Goal: Task Accomplishment & Management: Use online tool/utility

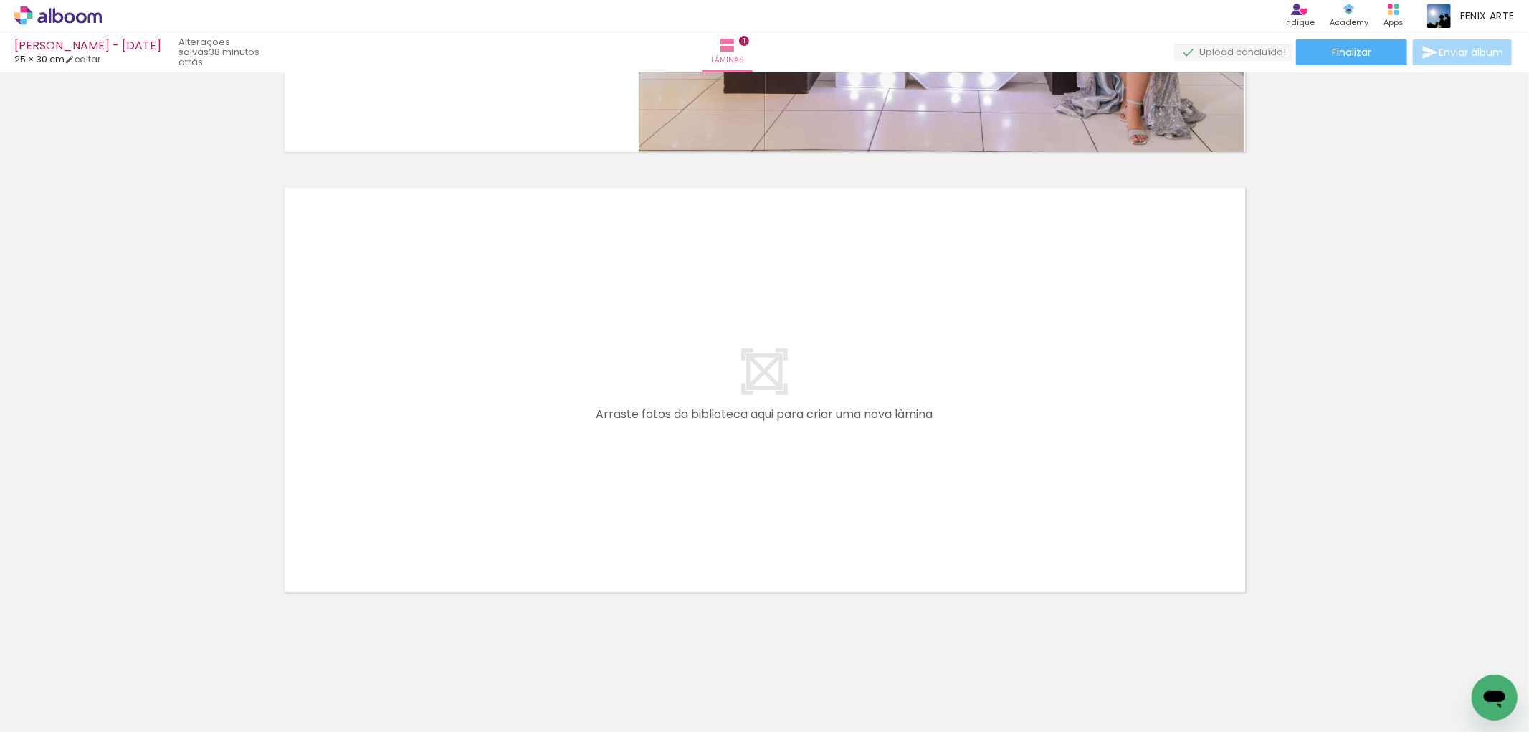
click at [62, 695] on div at bounding box center [46, 695] width 66 height 1
click at [57, 677] on paper-item "Não utilizadas" at bounding box center [46, 683] width 74 height 12
type input "Não utilizadas"
drag, startPoint x: 512, startPoint y: 681, endPoint x: 522, endPoint y: 675, distance: 11.6
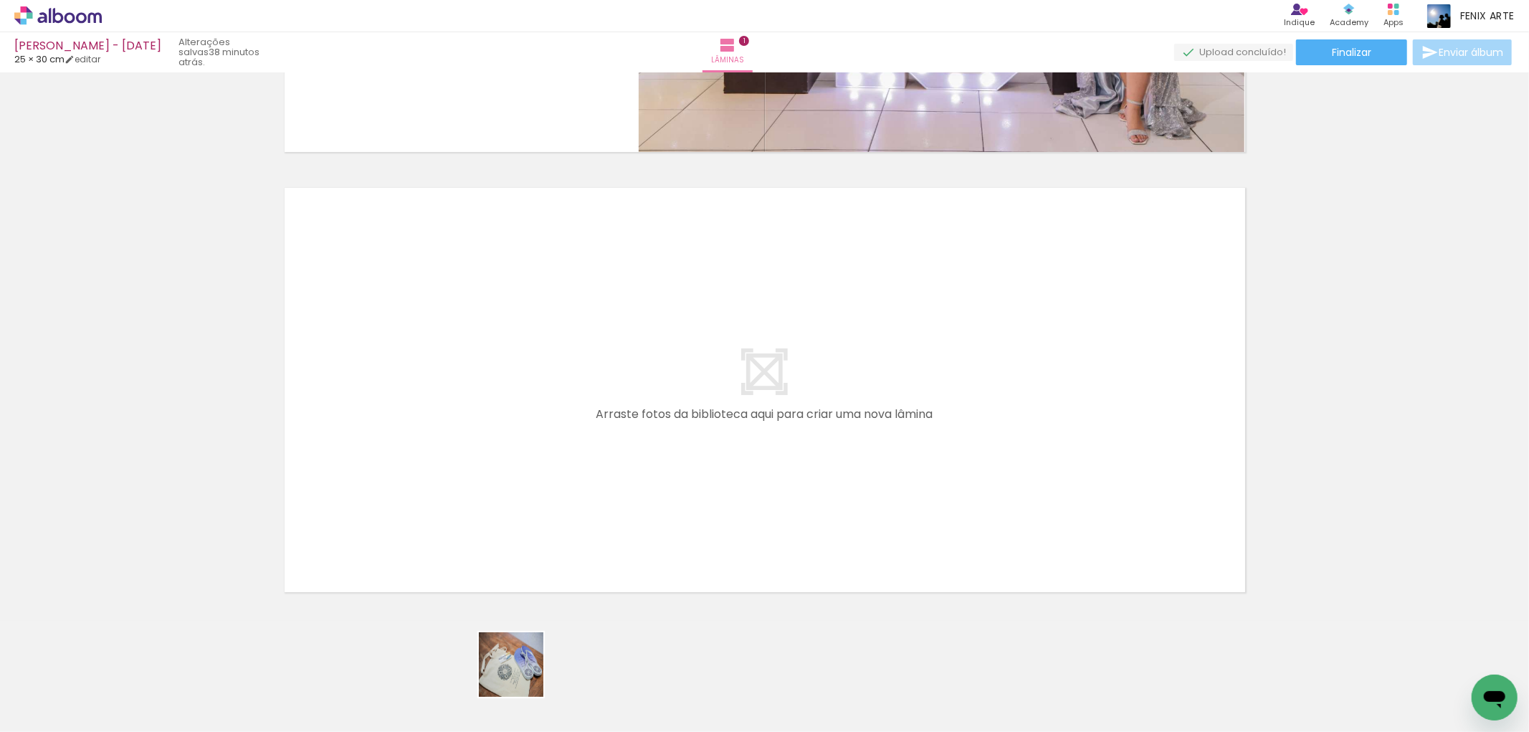
click at [522, 675] on div at bounding box center [511, 683] width 71 height 47
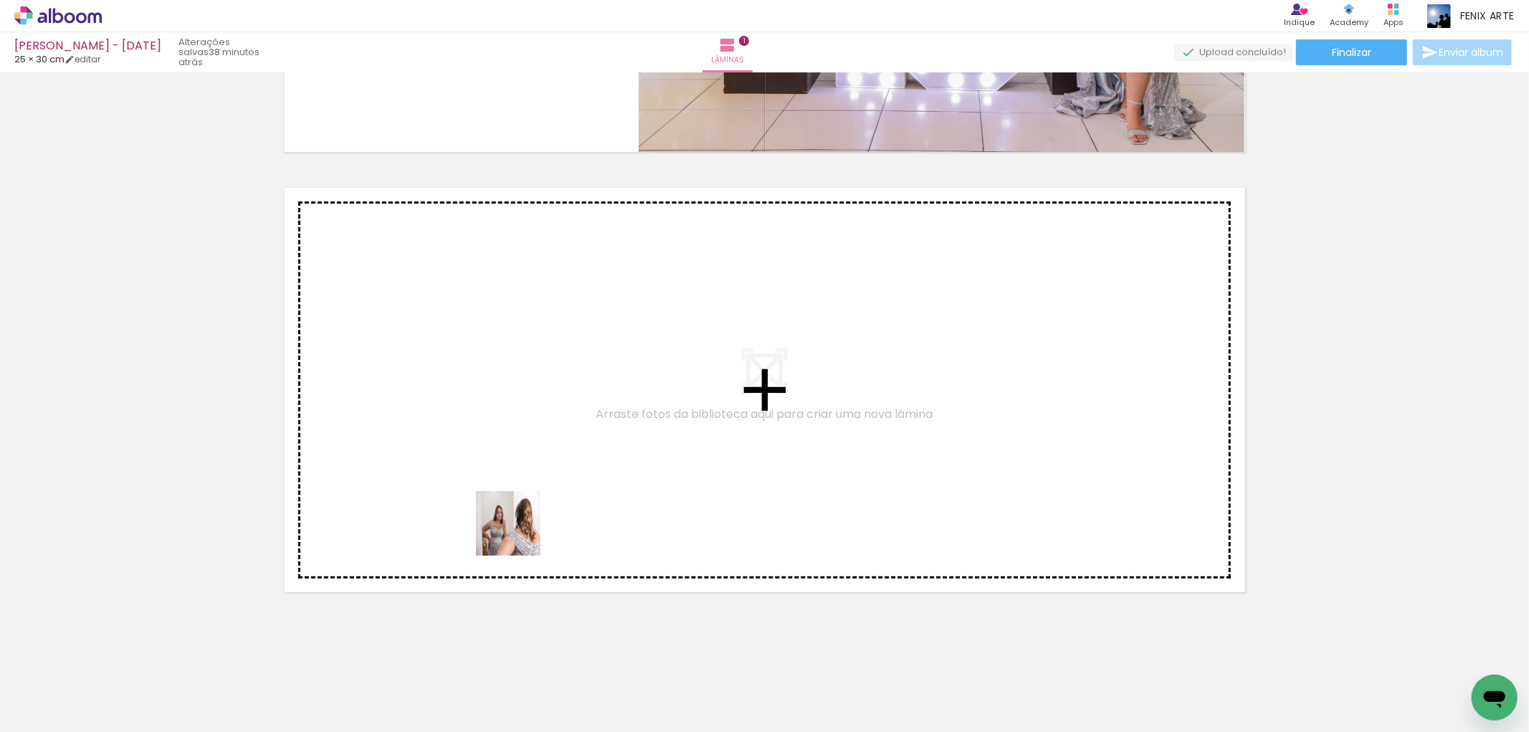
drag, startPoint x: 468, startPoint y: 690, endPoint x: 517, endPoint y: 525, distance: 171.9
click at [517, 525] on quentale-workspace at bounding box center [764, 366] width 1529 height 732
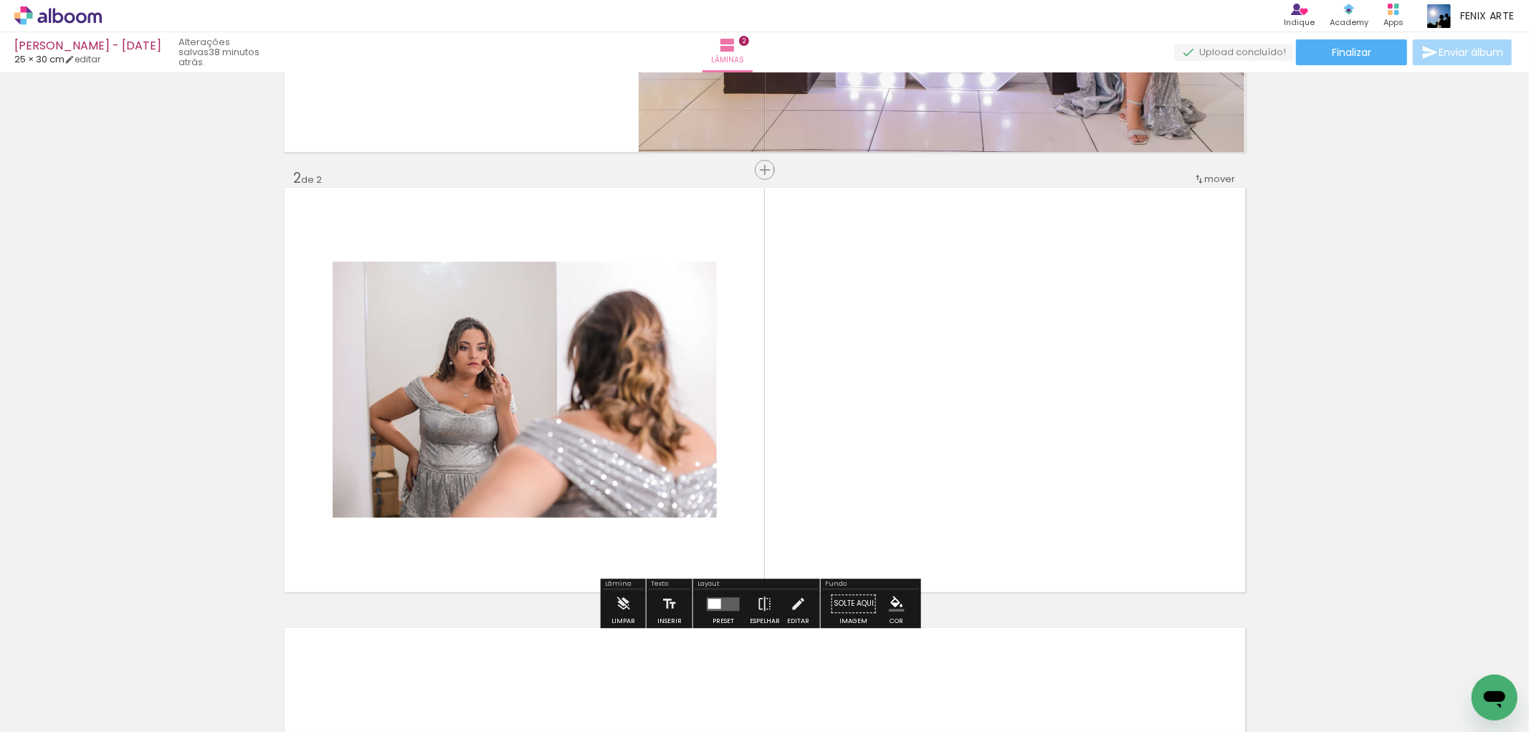
scroll to position [399, 0]
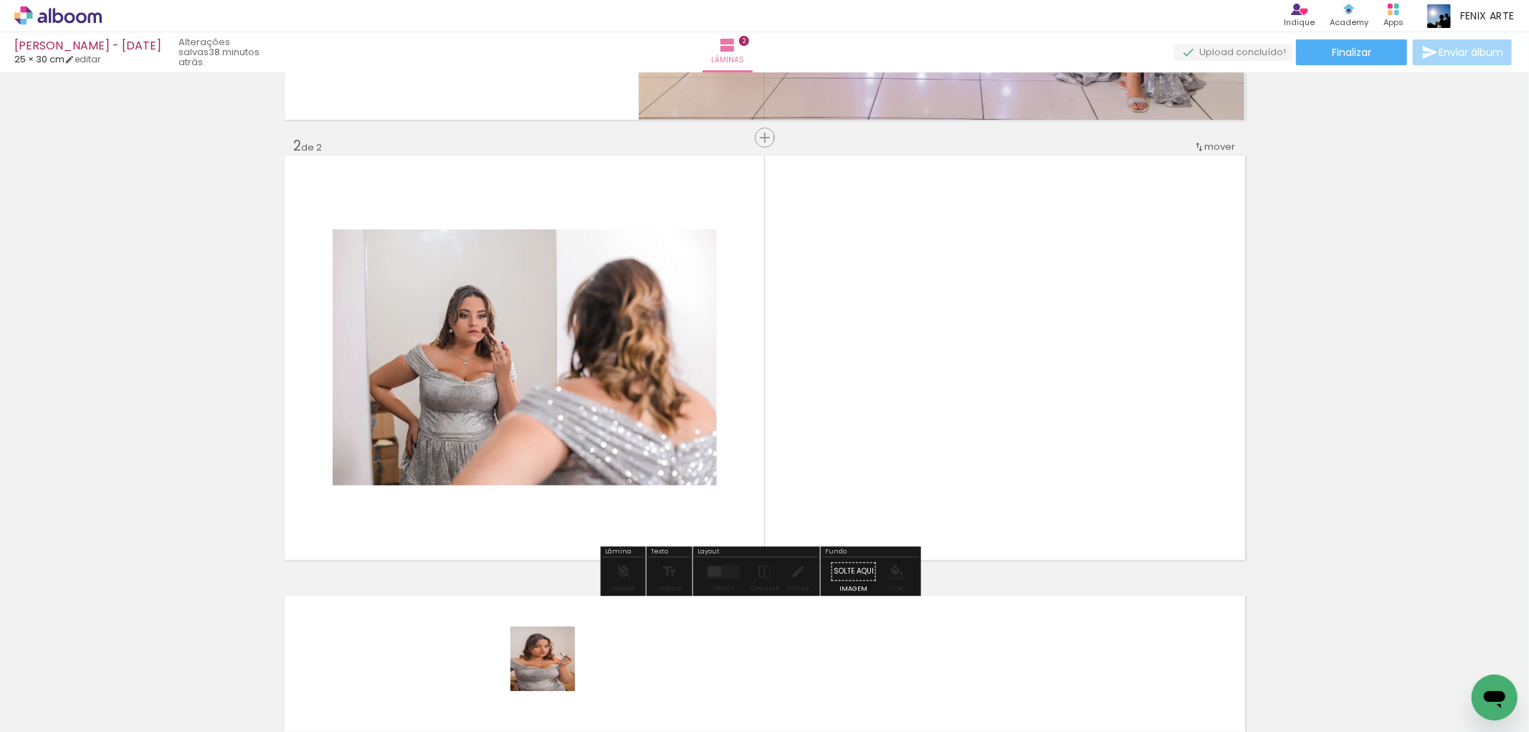
drag, startPoint x: 553, startPoint y: 670, endPoint x: 467, endPoint y: 588, distance: 118.7
click at [558, 457] on quentale-workspace at bounding box center [764, 366] width 1529 height 732
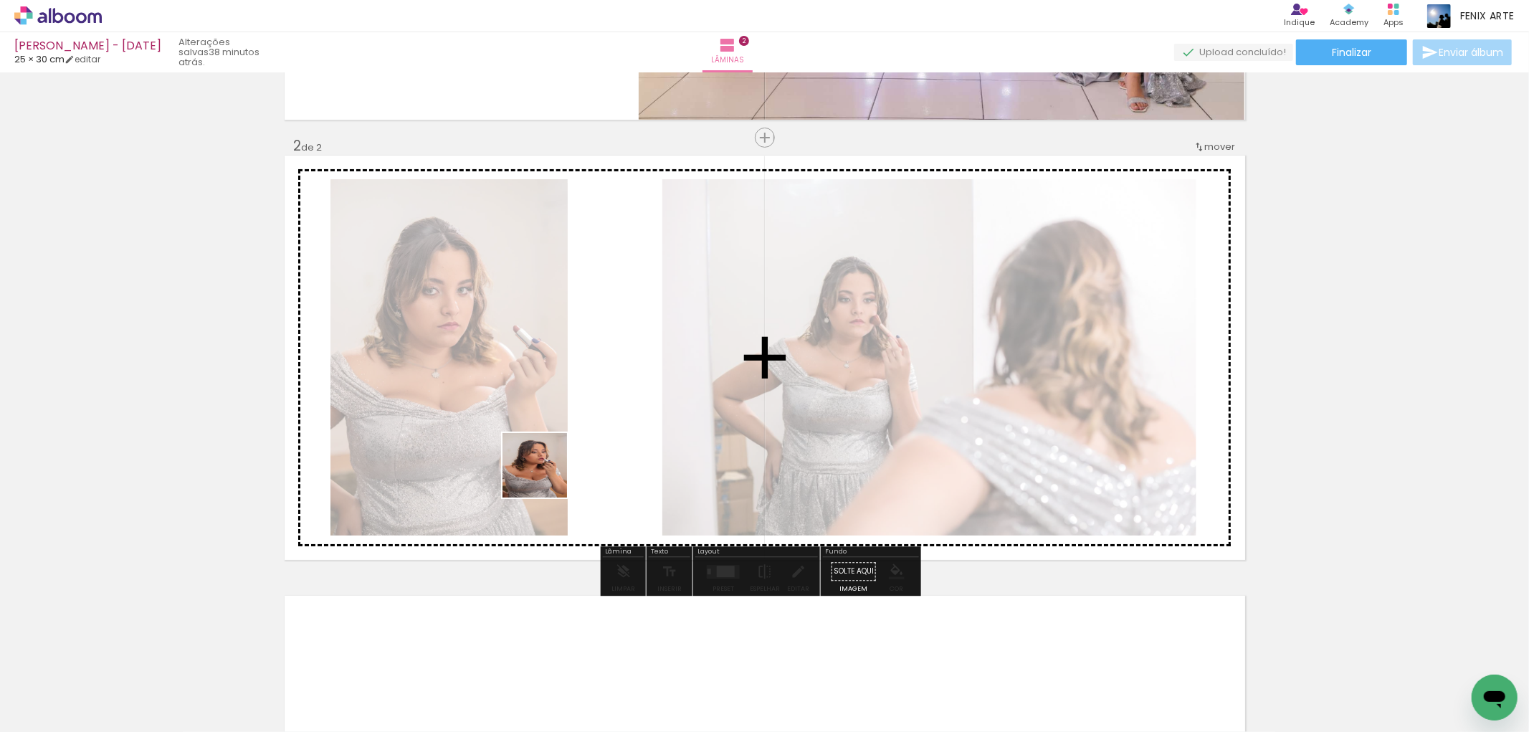
drag, startPoint x: 470, startPoint y: 674, endPoint x: 555, endPoint y: 454, distance: 235.4
click at [558, 423] on quentale-workspace at bounding box center [764, 366] width 1529 height 732
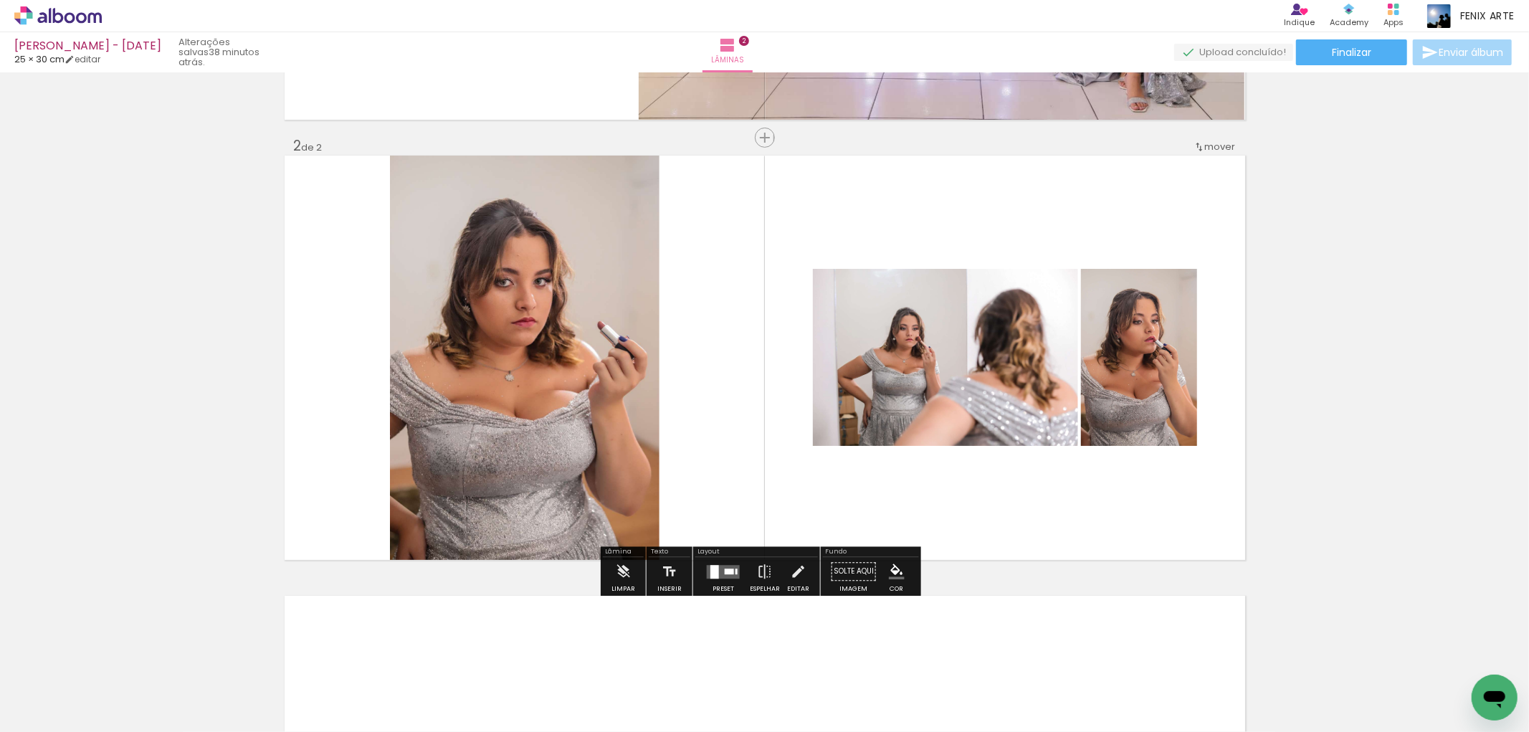
click at [726, 571] on div at bounding box center [729, 571] width 9 height 6
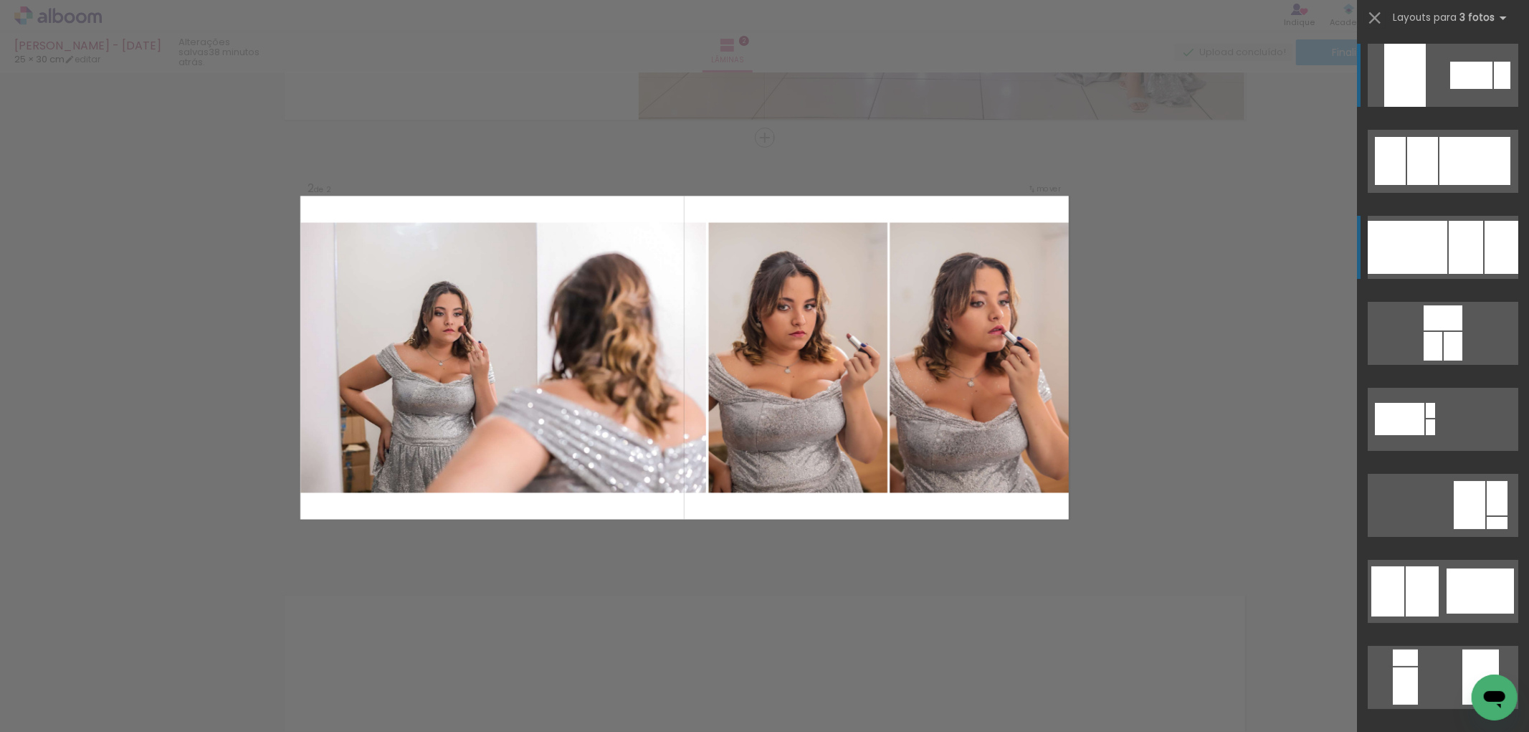
click at [1411, 253] on div at bounding box center [1408, 247] width 80 height 53
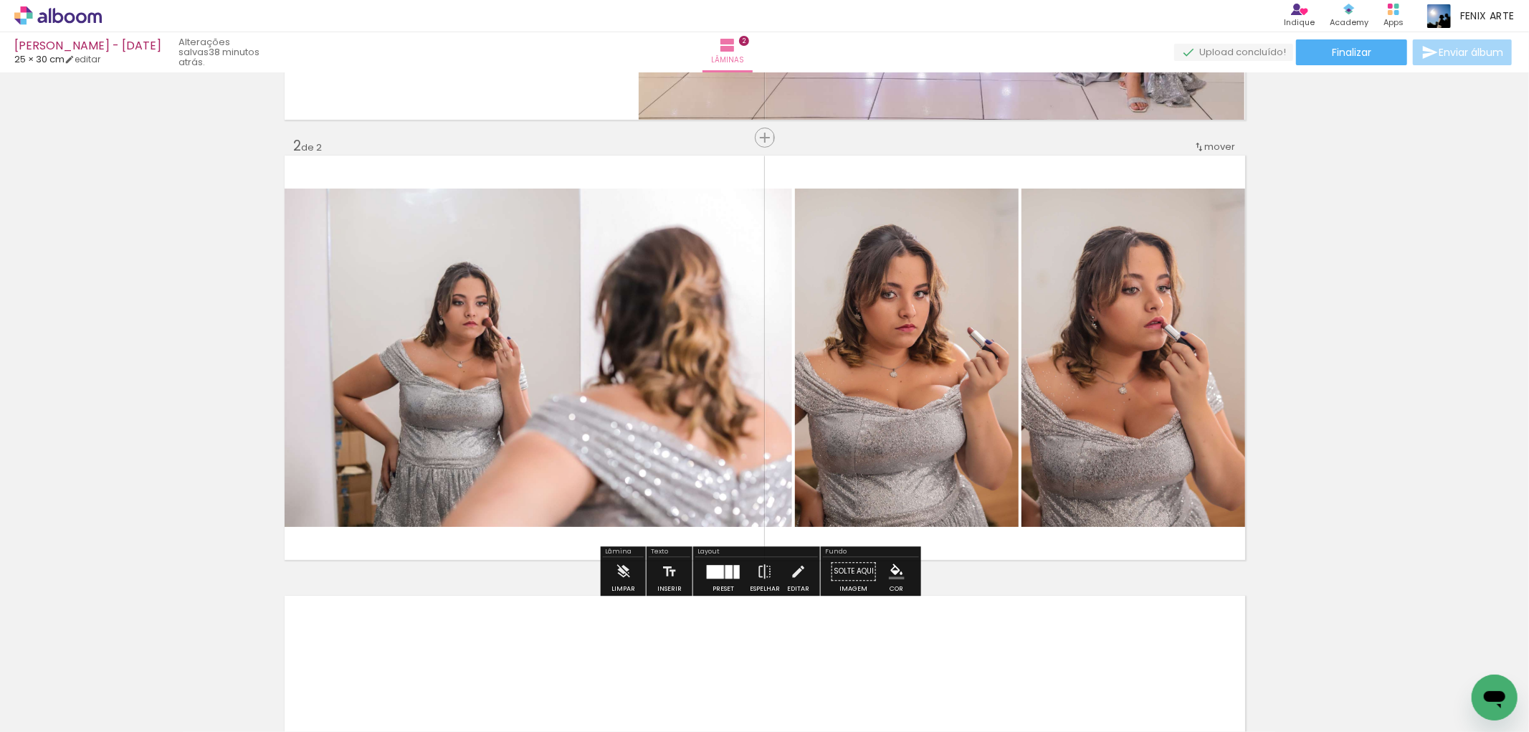
scroll to position [718, 0]
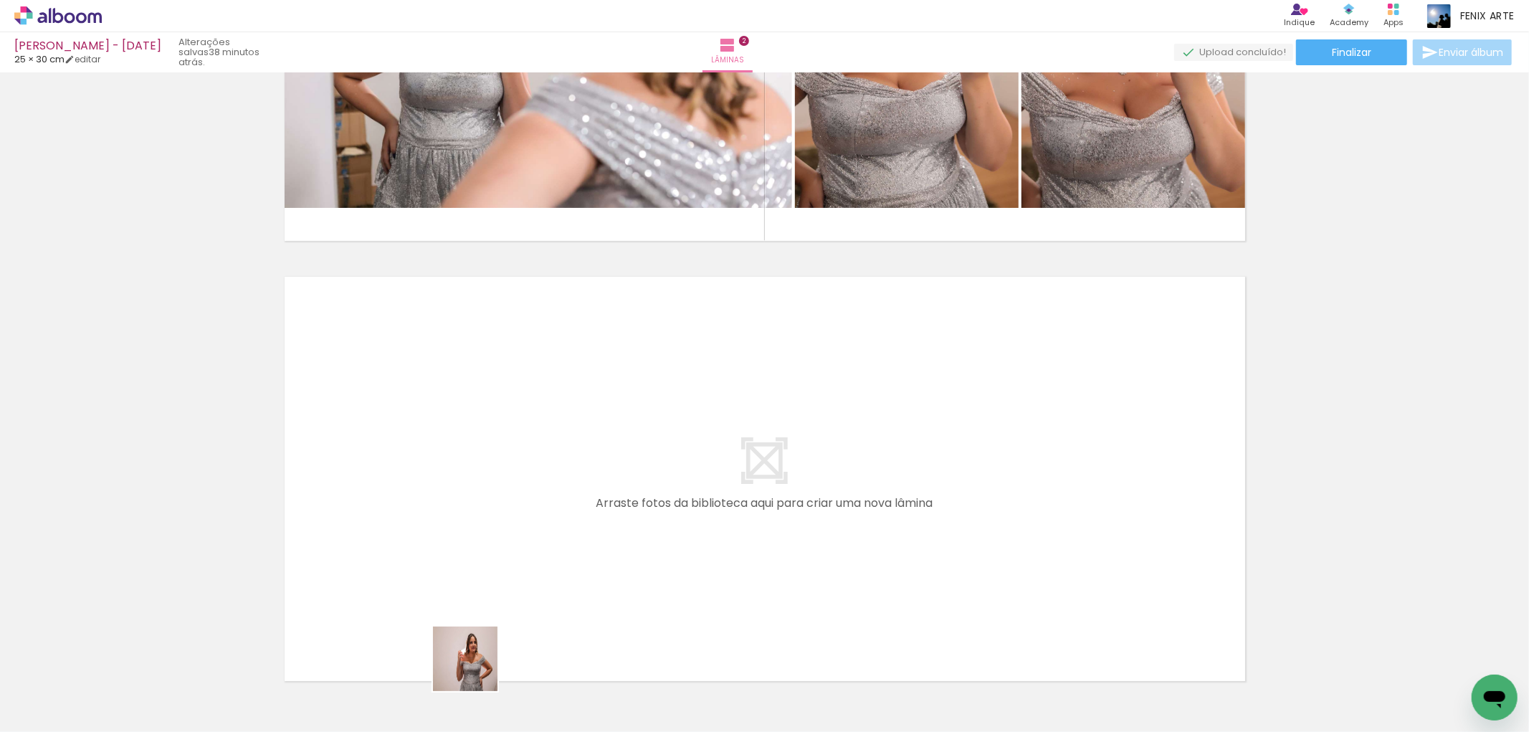
drag, startPoint x: 474, startPoint y: 672, endPoint x: 516, endPoint y: 588, distance: 94.6
click at [516, 588] on quentale-workspace at bounding box center [764, 366] width 1529 height 732
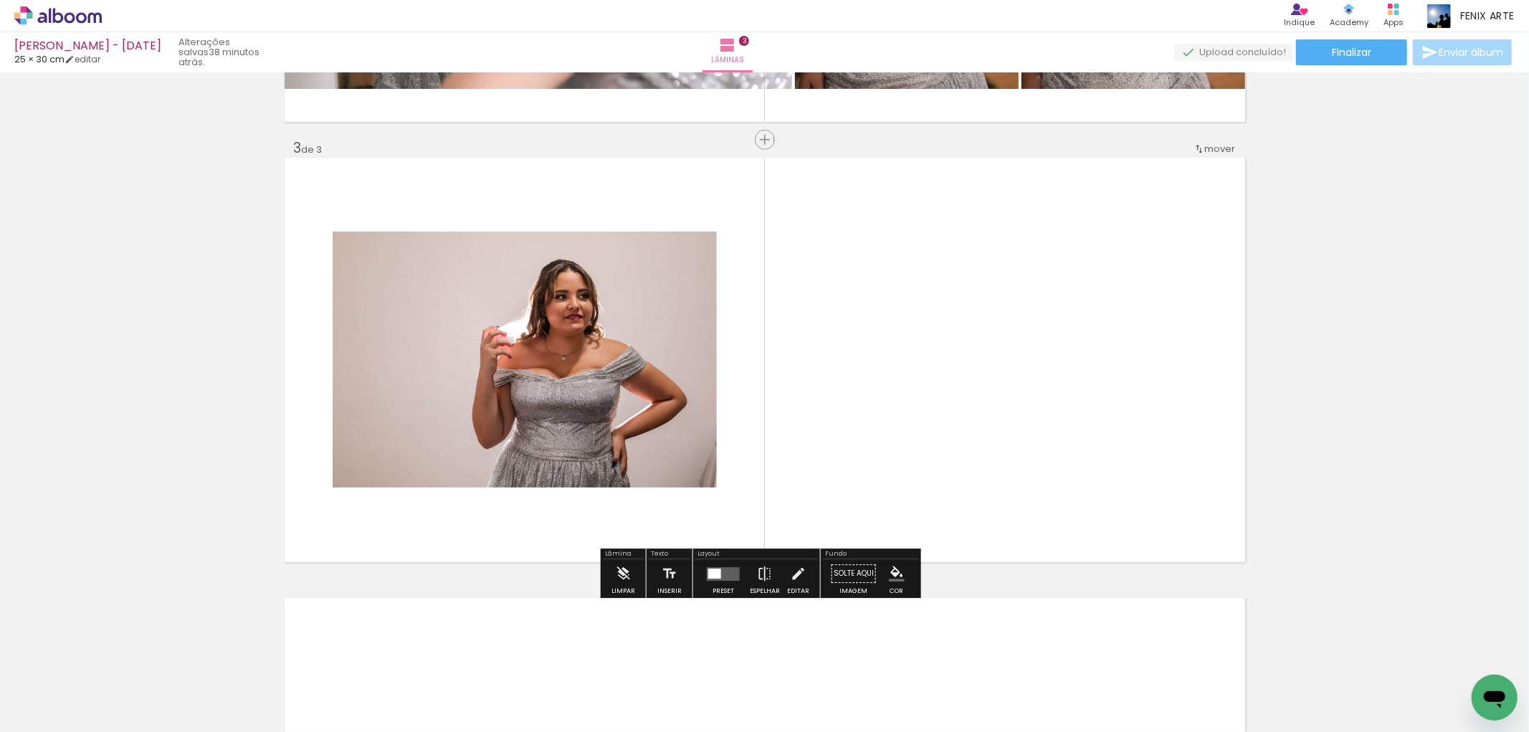
scroll to position [839, 0]
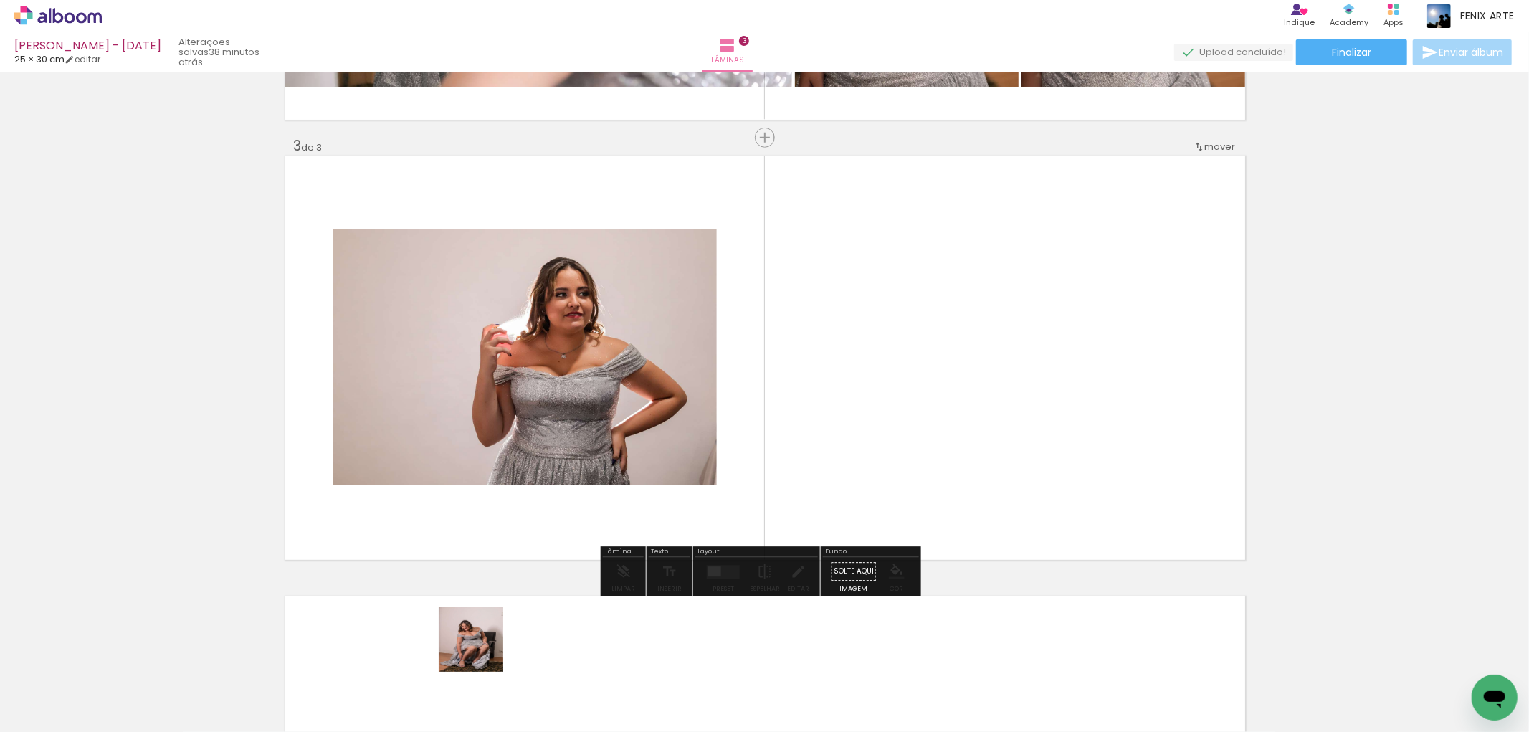
drag, startPoint x: 482, startPoint y: 650, endPoint x: 551, endPoint y: 570, distance: 105.7
click at [581, 510] on quentale-workspace at bounding box center [764, 366] width 1529 height 732
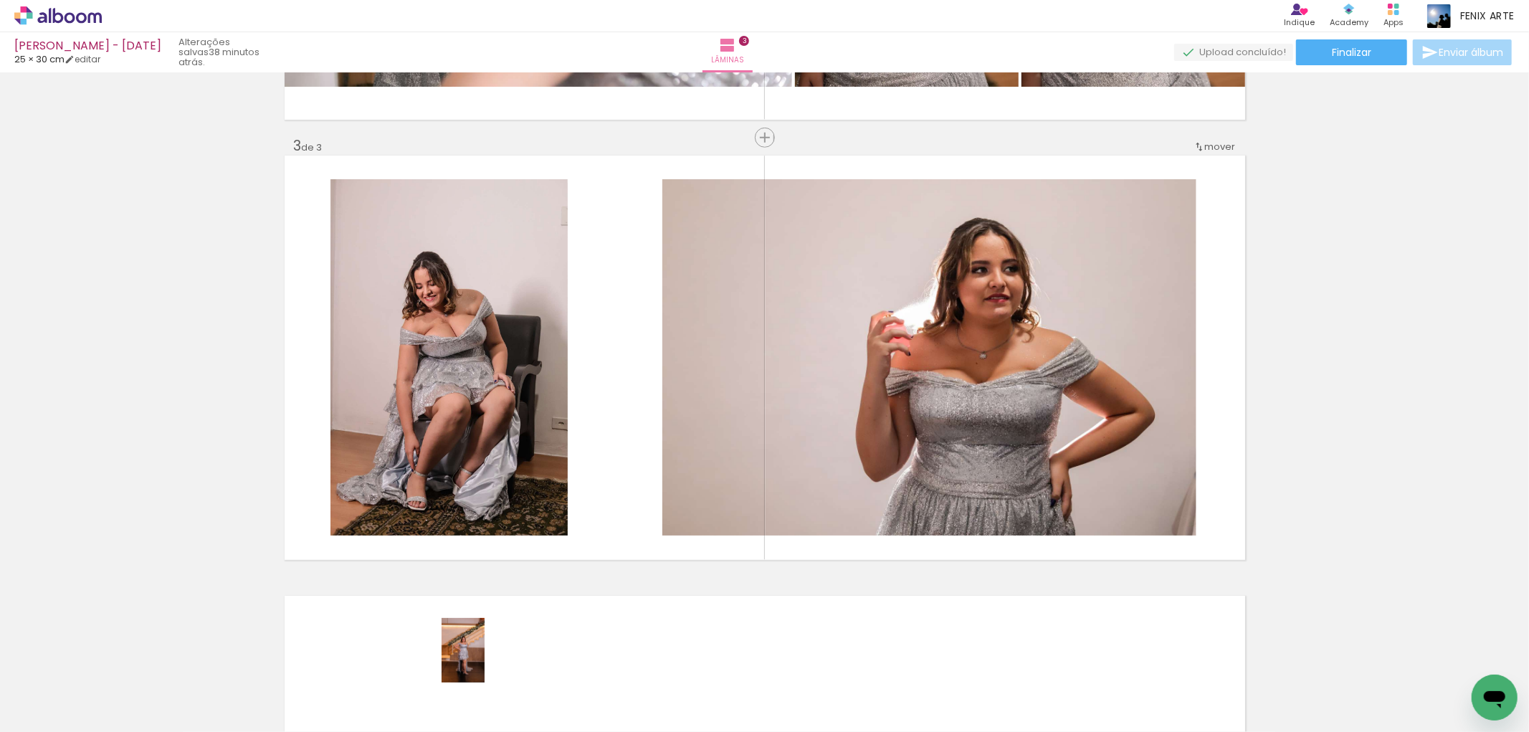
drag, startPoint x: 477, startPoint y: 672, endPoint x: 485, endPoint y: 661, distance: 13.3
click at [480, 661] on div at bounding box center [455, 683] width 47 height 71
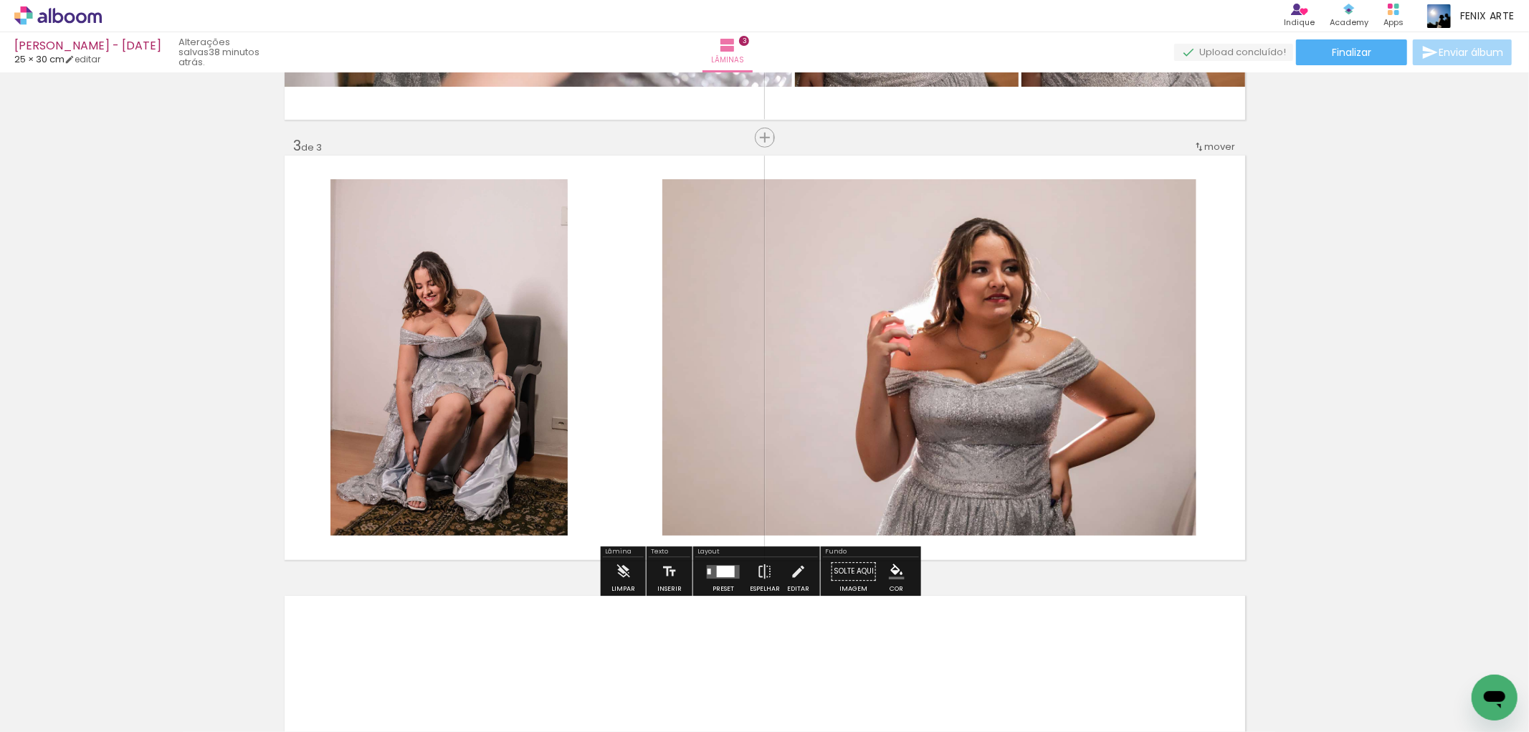
scroll to position [520, 0]
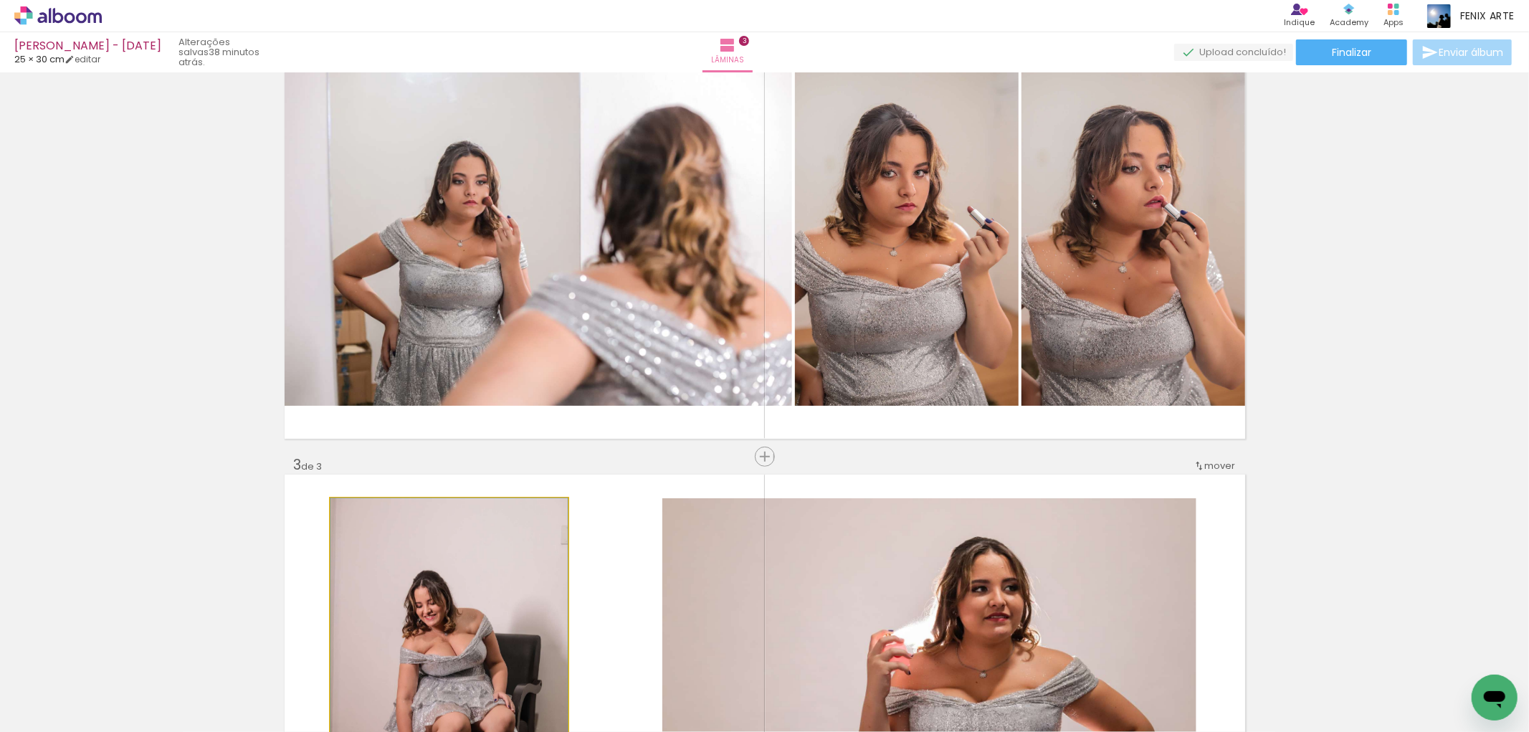
drag, startPoint x: 455, startPoint y: 571, endPoint x: 617, endPoint y: 463, distance: 194.4
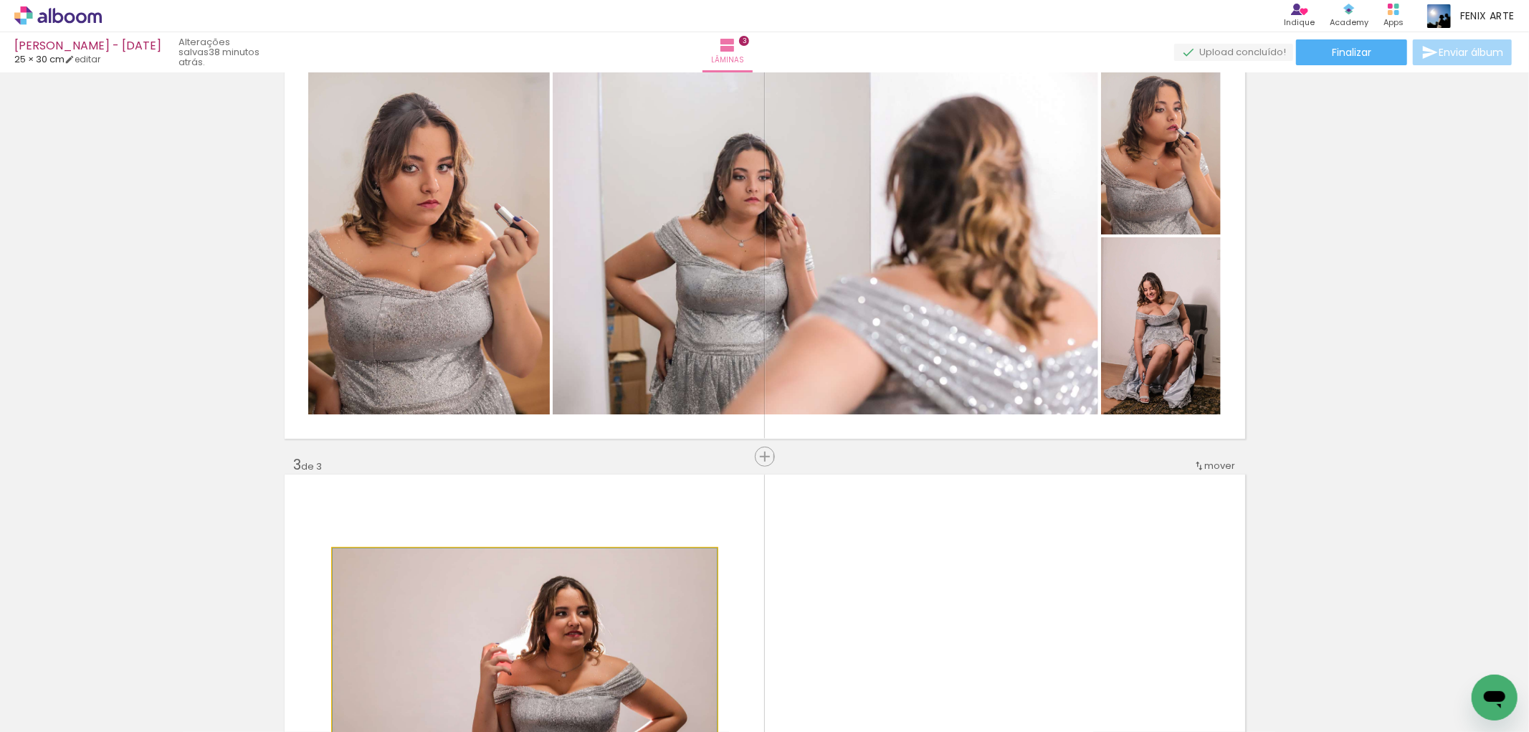
drag, startPoint x: 592, startPoint y: 570, endPoint x: 708, endPoint y: 253, distance: 337.2
click at [718, 257] on div "Inserir lâmina 1 de 3 Inserir lâmina 2 de 3 Inserir lâmina 3 de 3" at bounding box center [764, 438] width 1529 height 1761
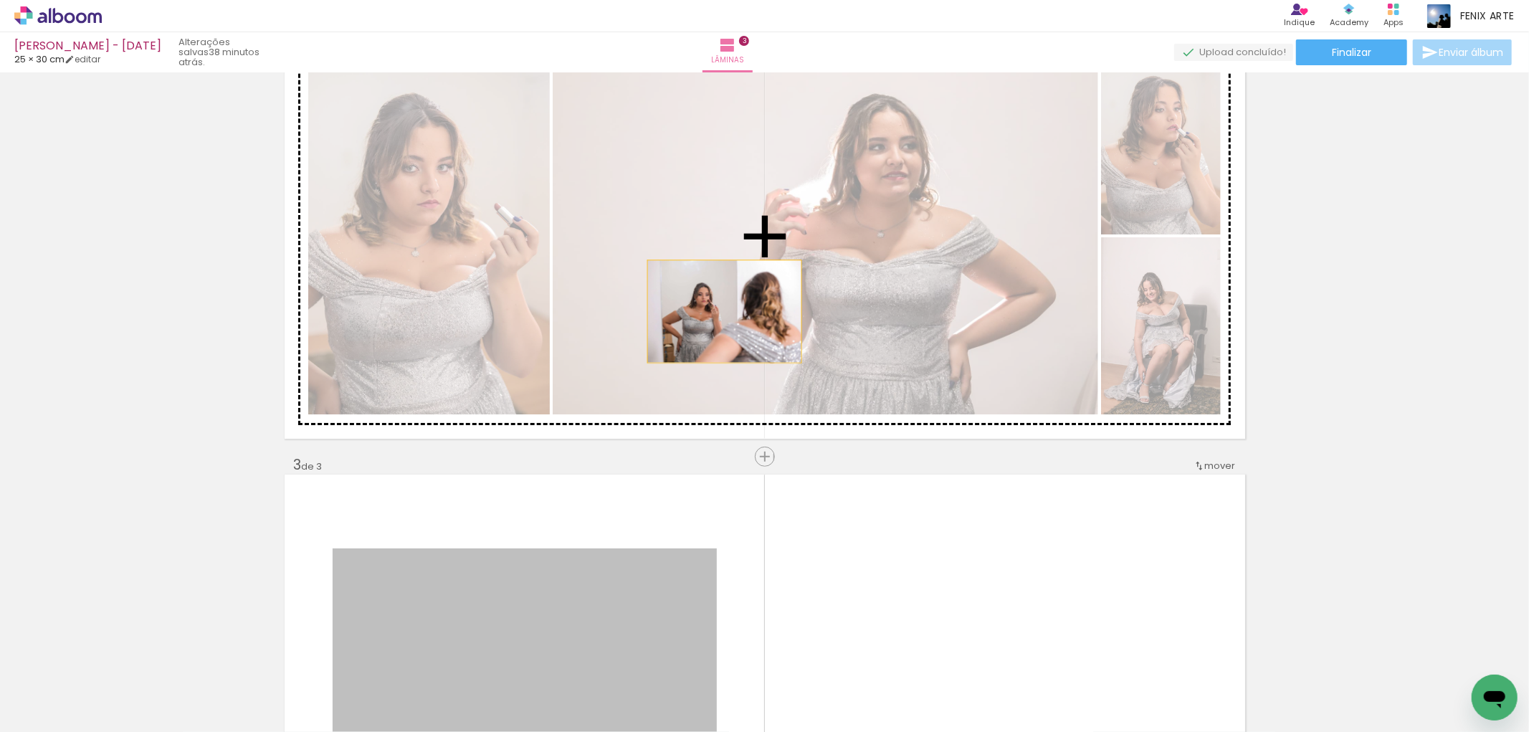
drag, startPoint x: 565, startPoint y: 571, endPoint x: 705, endPoint y: 442, distance: 190.2
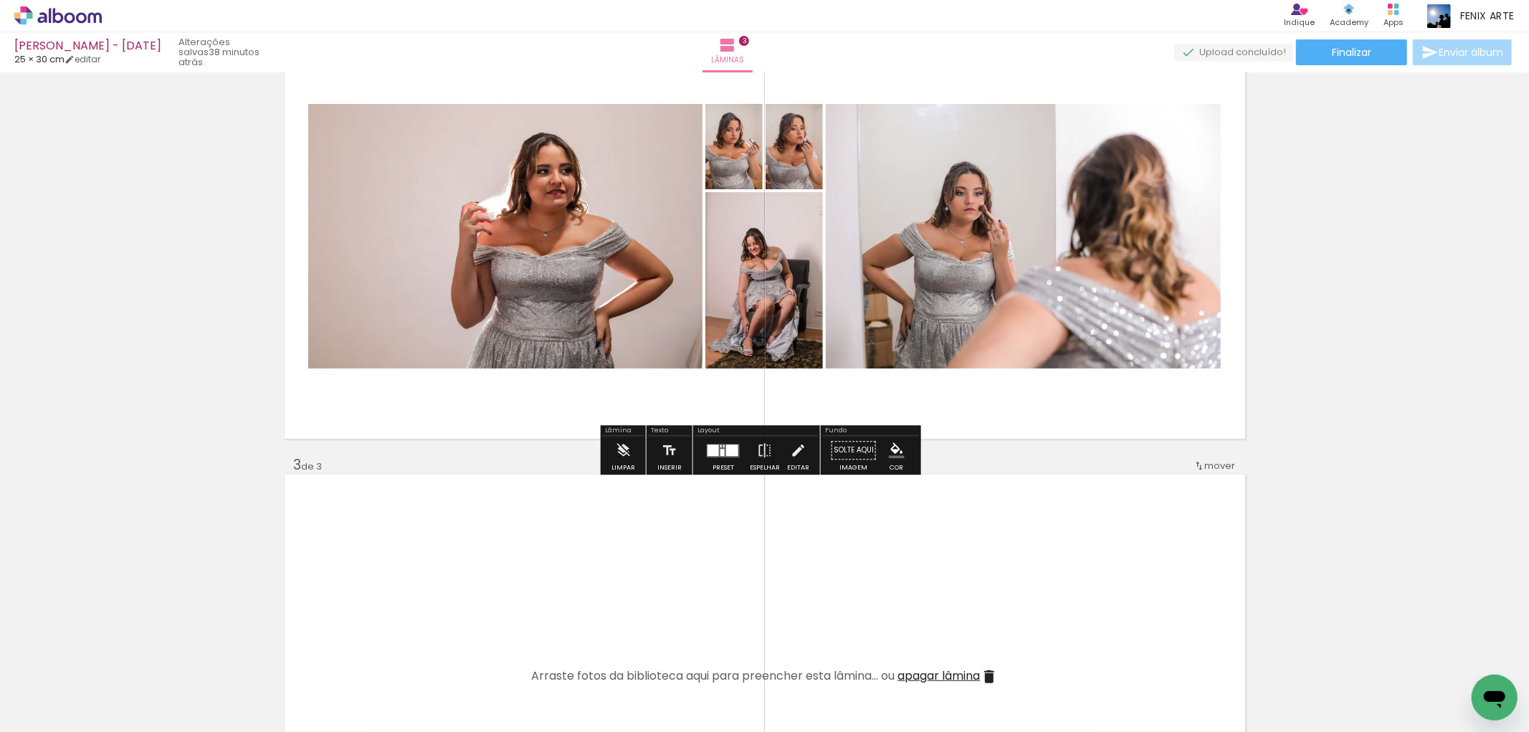
drag, startPoint x: 713, startPoint y: 449, endPoint x: 878, endPoint y: 424, distance: 167.5
click at [713, 449] on div at bounding box center [713, 449] width 11 height 11
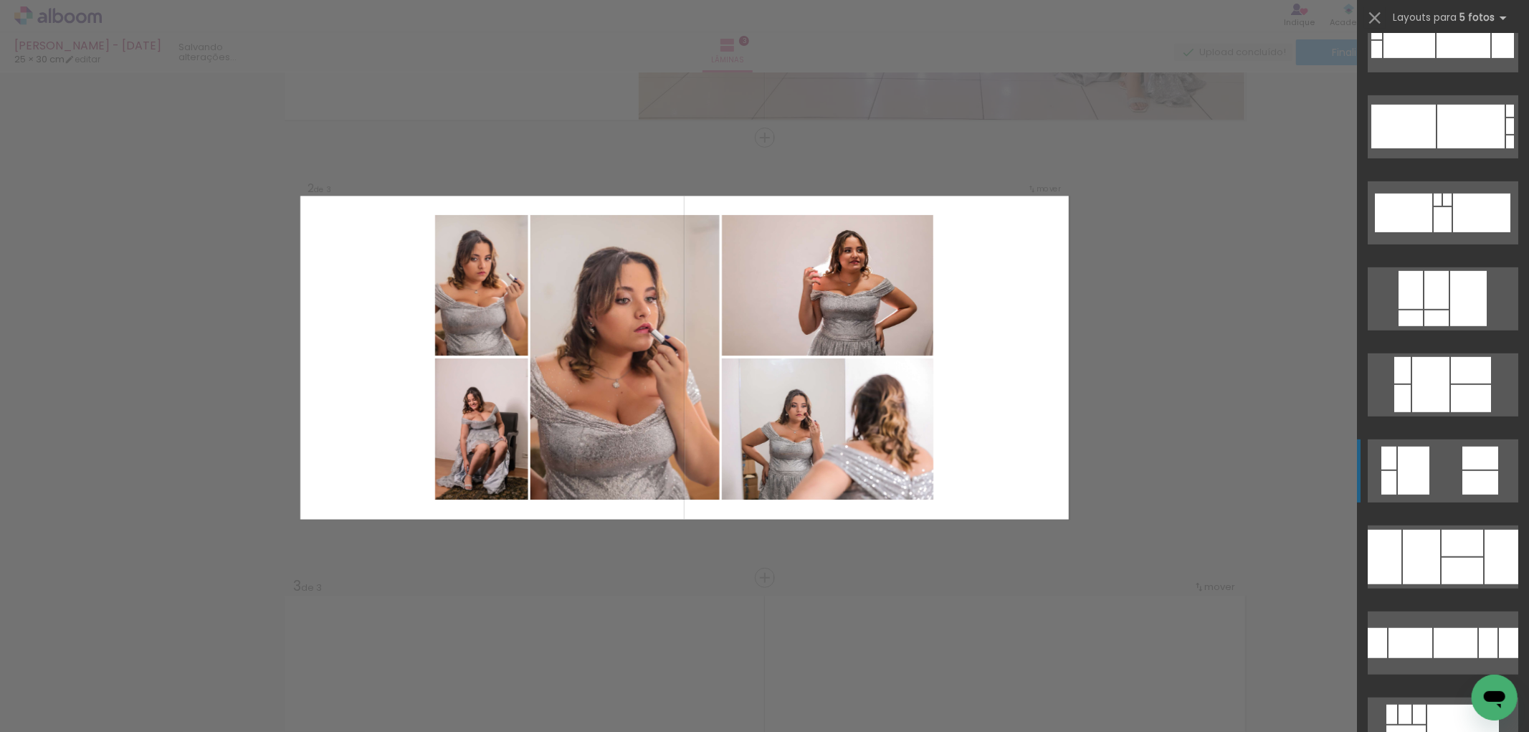
scroll to position [717, 0]
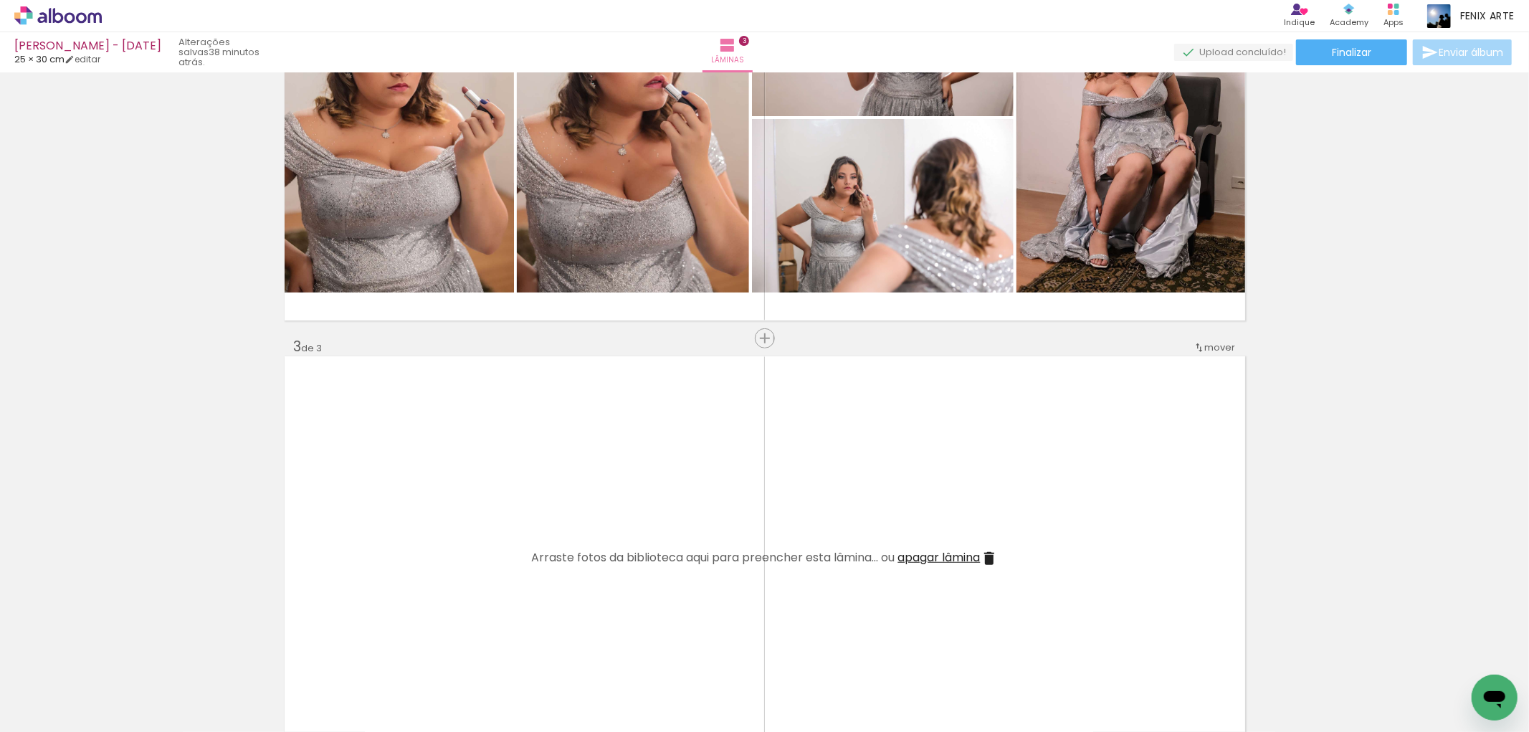
scroll to position [797, 0]
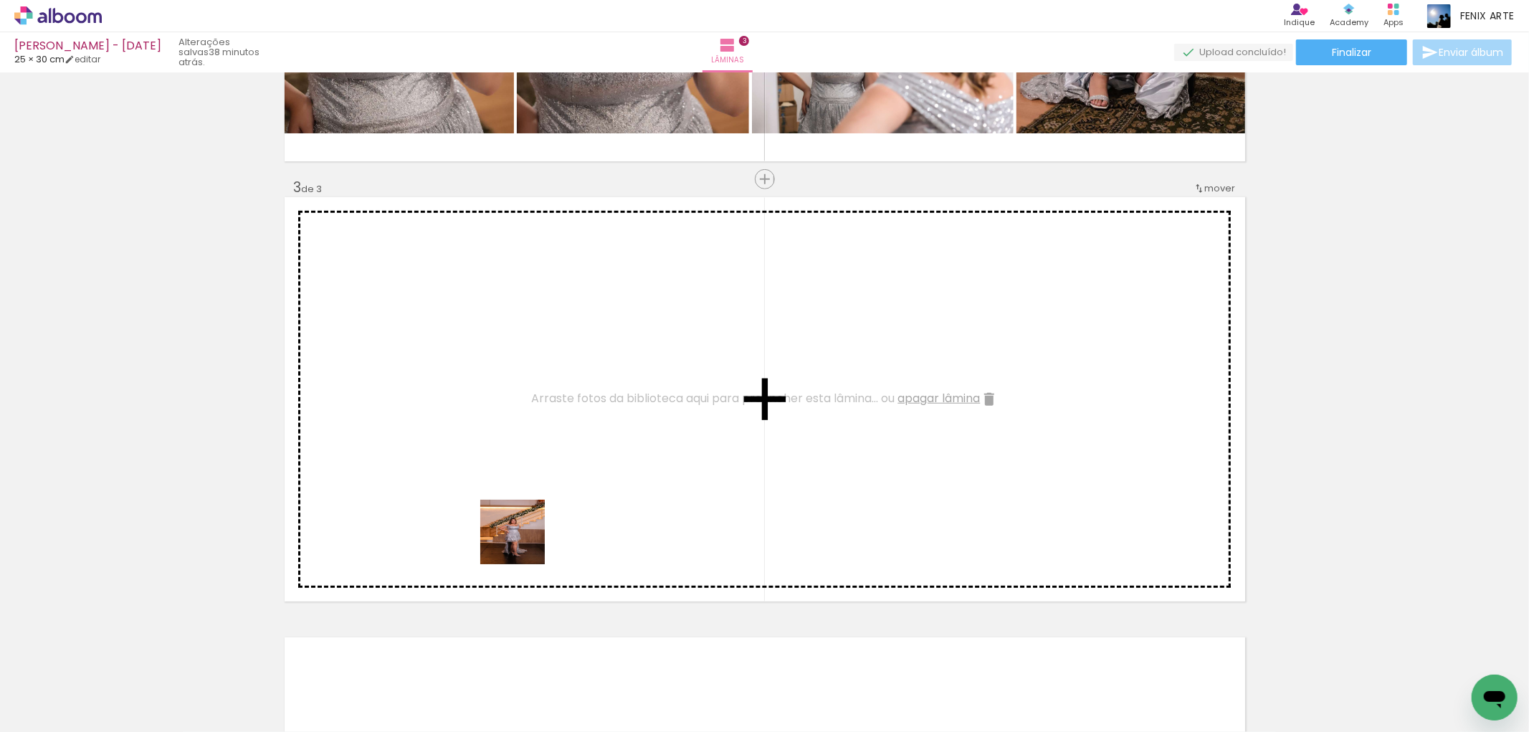
drag, startPoint x: 469, startPoint y: 676, endPoint x: 490, endPoint y: 558, distance: 120.2
click at [541, 452] on quentale-workspace at bounding box center [764, 366] width 1529 height 732
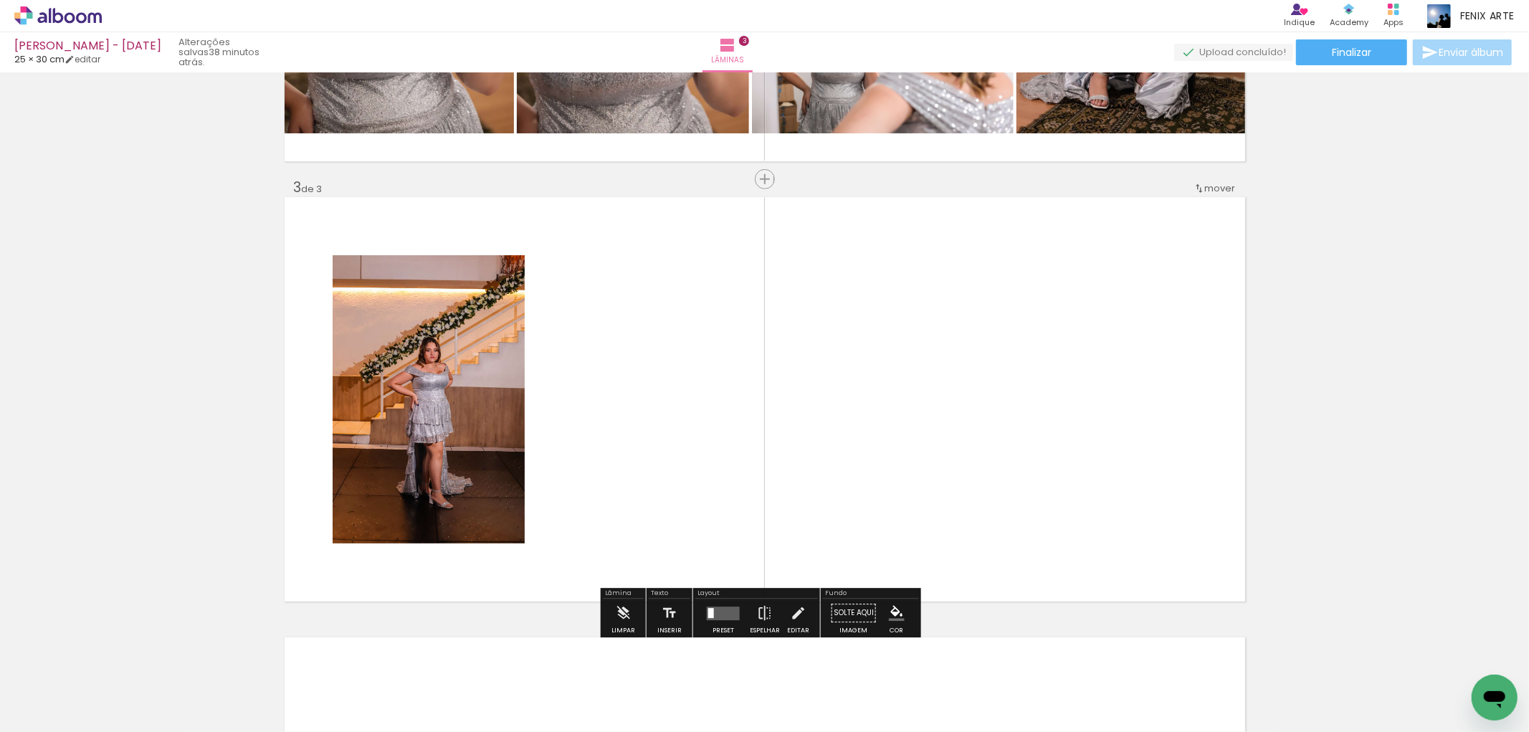
drag, startPoint x: 469, startPoint y: 668, endPoint x: 518, endPoint y: 559, distance: 119.7
click at [606, 464] on quentale-workspace at bounding box center [764, 366] width 1529 height 732
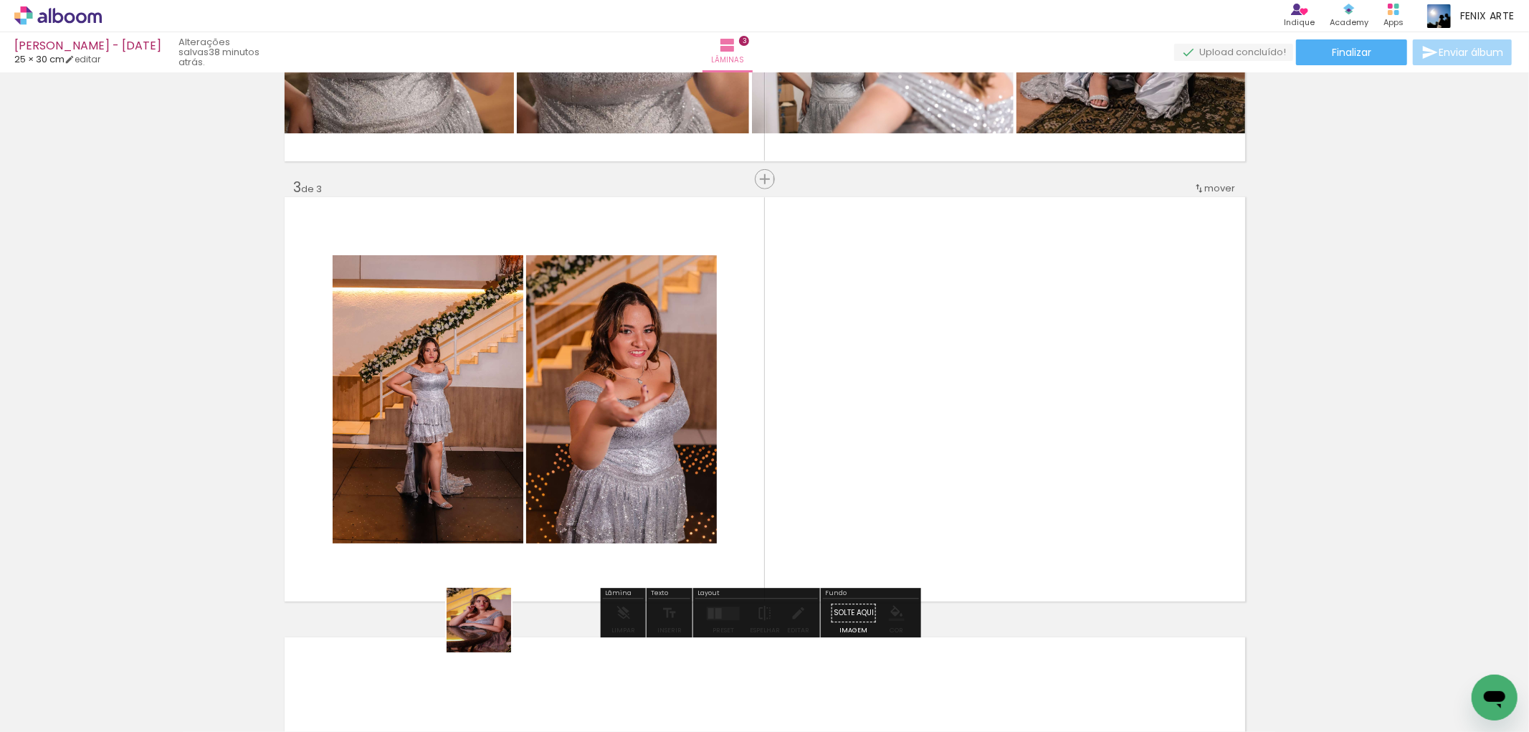
drag, startPoint x: 470, startPoint y: 662, endPoint x: 475, endPoint y: 532, distance: 130.6
click at [557, 481] on quentale-workspace at bounding box center [764, 366] width 1529 height 732
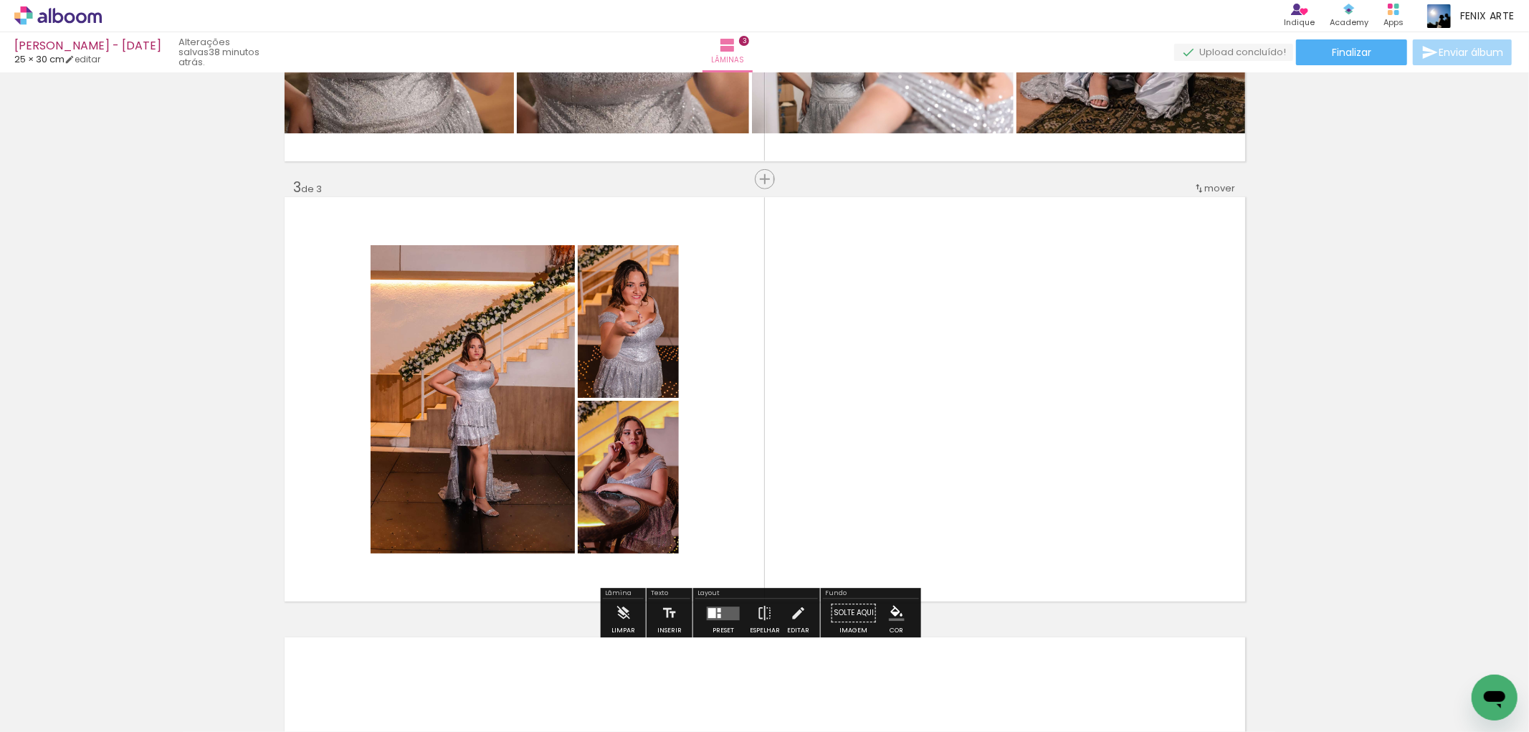
drag, startPoint x: 463, startPoint y: 670, endPoint x: 793, endPoint y: 399, distance: 426.8
click at [754, 457] on quentale-workspace at bounding box center [764, 366] width 1529 height 732
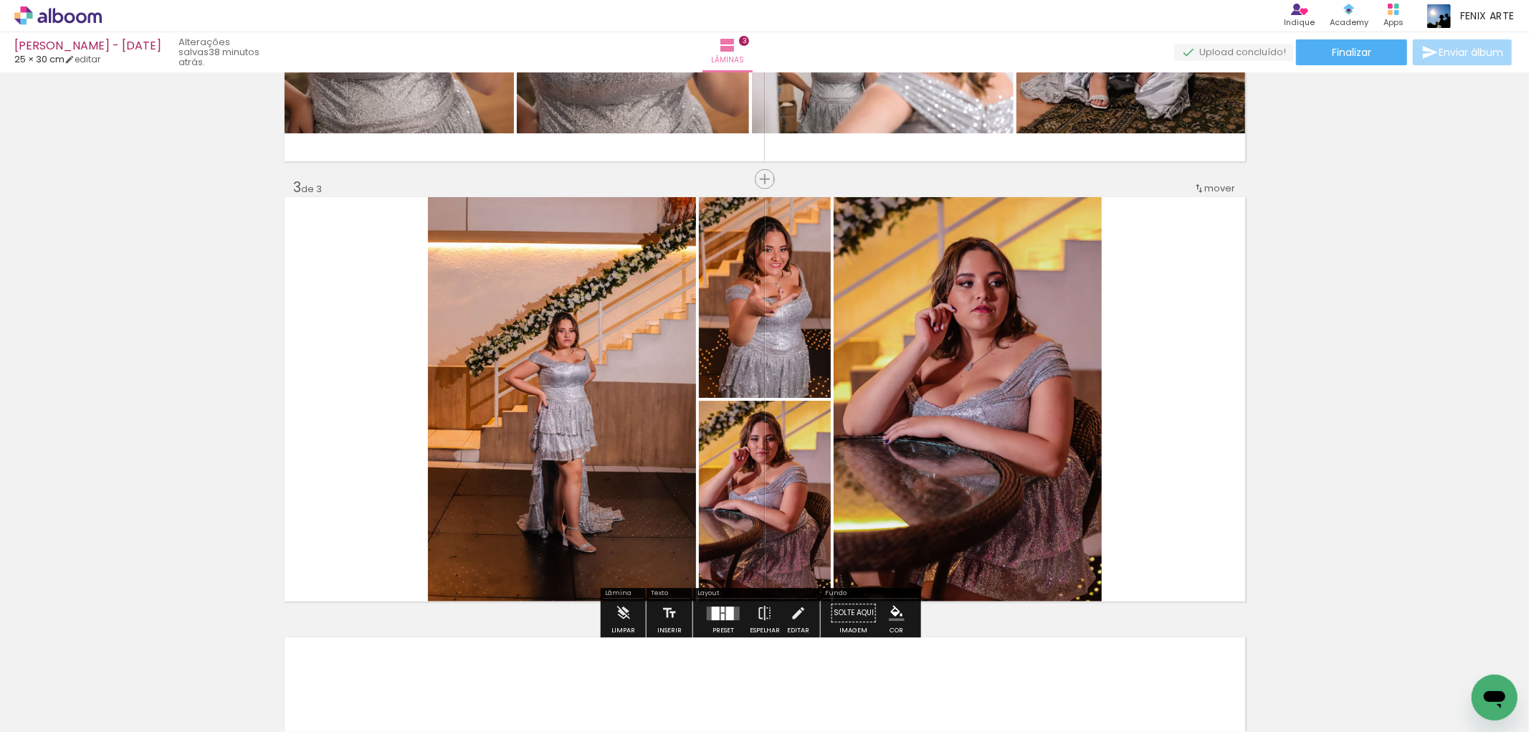
click at [718, 624] on div at bounding box center [723, 613] width 39 height 29
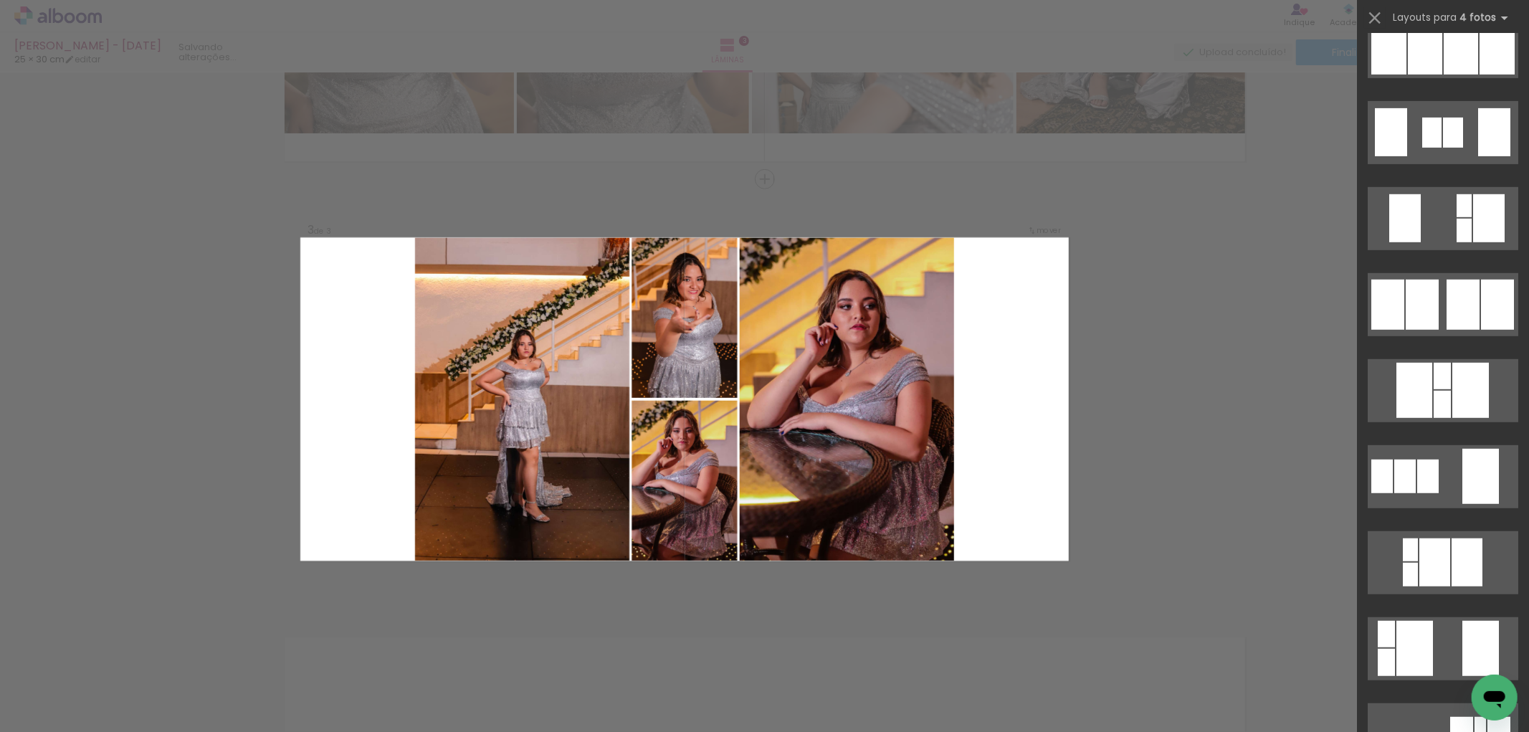
scroll to position [0, 0]
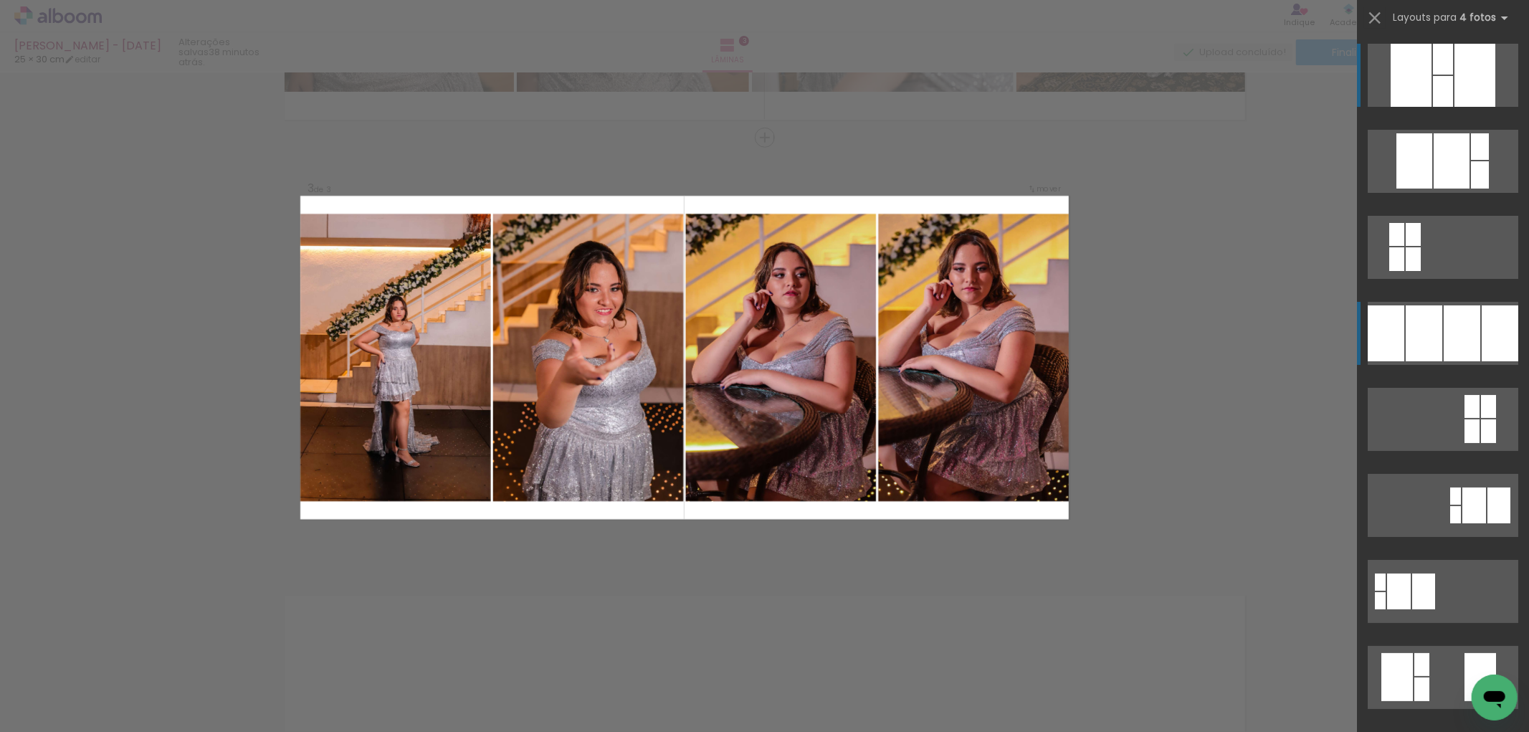
click at [1434, 189] on div at bounding box center [1452, 160] width 36 height 55
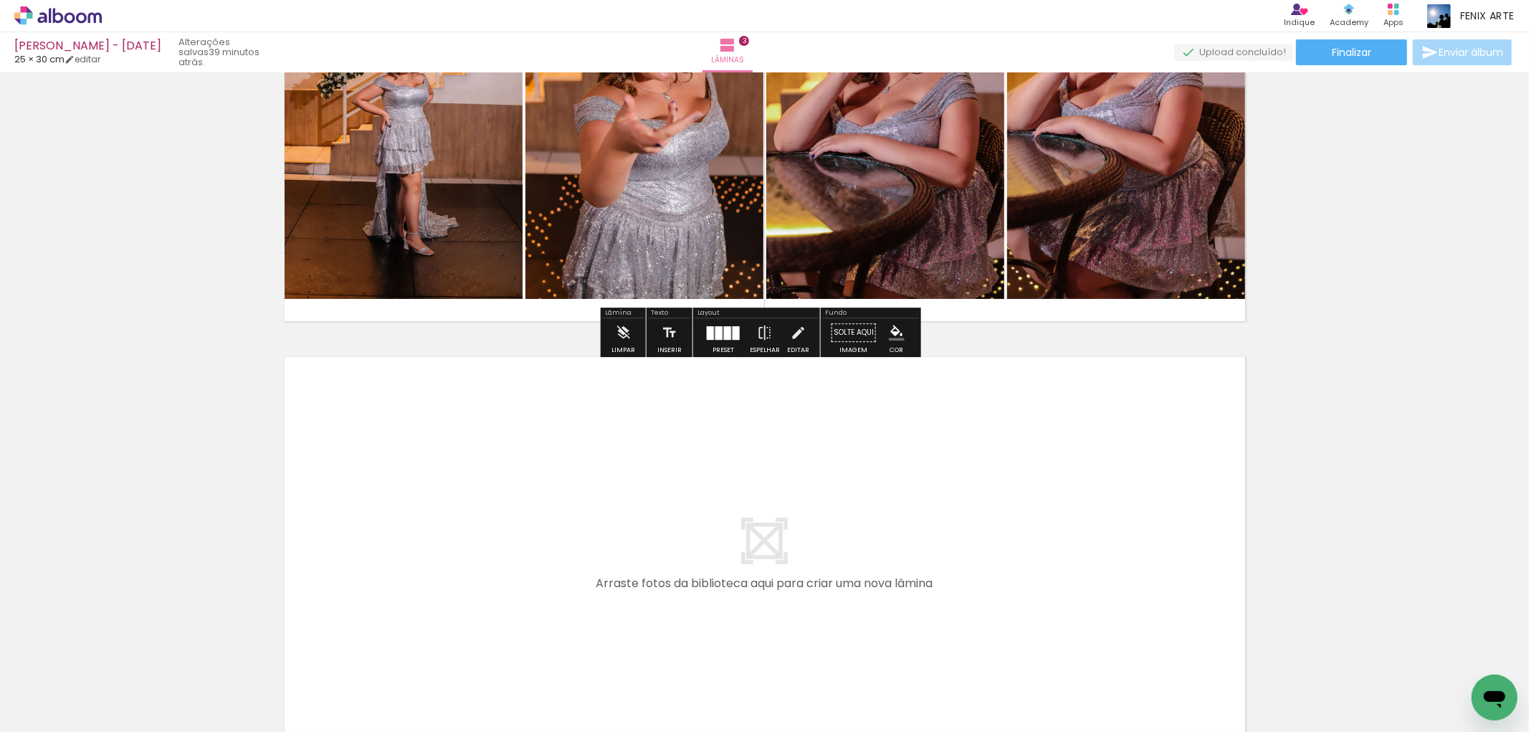
scroll to position [839, 0]
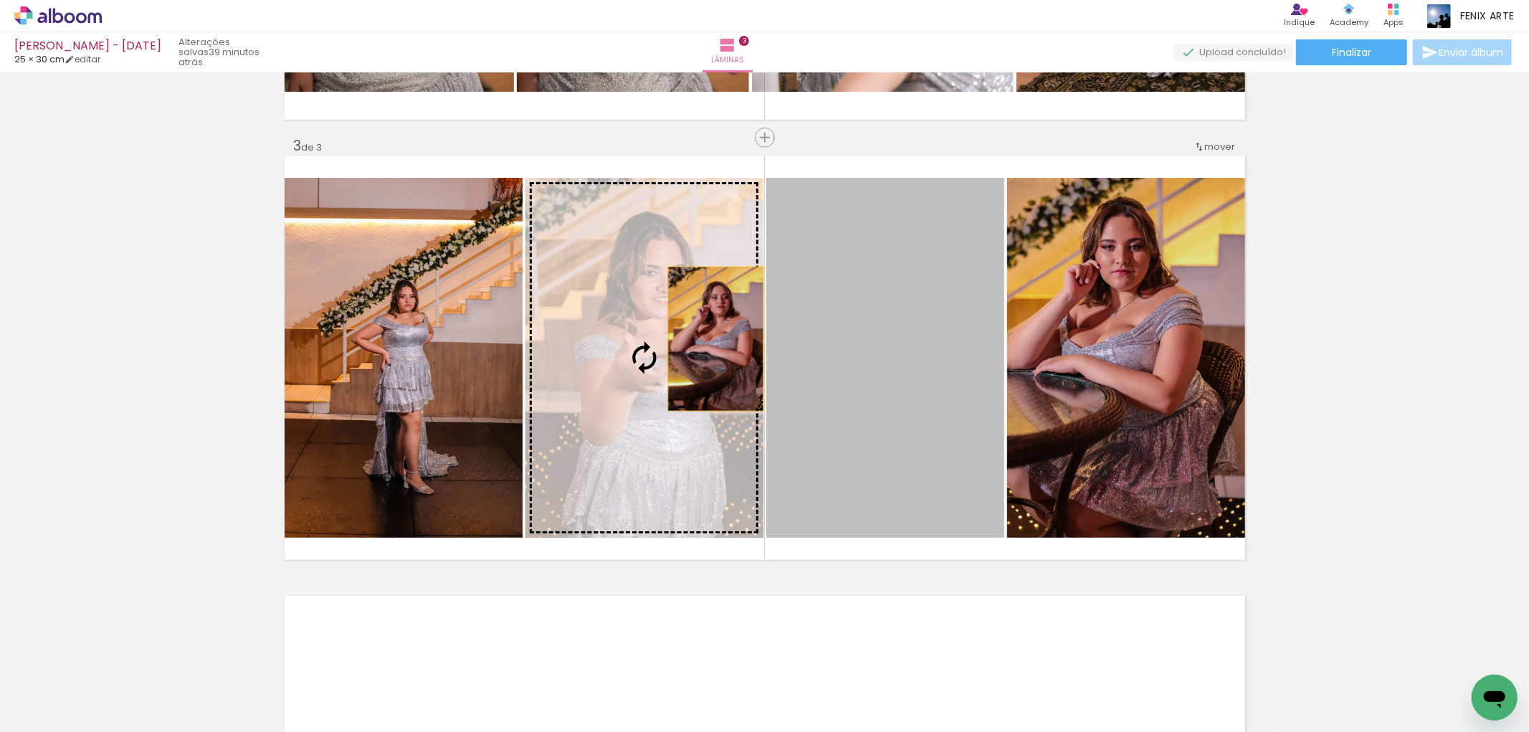
drag, startPoint x: 877, startPoint y: 330, endPoint x: 695, endPoint y: 333, distance: 181.4
click at [0, 0] on slot at bounding box center [0, 0] width 0 height 0
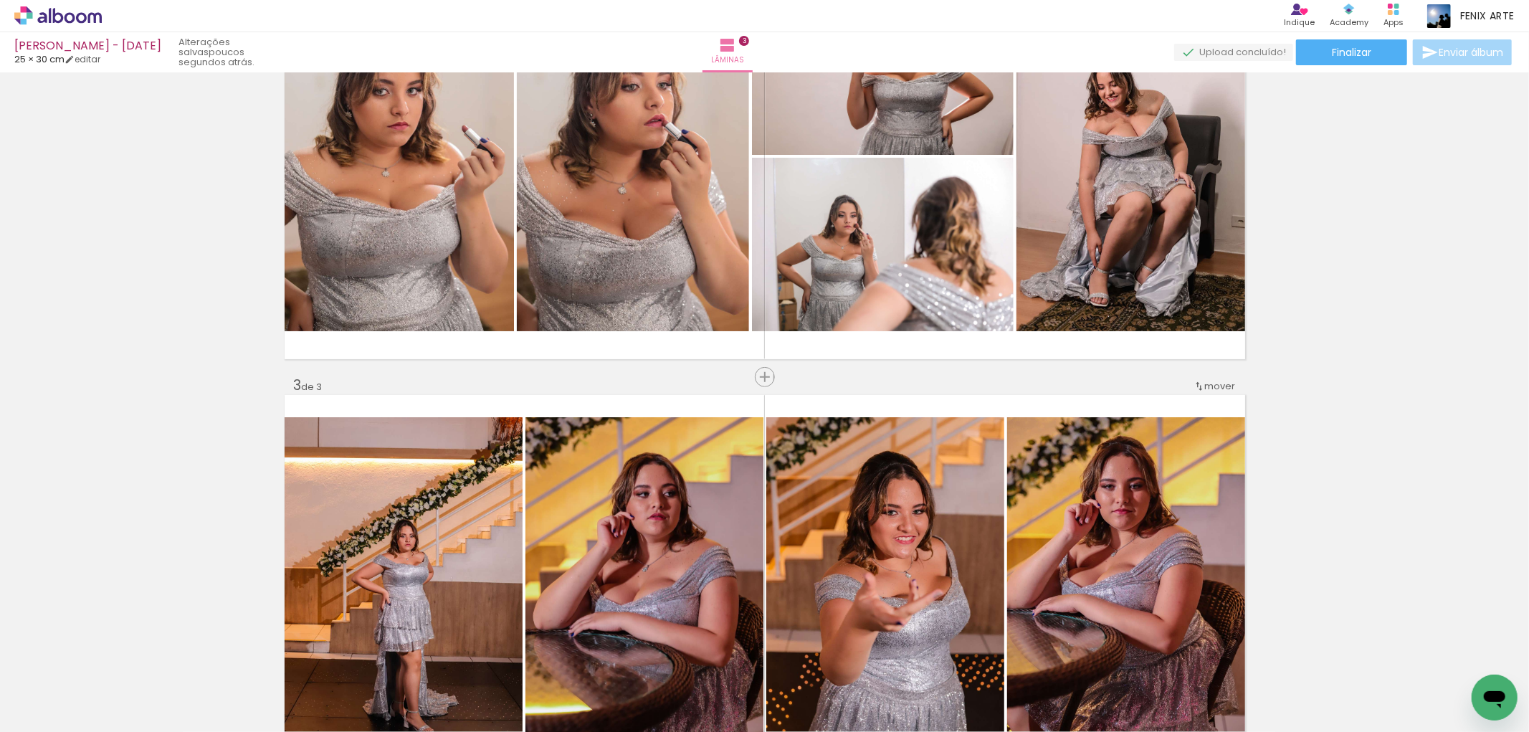
scroll to position [679, 0]
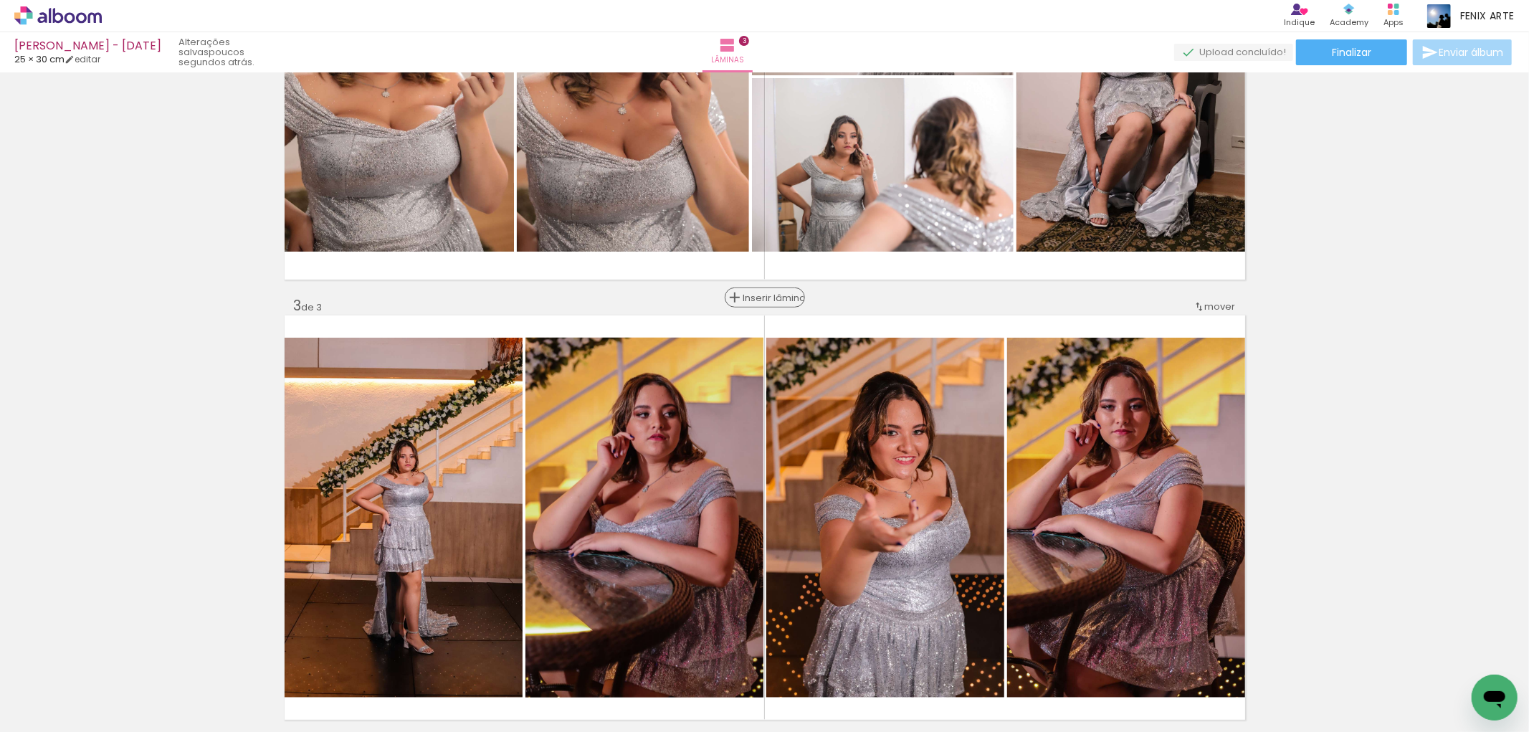
click at [761, 296] on span "Inserir lâmina" at bounding box center [771, 297] width 56 height 9
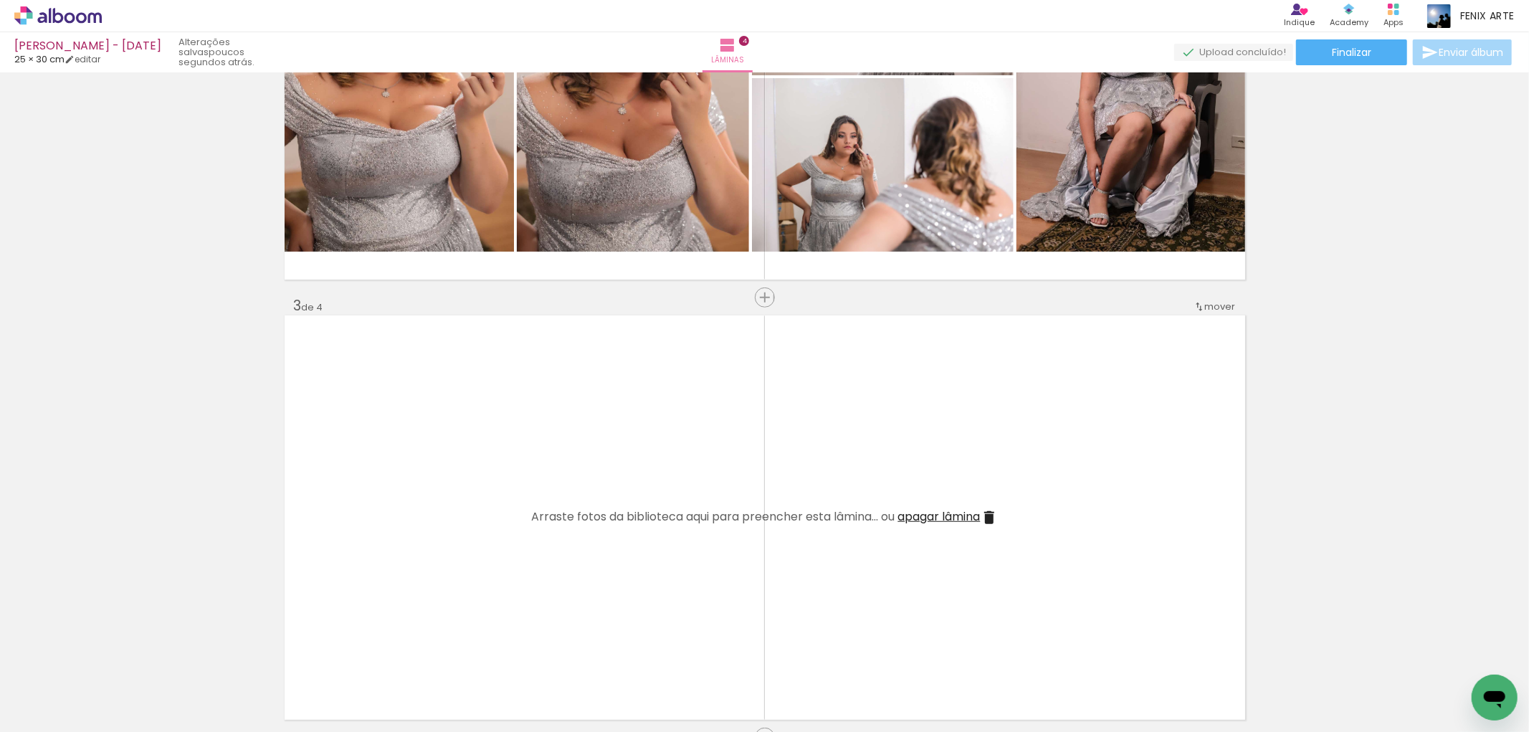
scroll to position [839, 0]
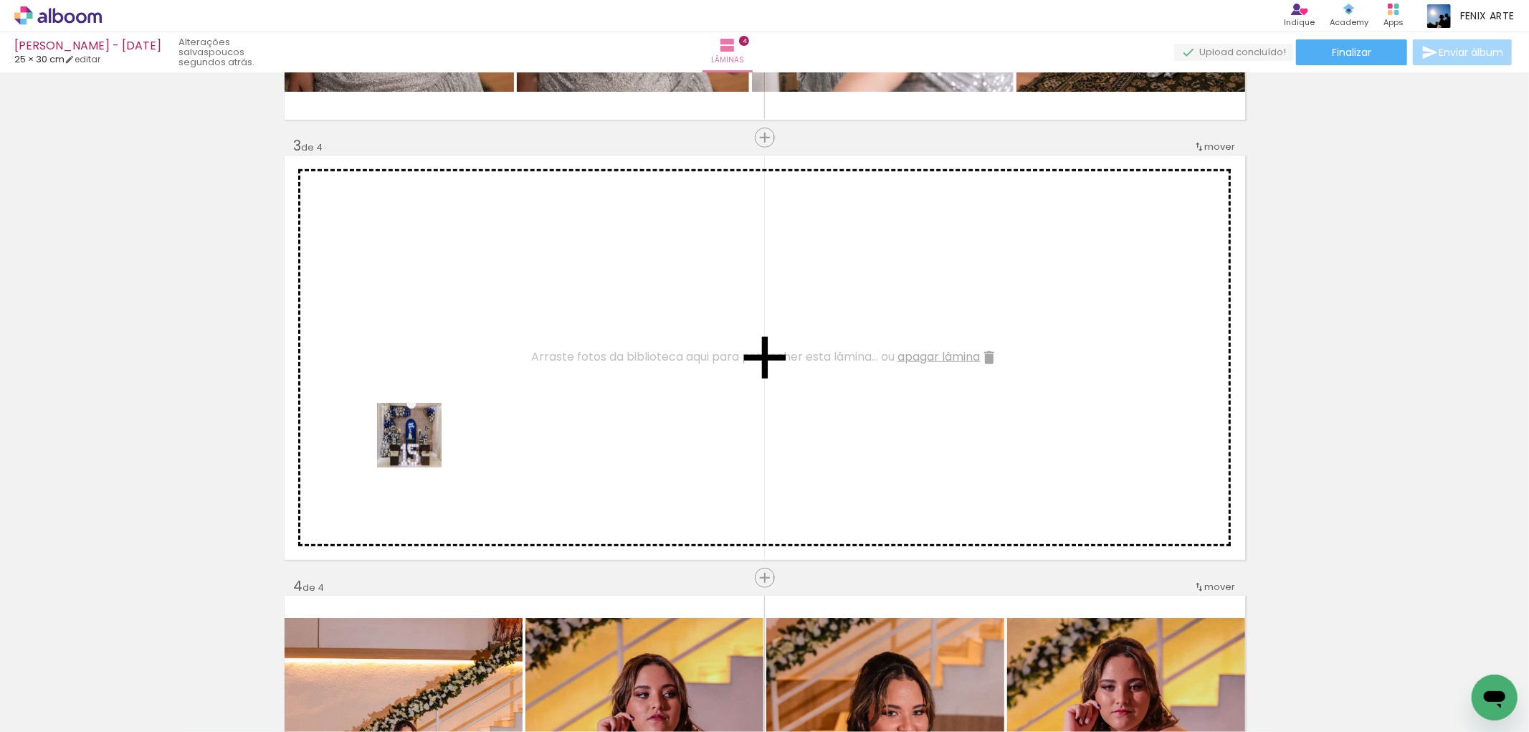
drag, startPoint x: 246, startPoint y: 672, endPoint x: 283, endPoint y: 529, distance: 147.4
click at [436, 403] on quentale-workspace at bounding box center [764, 366] width 1529 height 732
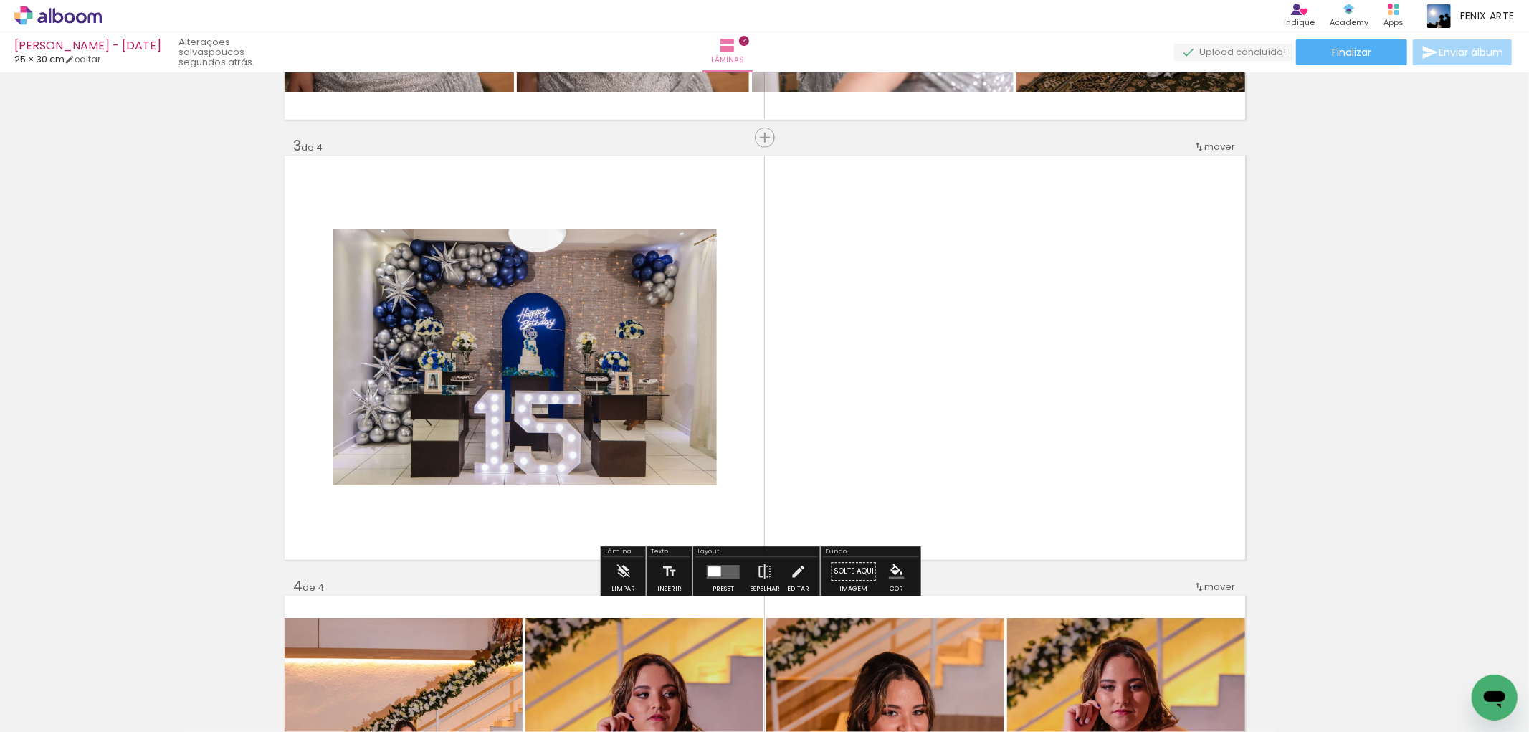
drag, startPoint x: 135, startPoint y: 681, endPoint x: 450, endPoint y: 453, distance: 389.2
click at [577, 341] on quentale-workspace at bounding box center [764, 366] width 1529 height 732
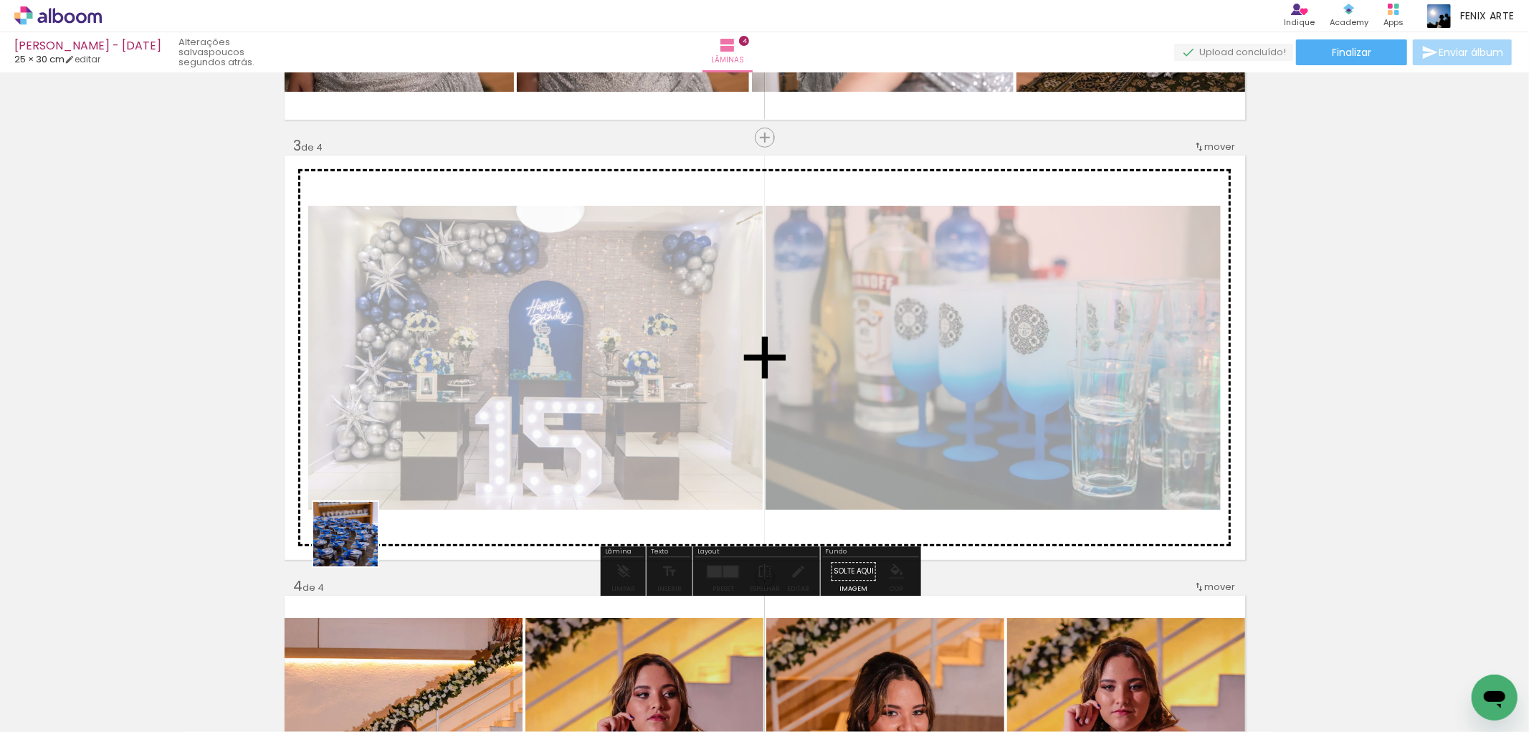
drag, startPoint x: 211, startPoint y: 667, endPoint x: 223, endPoint y: 640, distance: 28.9
click at [413, 464] on quentale-workspace at bounding box center [764, 366] width 1529 height 732
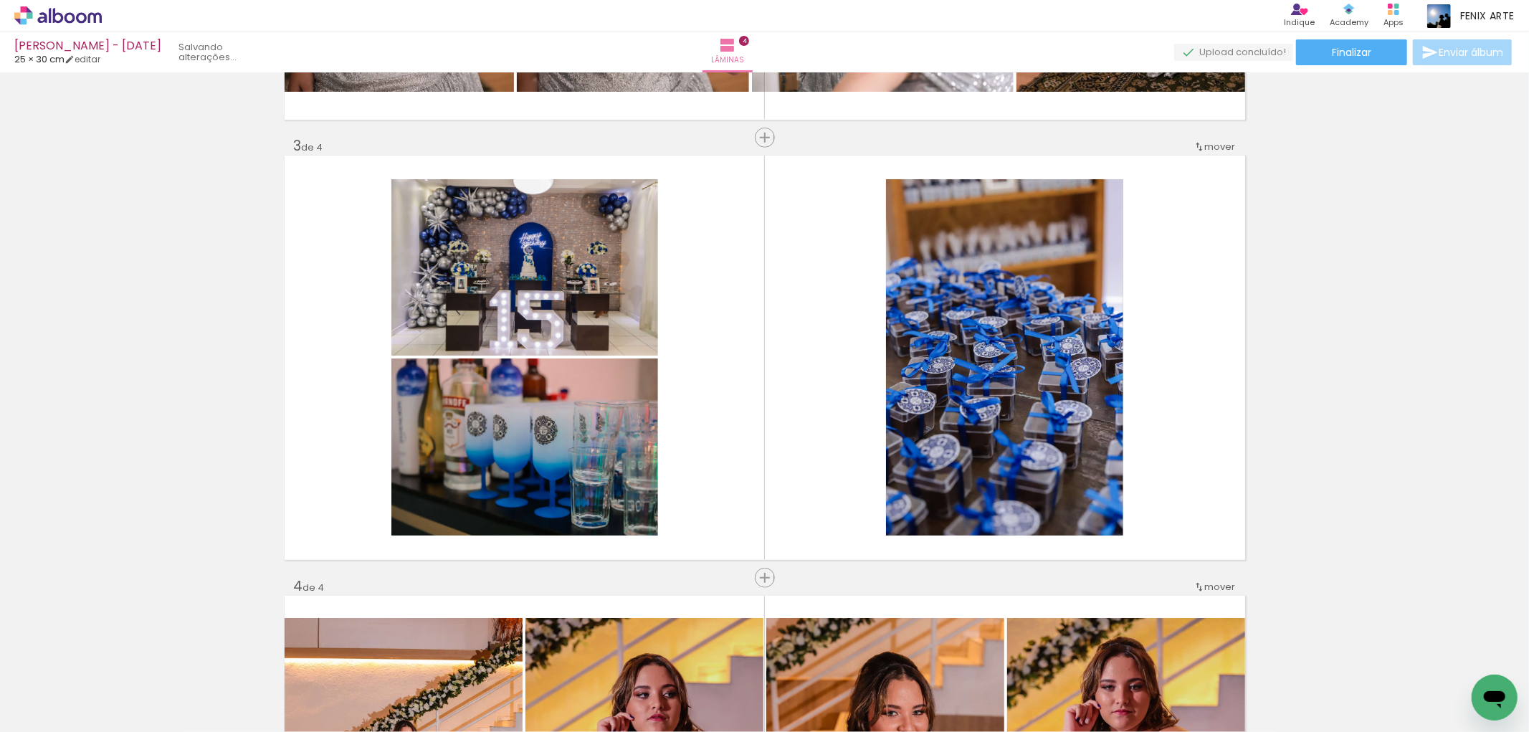
scroll to position [0, 5015]
drag, startPoint x: 131, startPoint y: 681, endPoint x: 405, endPoint y: 534, distance: 310.8
click at [546, 440] on quentale-workspace at bounding box center [764, 366] width 1529 height 732
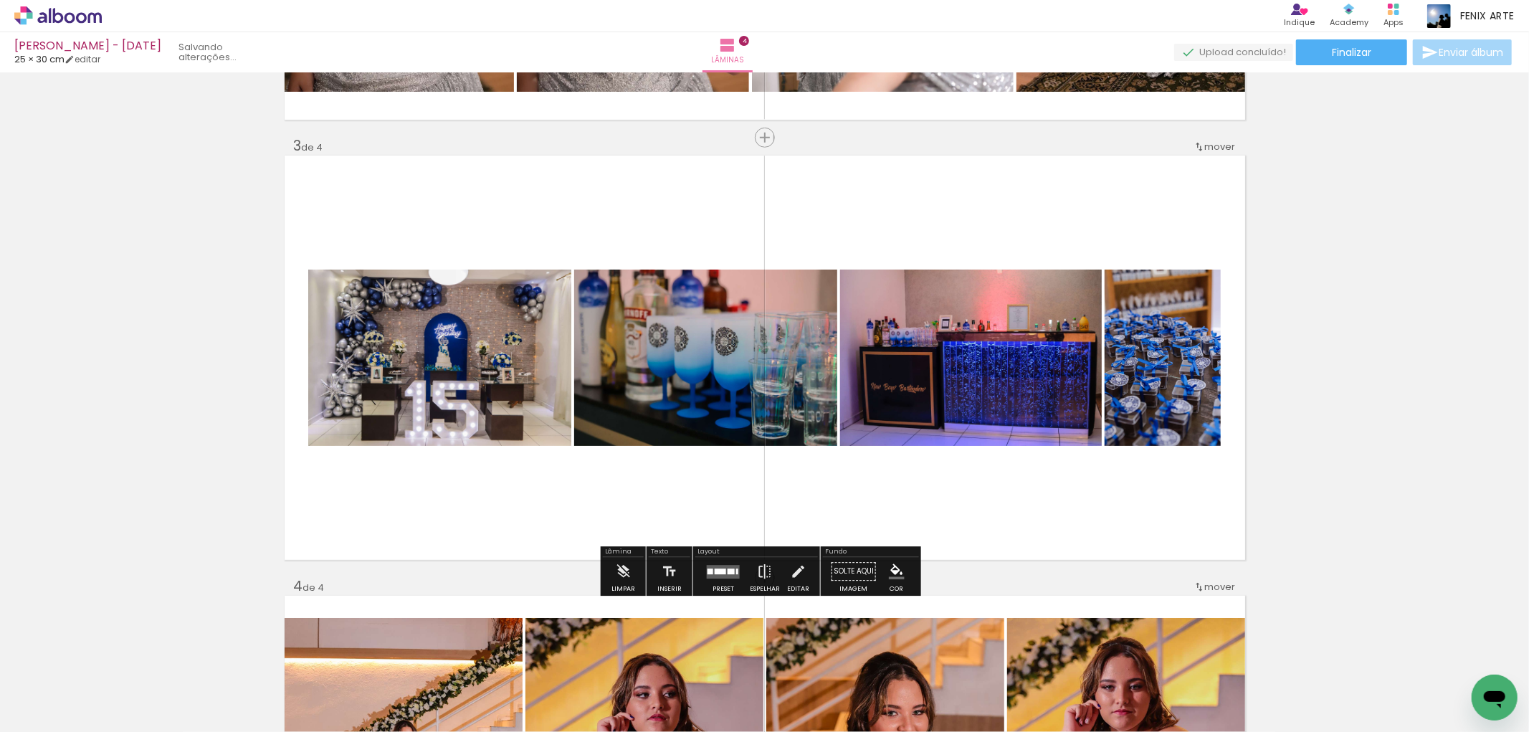
scroll to position [0, 4935]
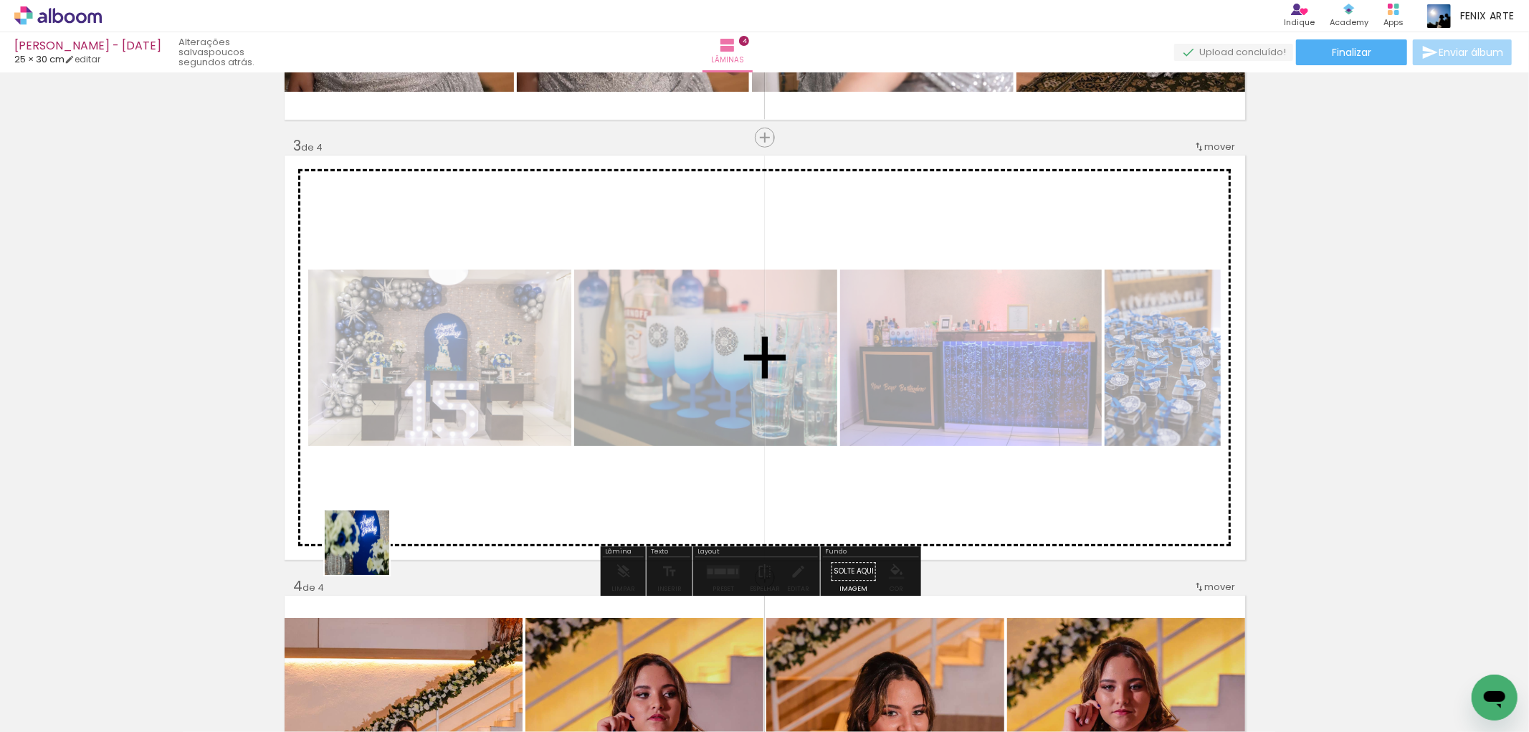
drag, startPoint x: 118, startPoint y: 679, endPoint x: 278, endPoint y: 611, distance: 174.1
click at [496, 469] on quentale-workspace at bounding box center [764, 366] width 1529 height 732
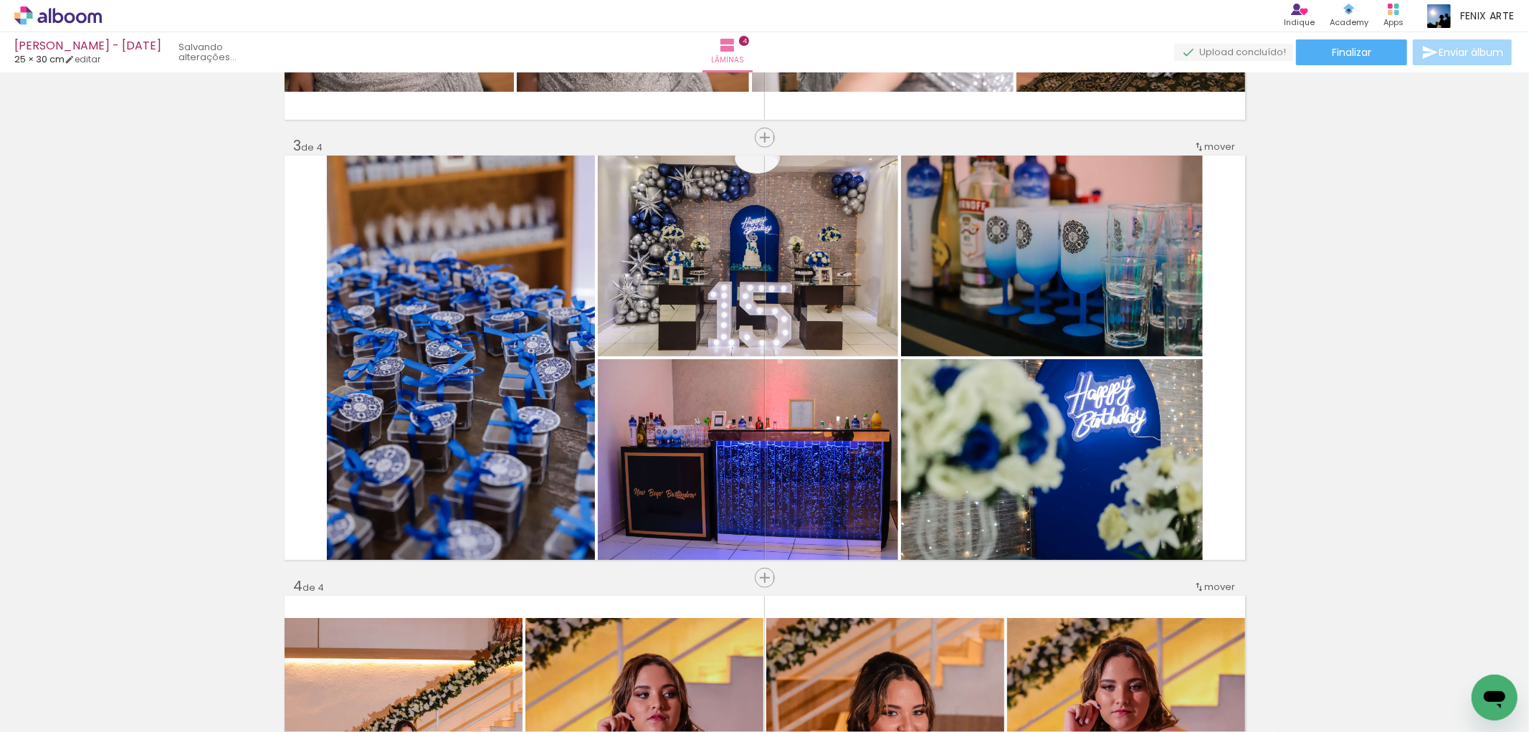
scroll to position [0, 4855]
drag, startPoint x: 170, startPoint y: 685, endPoint x: 234, endPoint y: 611, distance: 98.1
click at [388, 520] on quentale-workspace at bounding box center [764, 366] width 1529 height 732
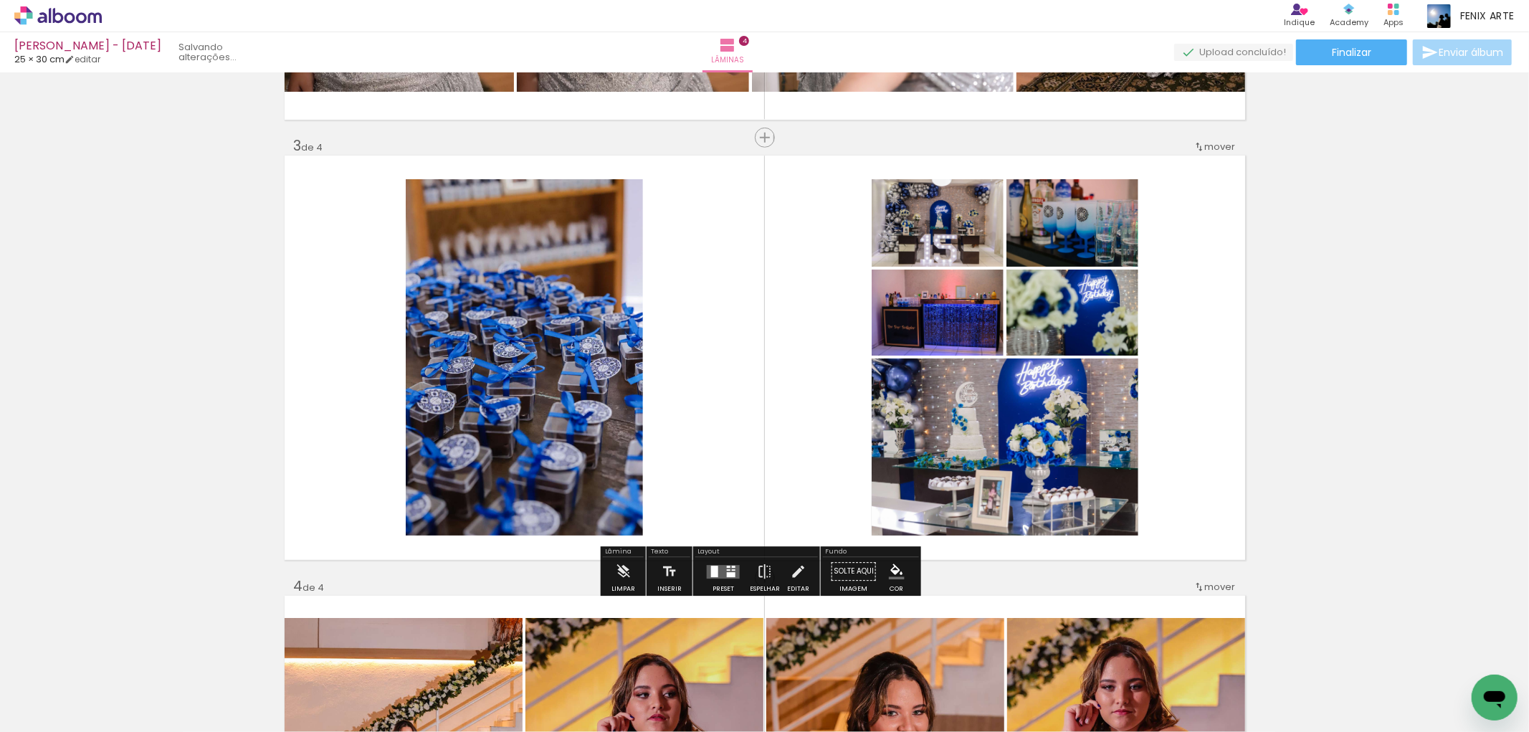
scroll to position [0, 4775]
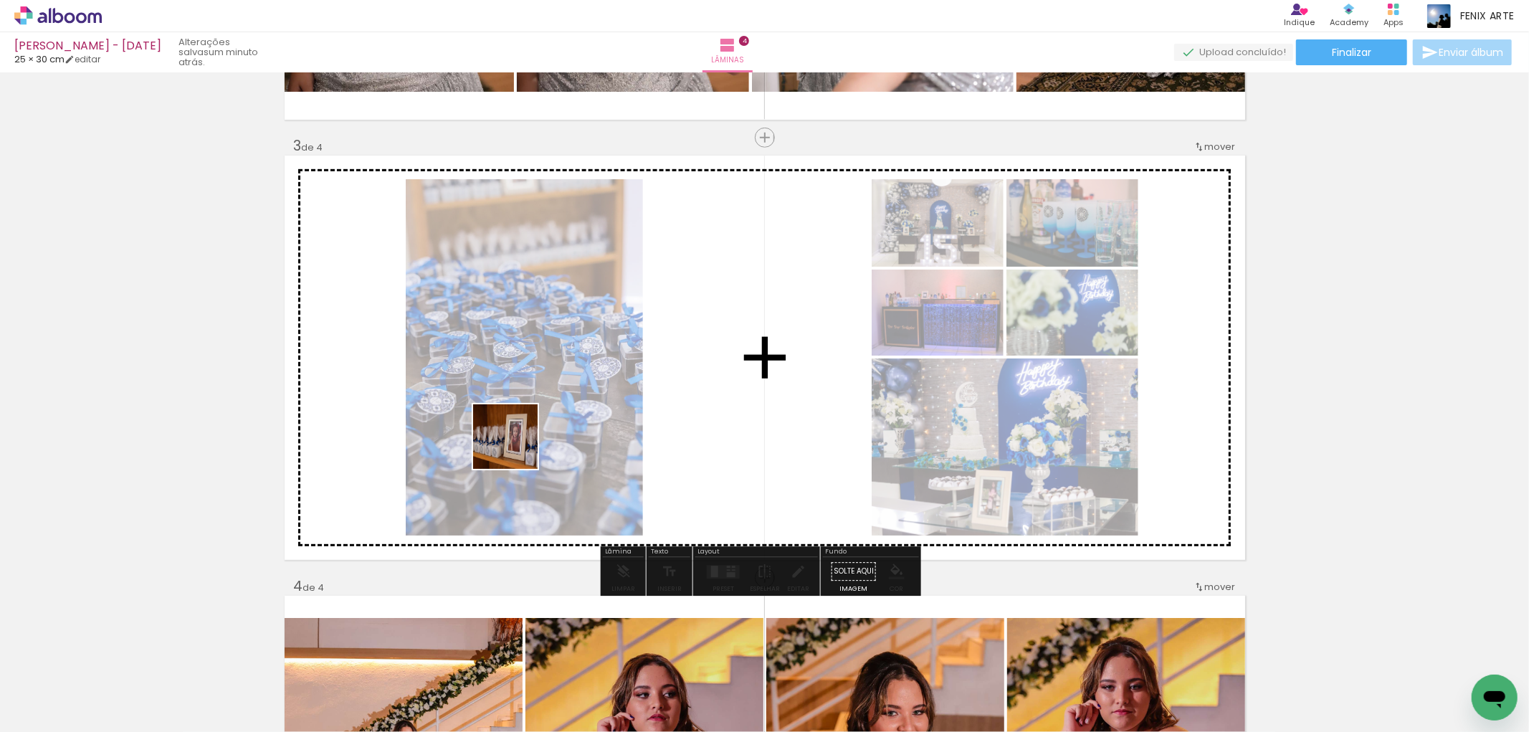
drag, startPoint x: 199, startPoint y: 674, endPoint x: 846, endPoint y: 414, distance: 696.7
click at [558, 411] on quentale-workspace at bounding box center [764, 366] width 1529 height 732
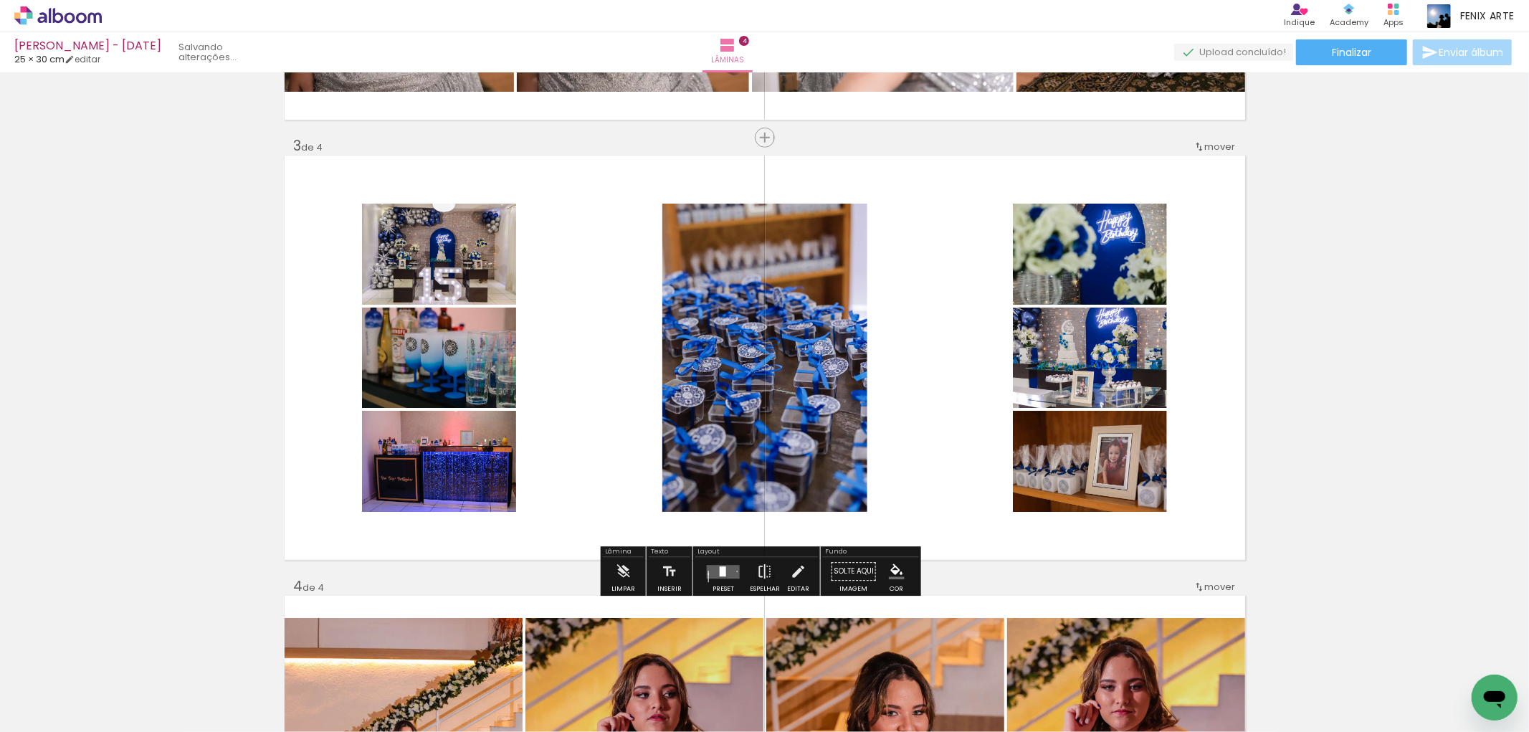
scroll to position [0, 4694]
click at [720, 575] on div at bounding box center [723, 571] width 6 height 10
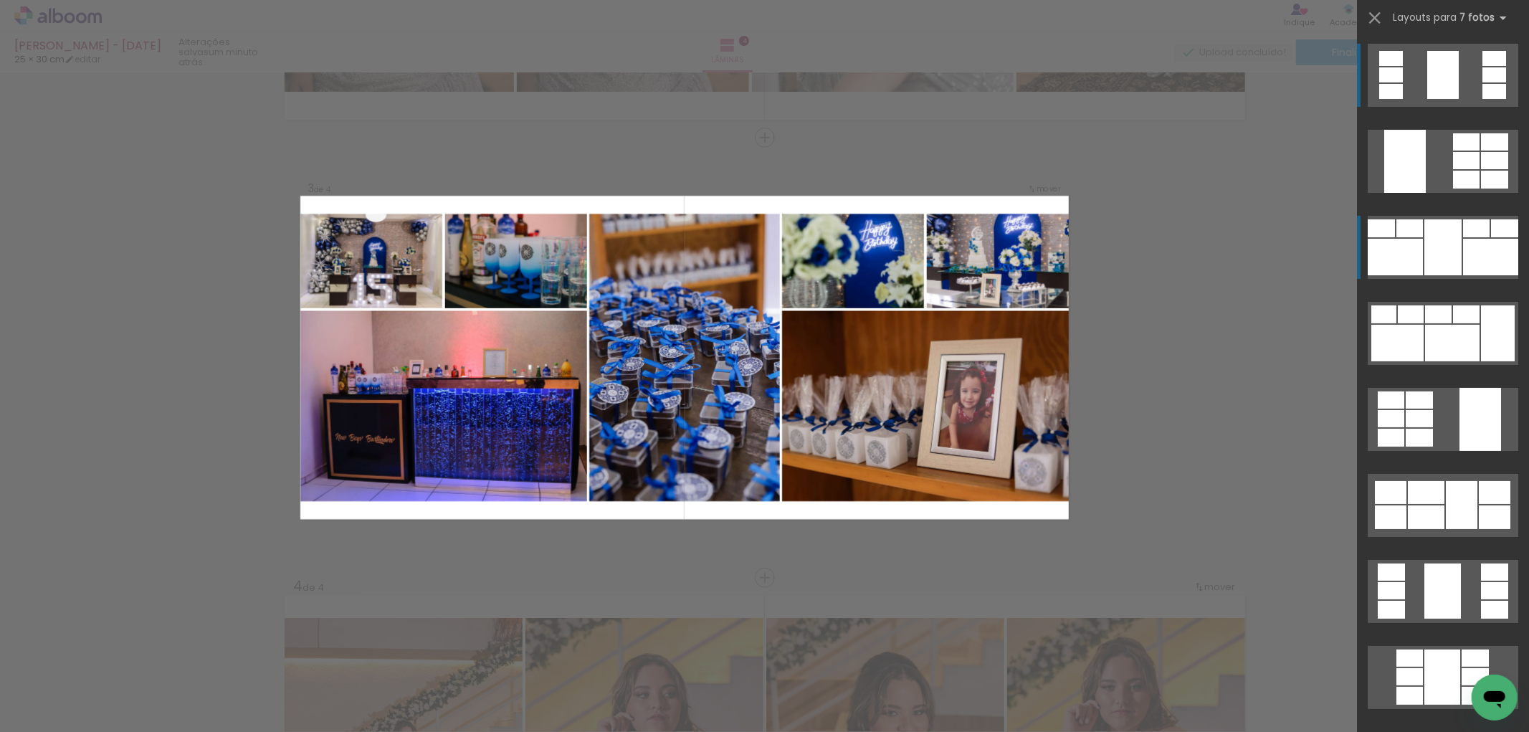
click at [1439, 254] on div at bounding box center [1442, 247] width 37 height 56
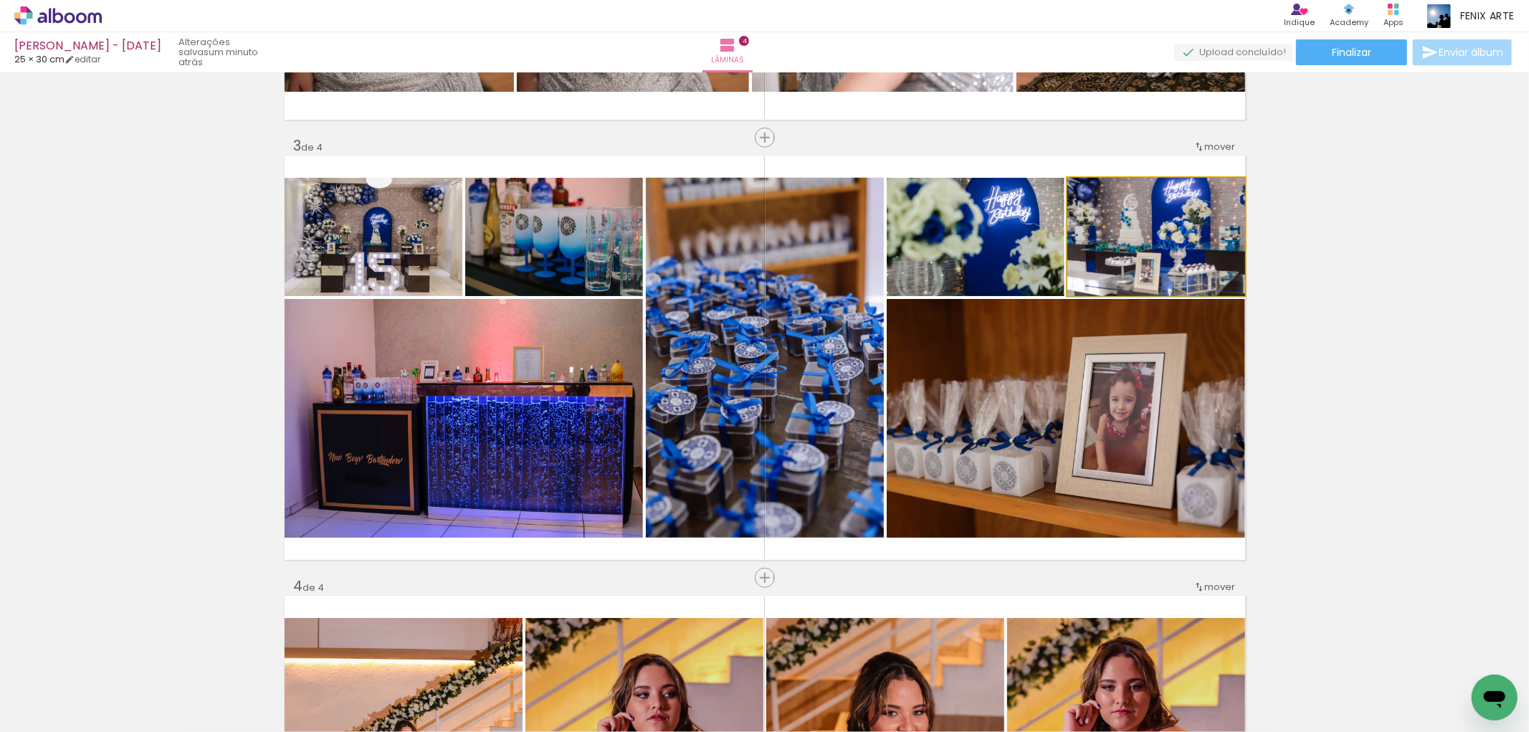
drag, startPoint x: 1166, startPoint y: 252, endPoint x: 467, endPoint y: 378, distance: 710.2
click at [0, 0] on slot at bounding box center [0, 0] width 0 height 0
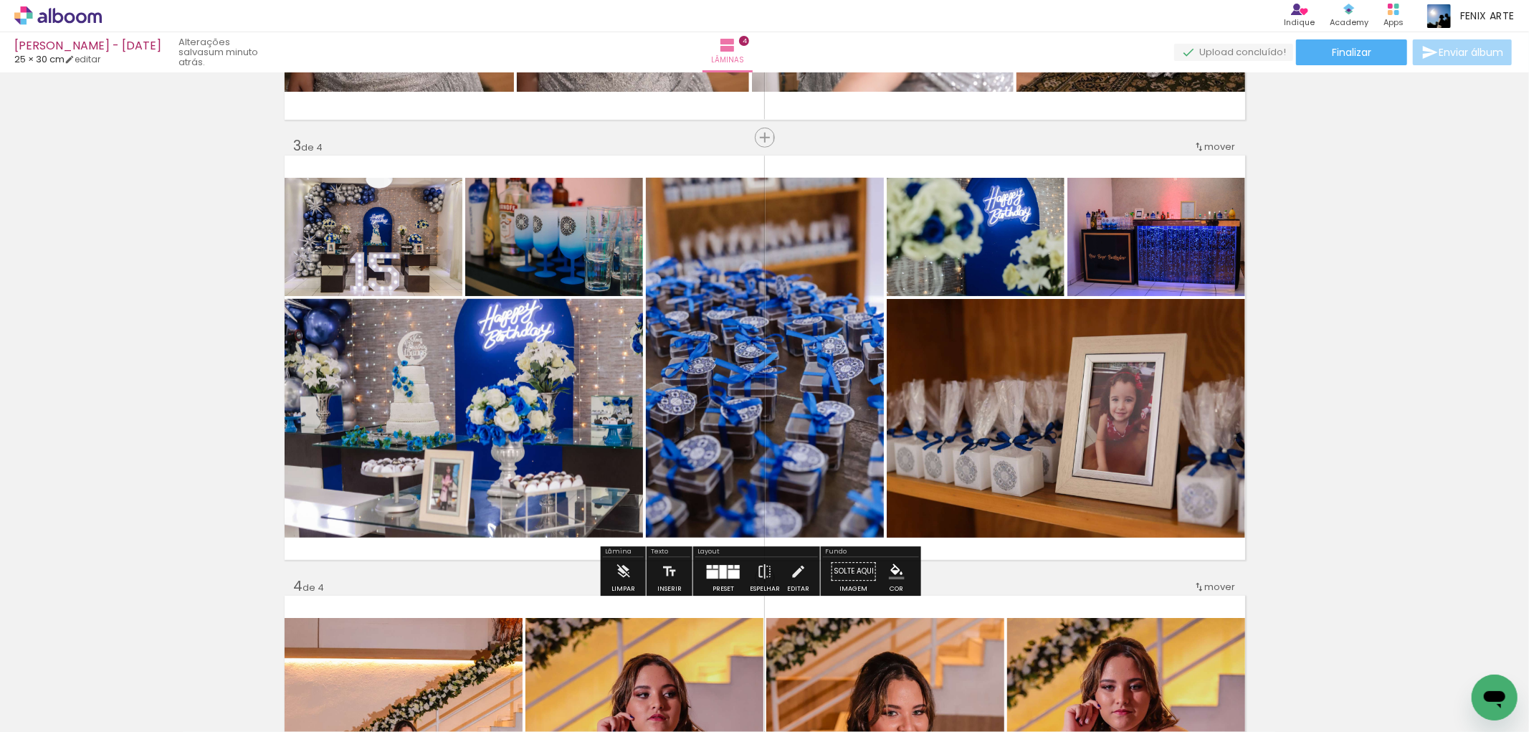
drag, startPoint x: 1027, startPoint y: 253, endPoint x: 1047, endPoint y: 355, distance: 103.6
click at [0, 0] on slot at bounding box center [0, 0] width 0 height 0
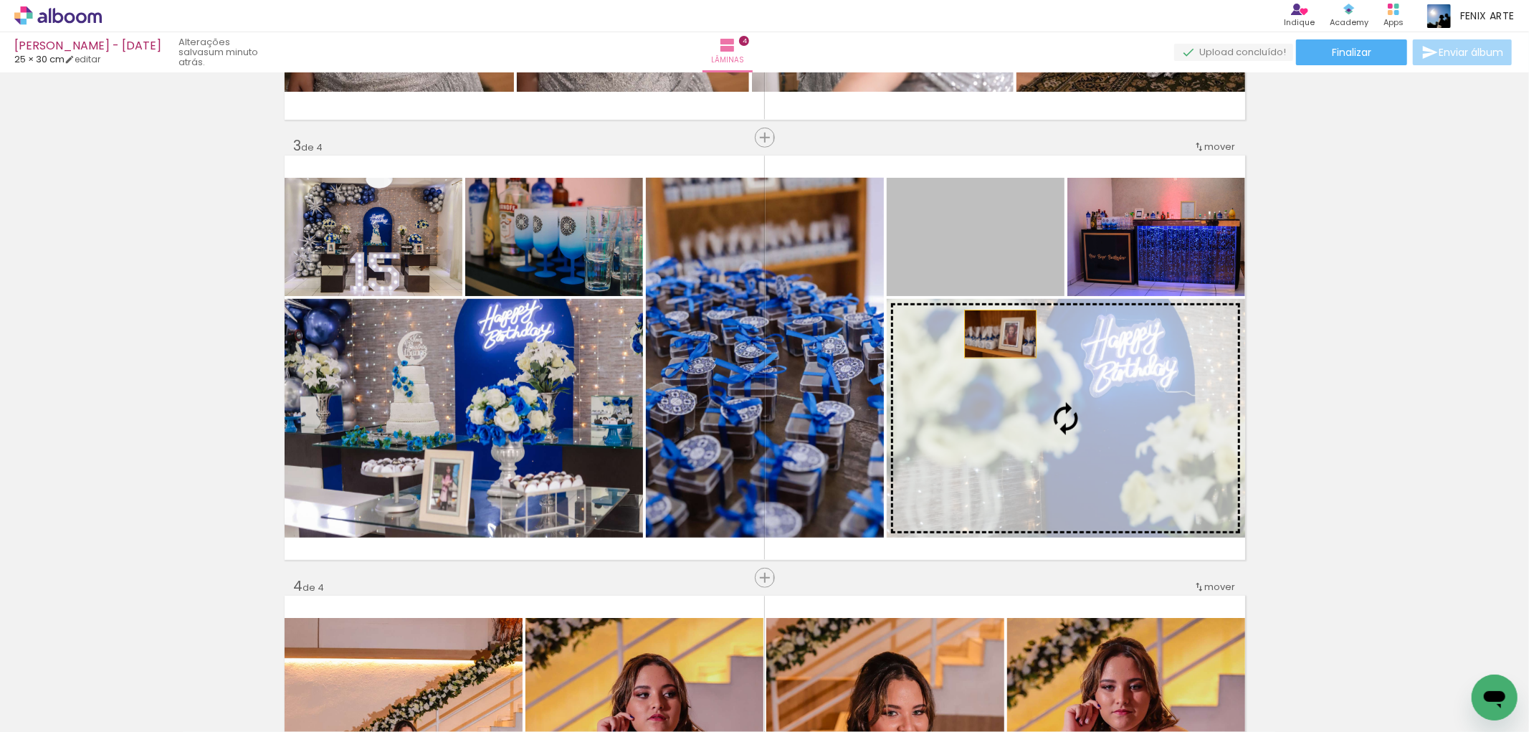
drag, startPoint x: 987, startPoint y: 277, endPoint x: 994, endPoint y: 334, distance: 57.8
click at [0, 0] on slot at bounding box center [0, 0] width 0 height 0
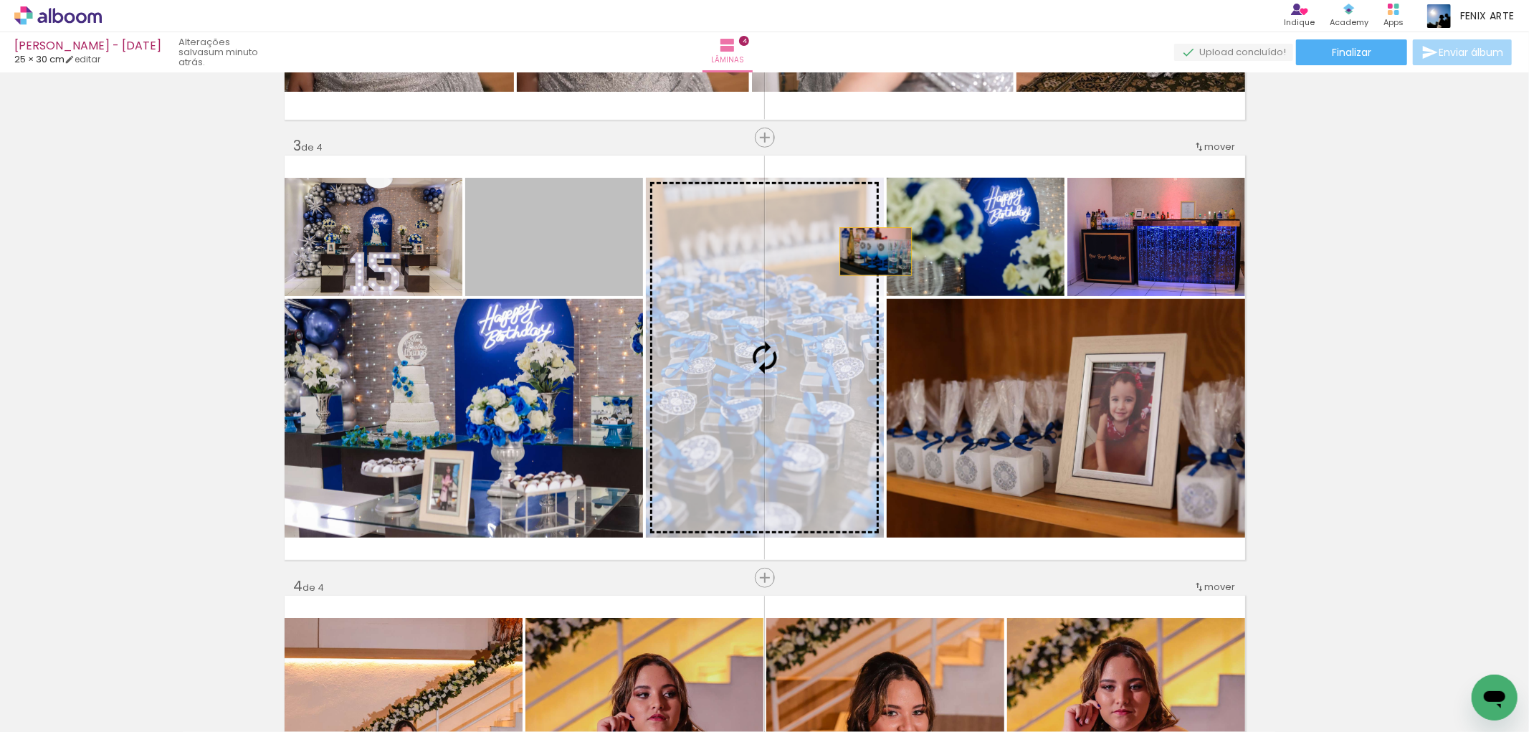
drag, startPoint x: 531, startPoint y: 259, endPoint x: 921, endPoint y: 239, distance: 390.5
click at [0, 0] on slot at bounding box center [0, 0] width 0 height 0
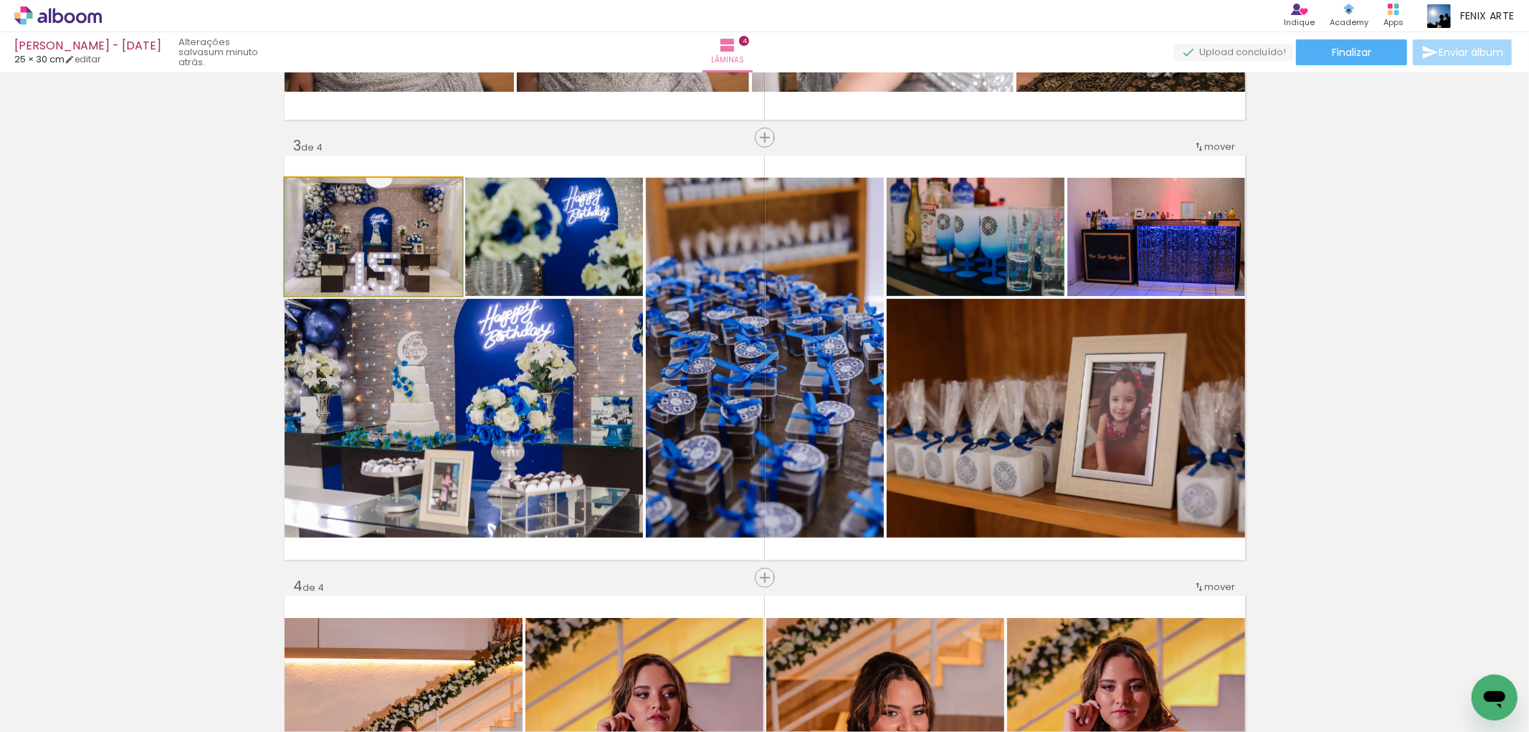
drag, startPoint x: 373, startPoint y: 260, endPoint x: 371, endPoint y: 242, distance: 18.1
drag, startPoint x: 405, startPoint y: 270, endPoint x: 410, endPoint y: 373, distance: 102.6
click at [0, 0] on slot at bounding box center [0, 0] width 0 height 0
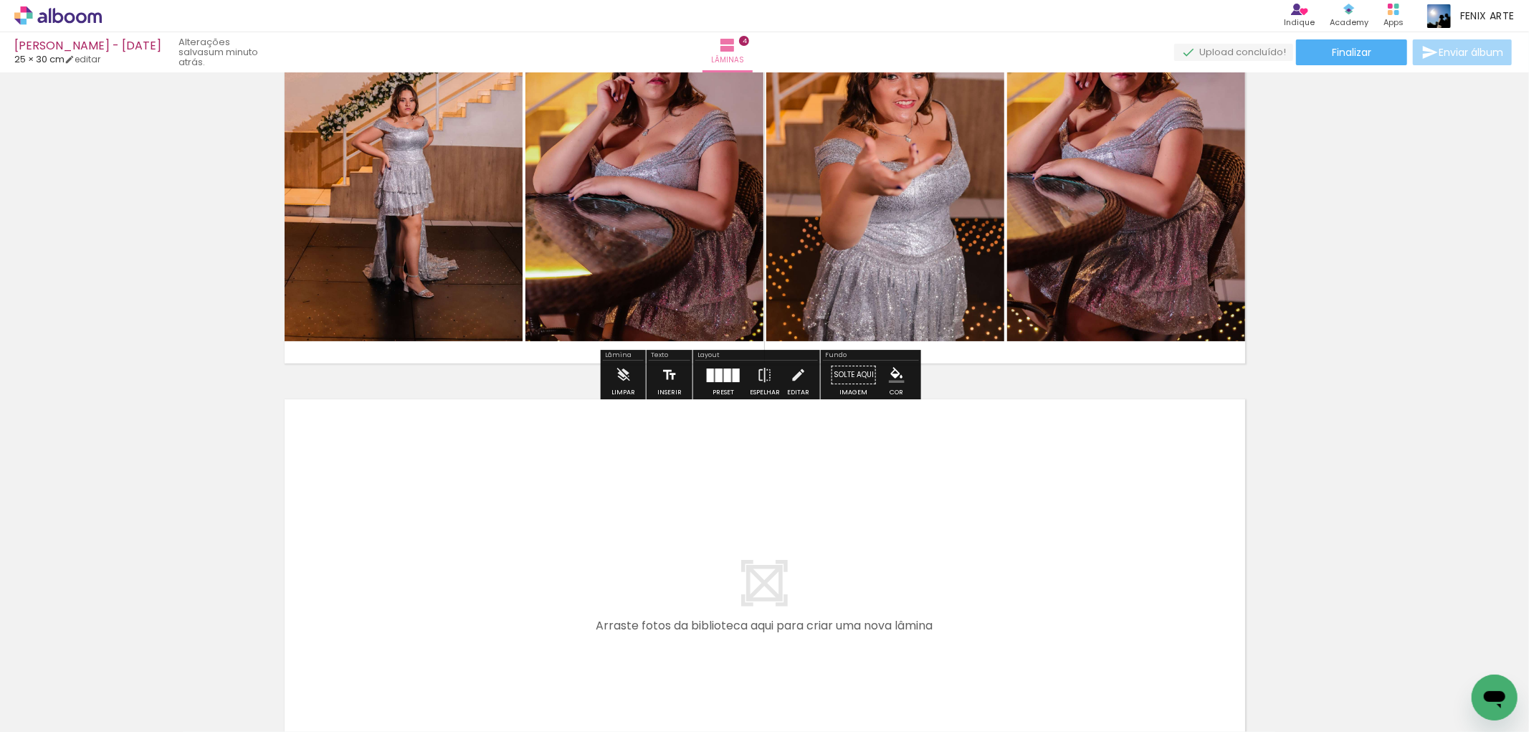
scroll to position [1687, 0]
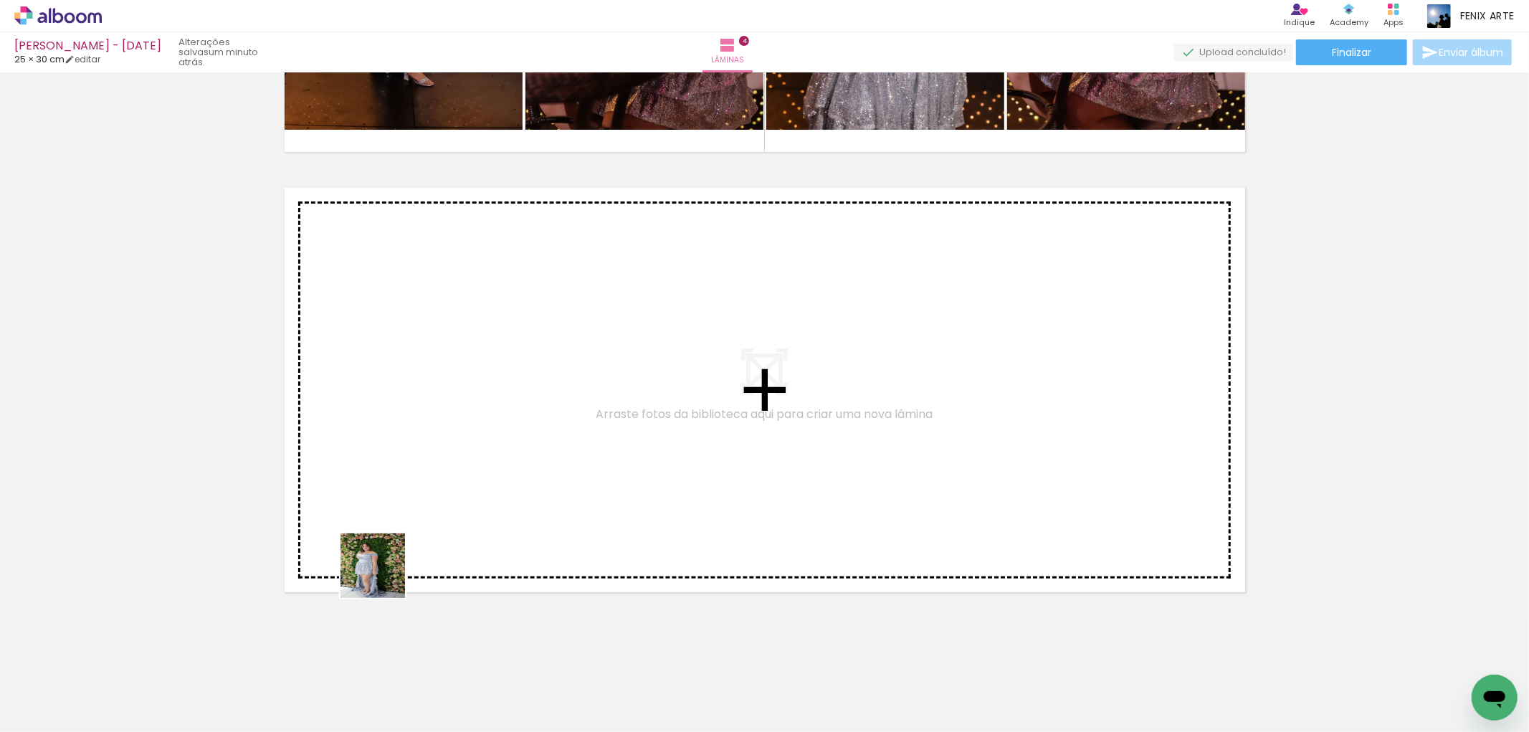
drag, startPoint x: 347, startPoint y: 670, endPoint x: 305, endPoint y: 614, distance: 69.7
click at [386, 558] on quentale-workspace at bounding box center [764, 366] width 1529 height 732
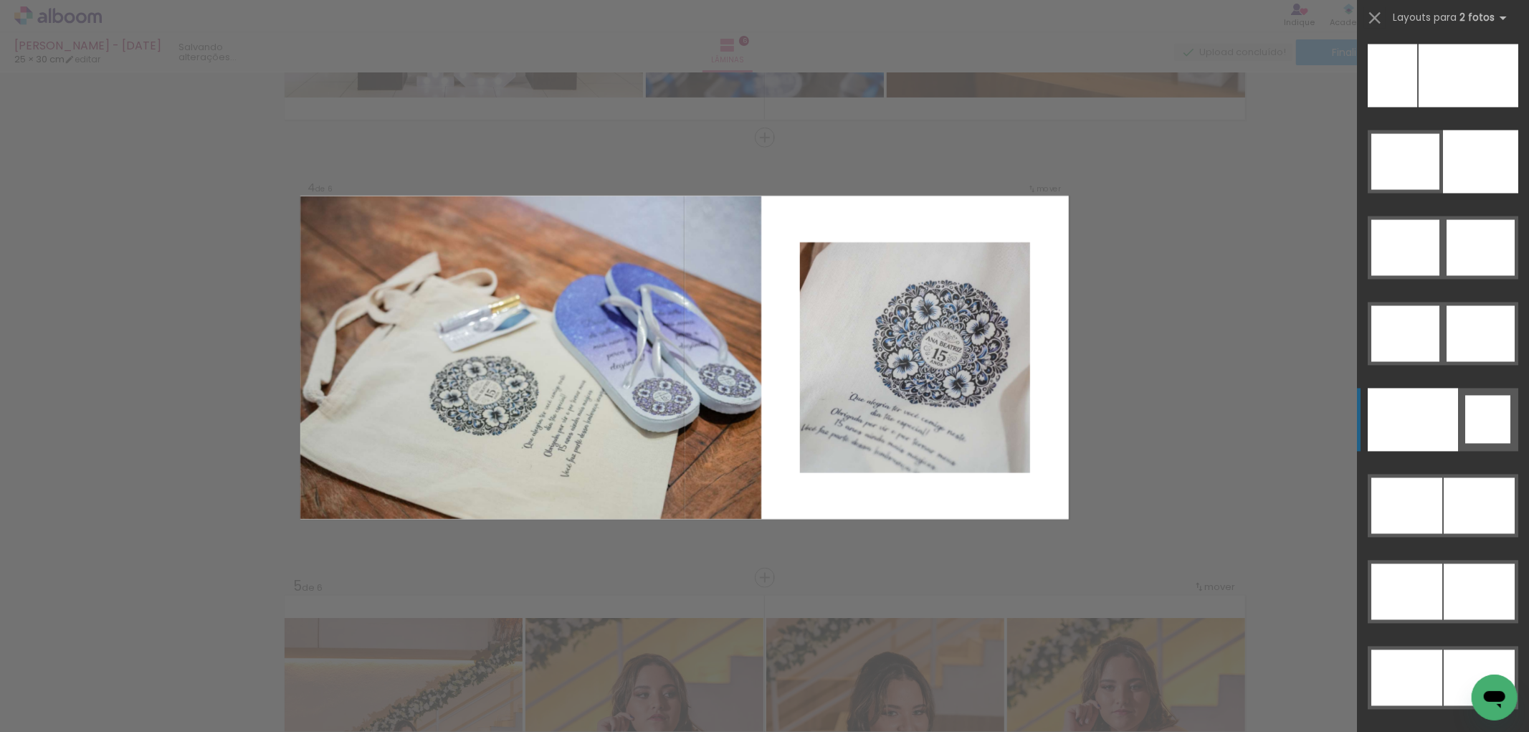
scroll to position [0, 4037]
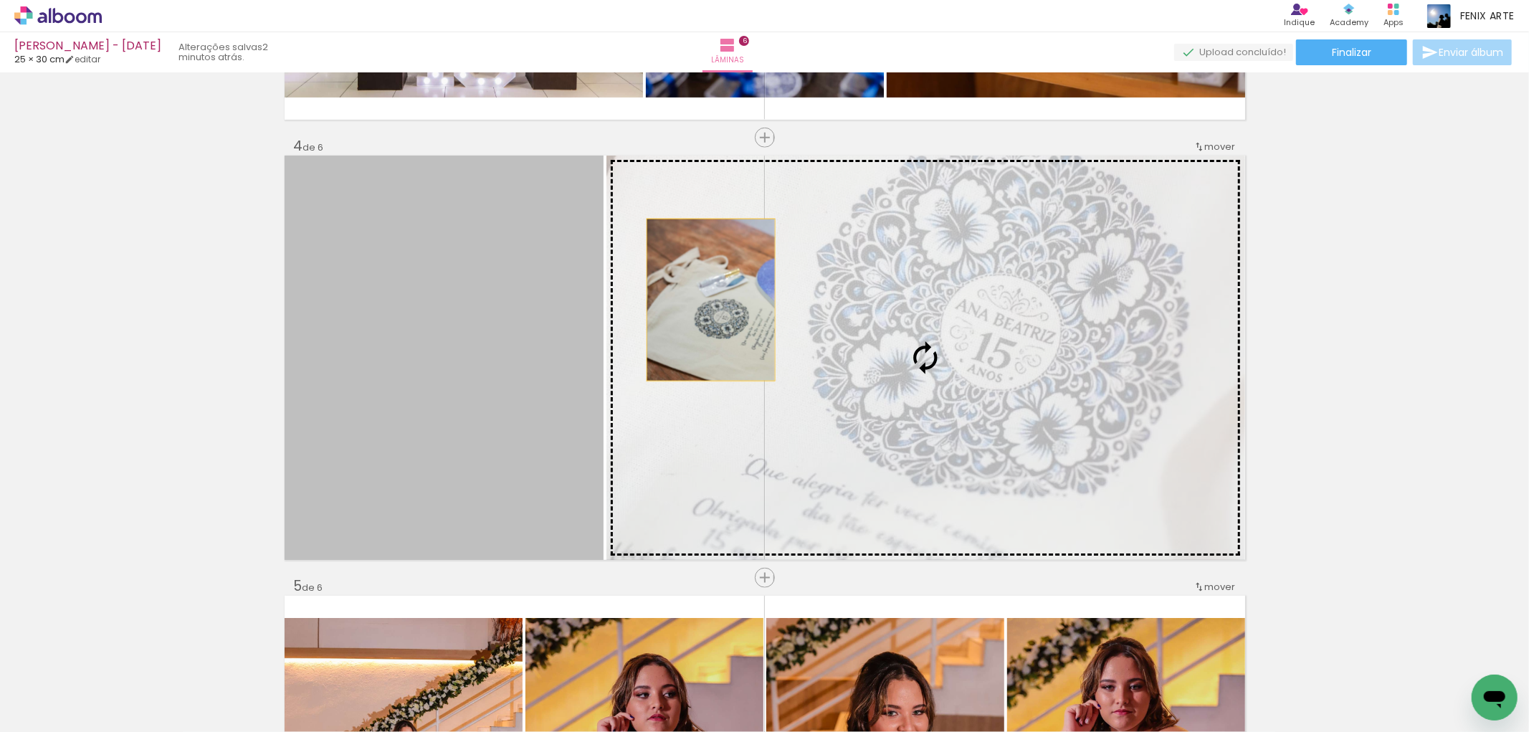
drag, startPoint x: 489, startPoint y: 287, endPoint x: 733, endPoint y: 287, distance: 243.7
click at [0, 0] on slot at bounding box center [0, 0] width 0 height 0
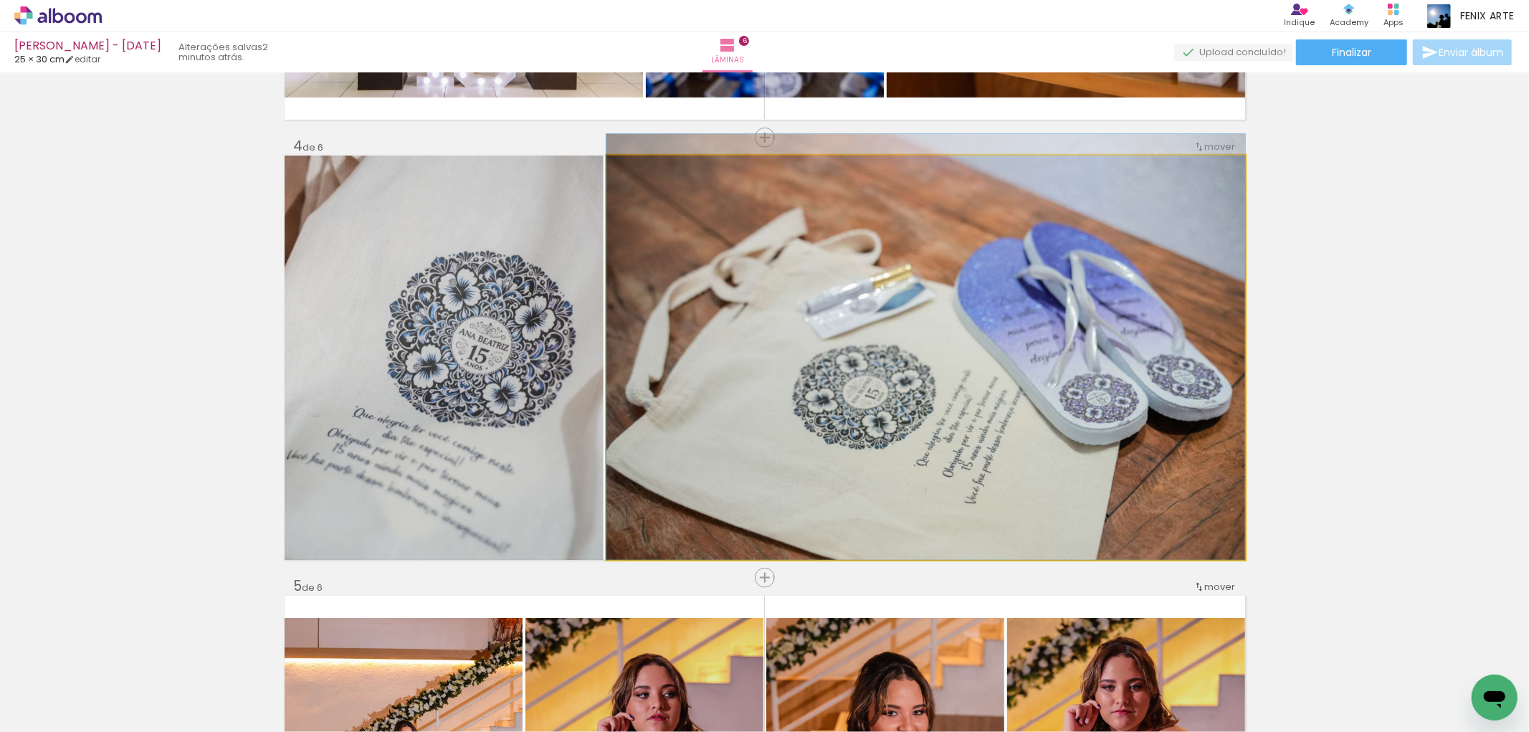
drag, startPoint x: 847, startPoint y: 427, endPoint x: 877, endPoint y: 403, distance: 38.3
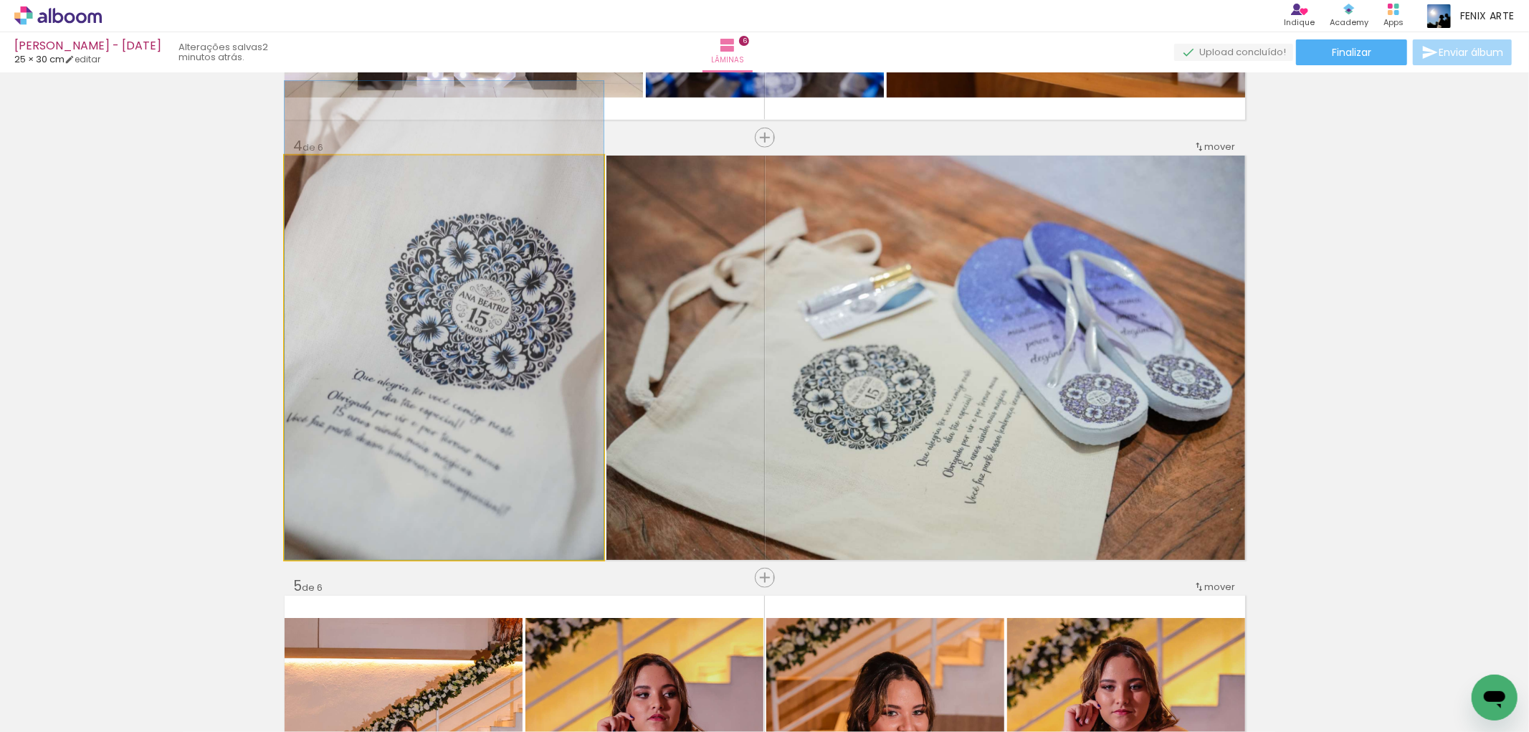
drag, startPoint x: 441, startPoint y: 442, endPoint x: 445, endPoint y: 326, distance: 115.5
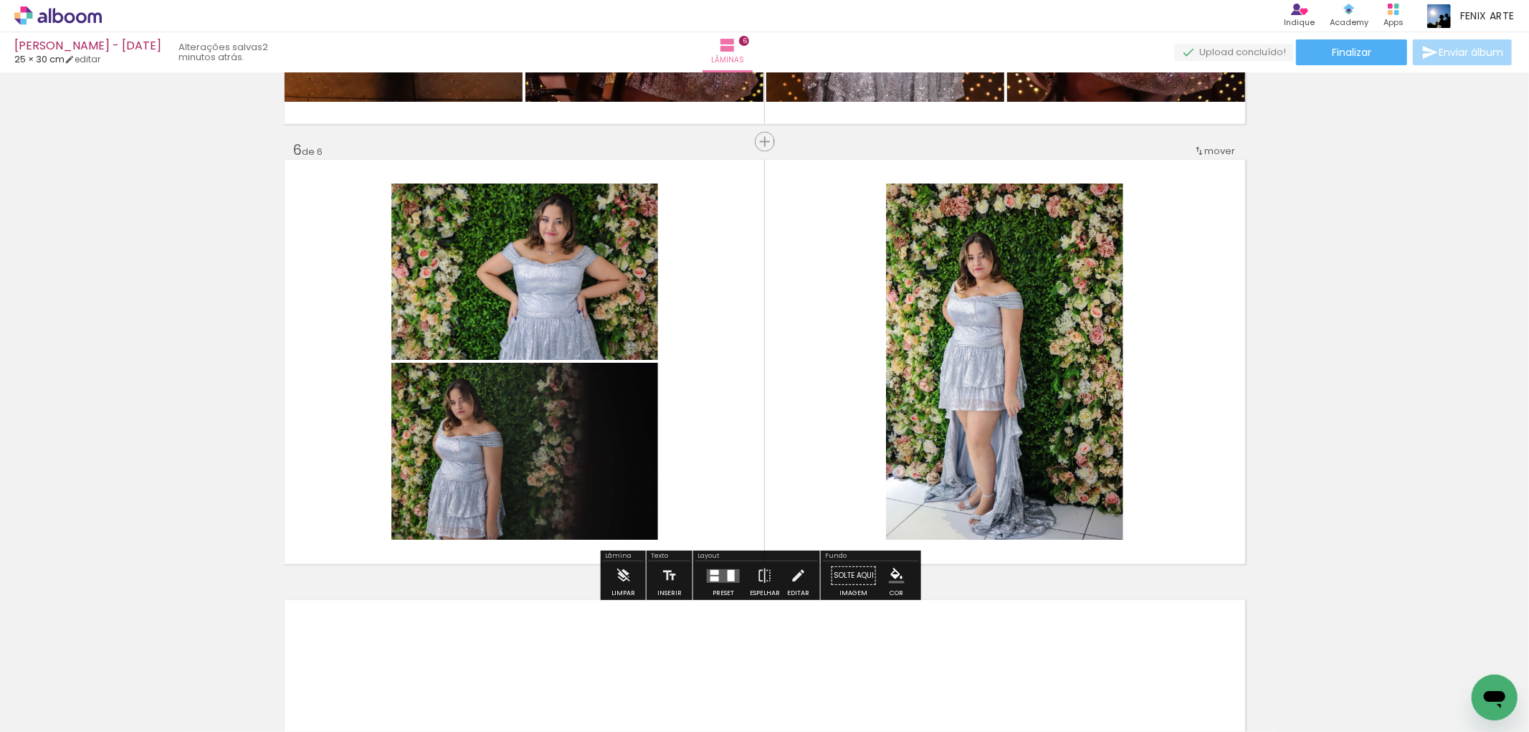
scroll to position [2075, 0]
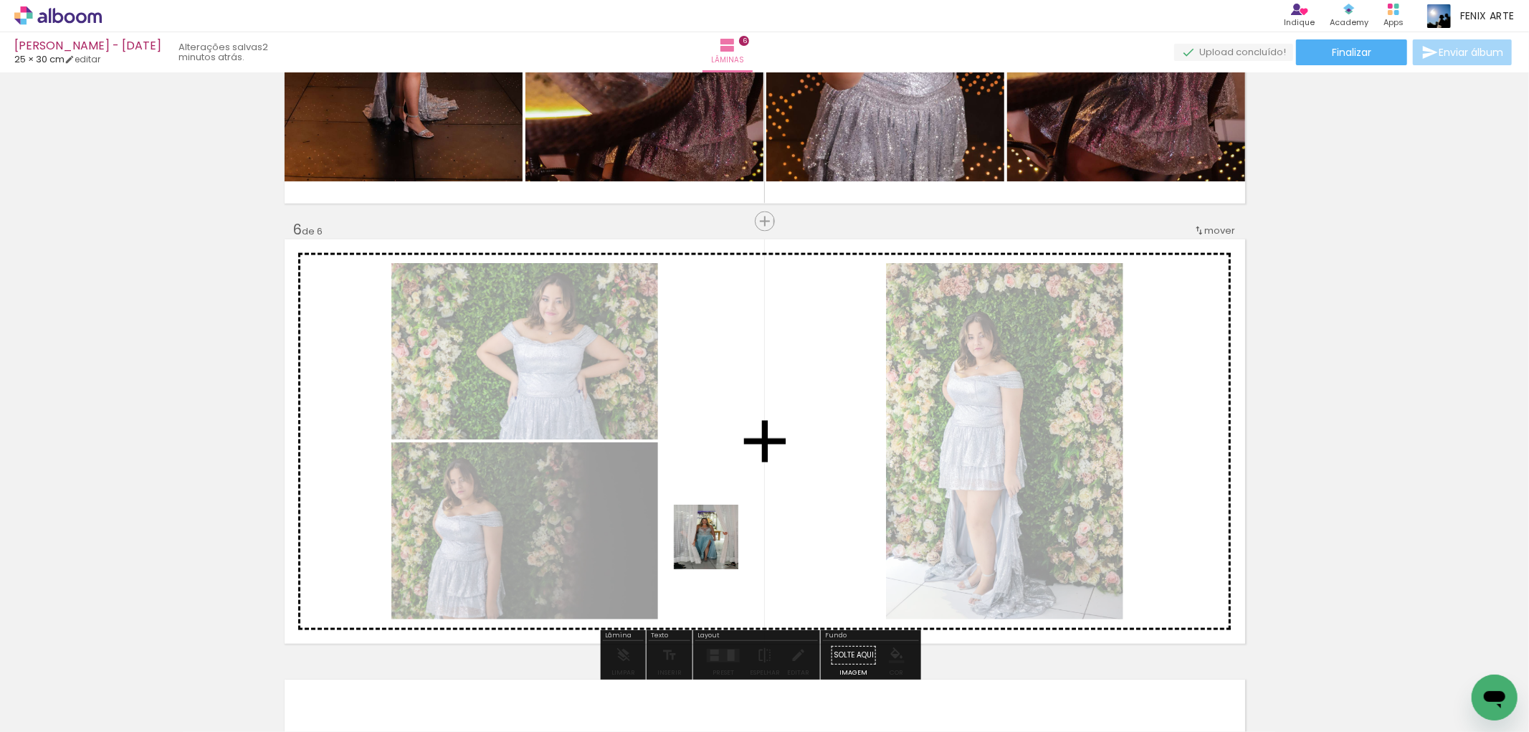
drag, startPoint x: 611, startPoint y: 680, endPoint x: 725, endPoint y: 534, distance: 185.3
click at [725, 534] on quentale-workspace at bounding box center [764, 366] width 1529 height 732
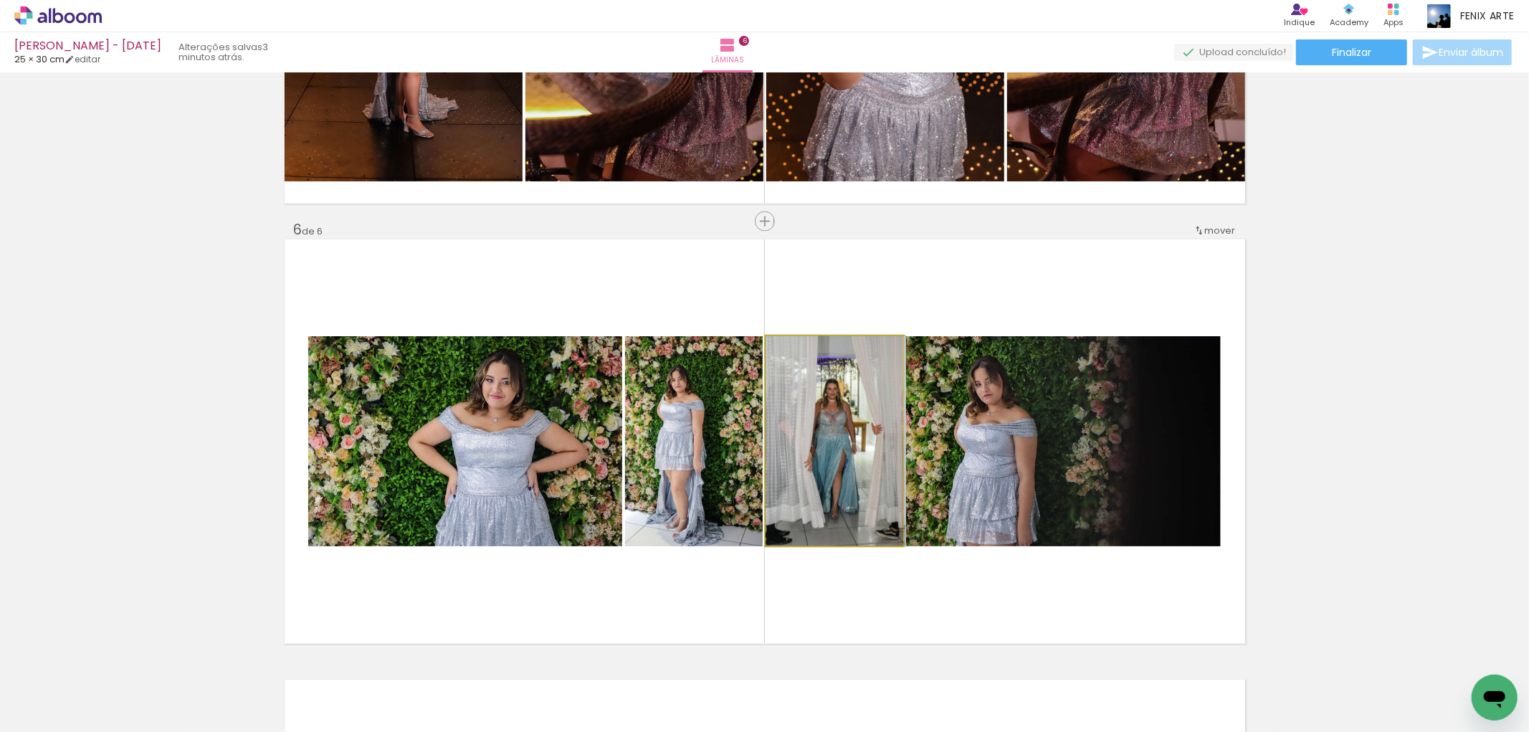
drag, startPoint x: 844, startPoint y: 448, endPoint x: 1423, endPoint y: 382, distance: 583.0
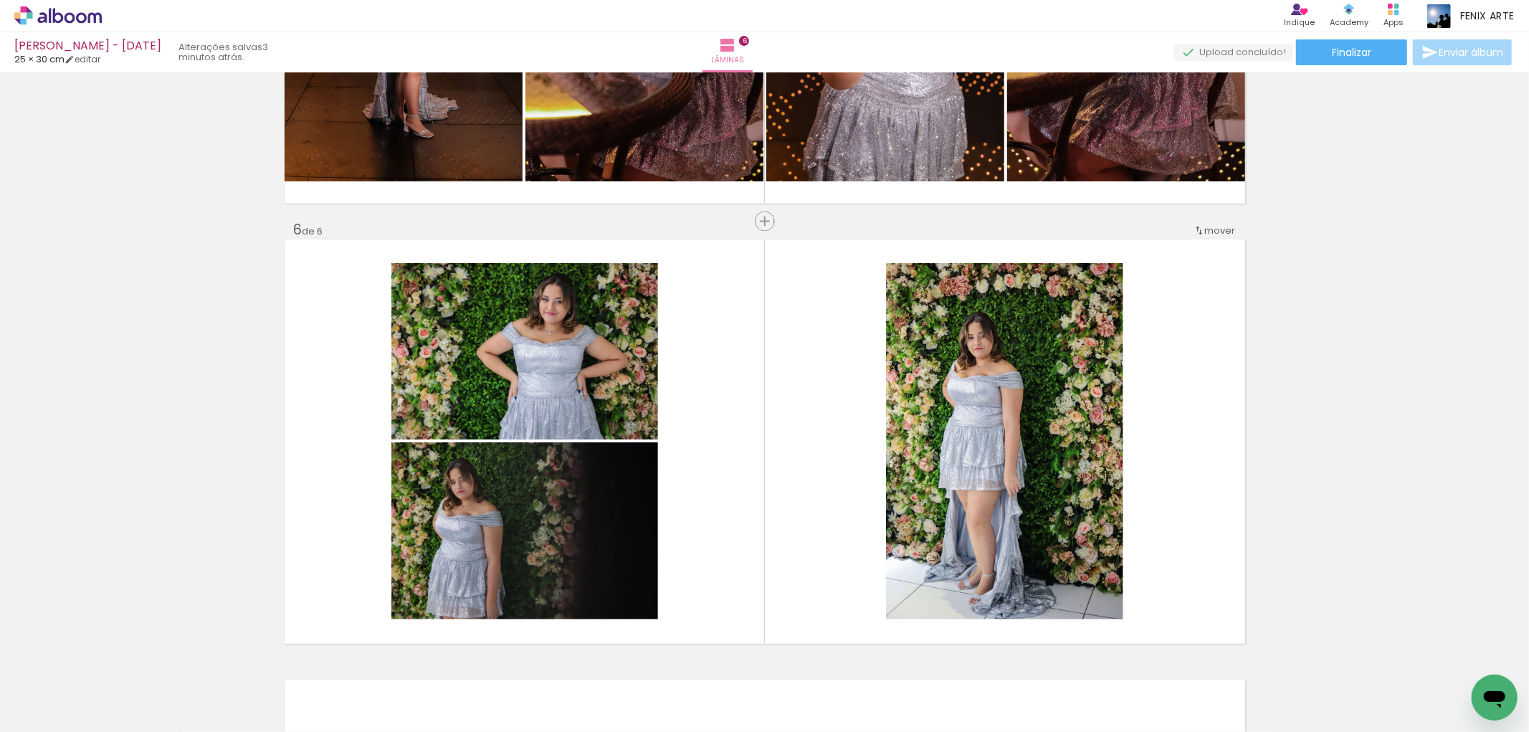
scroll to position [0, 4293]
drag, startPoint x: 1472, startPoint y: 683, endPoint x: 1025, endPoint y: 469, distance: 496.0
click at [1090, 460] on quentale-workspace at bounding box center [764, 366] width 1529 height 732
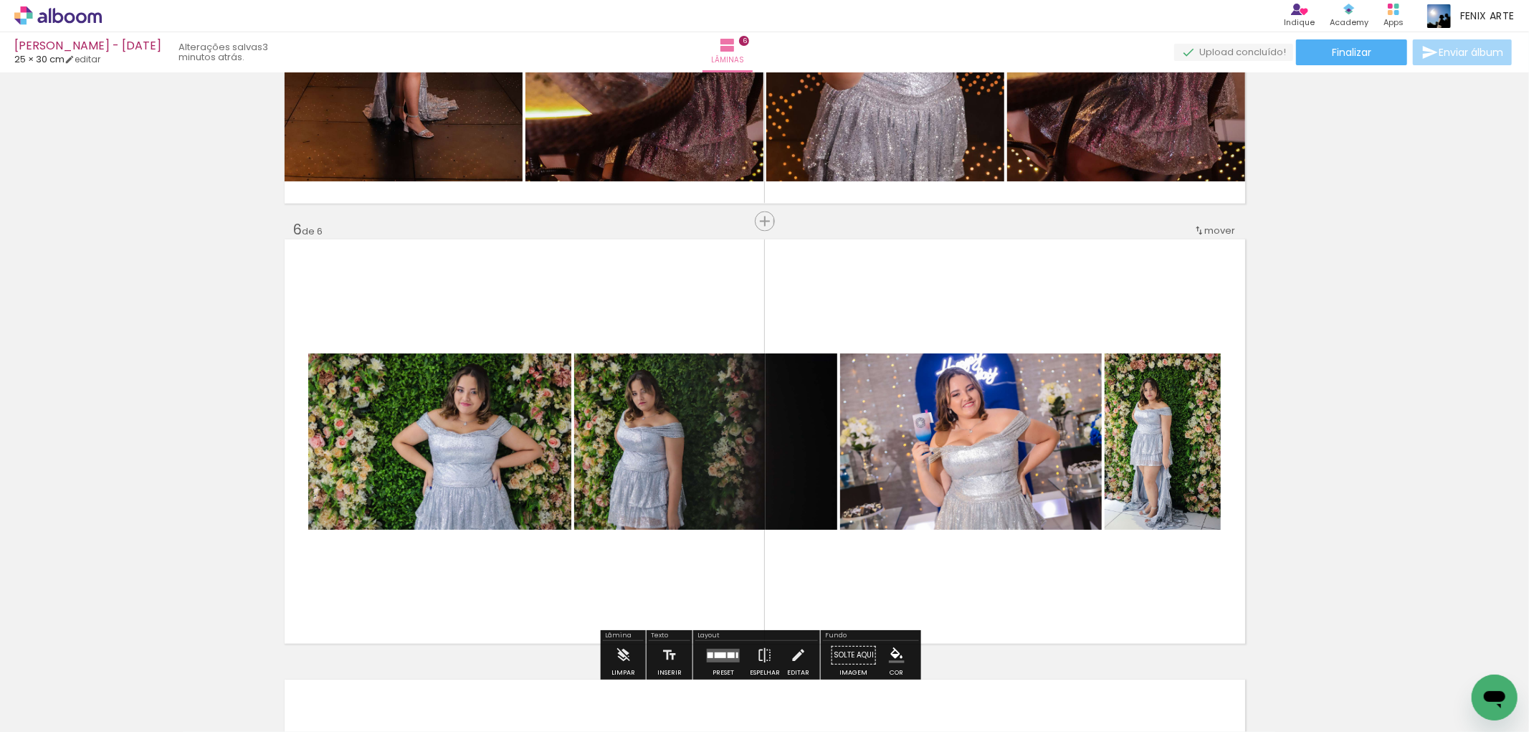
scroll to position [2234, 0]
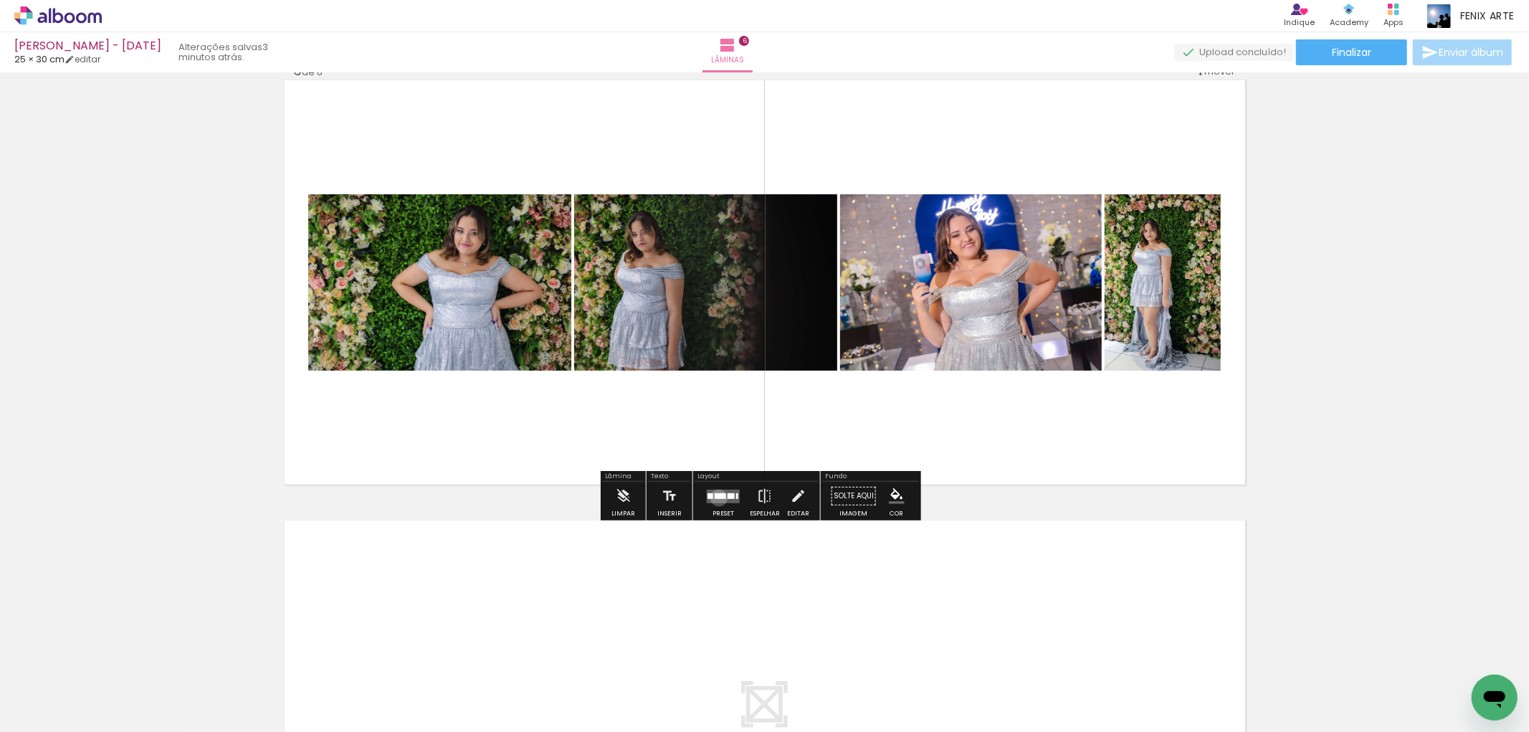
click at [715, 498] on div at bounding box center [720, 496] width 11 height 6
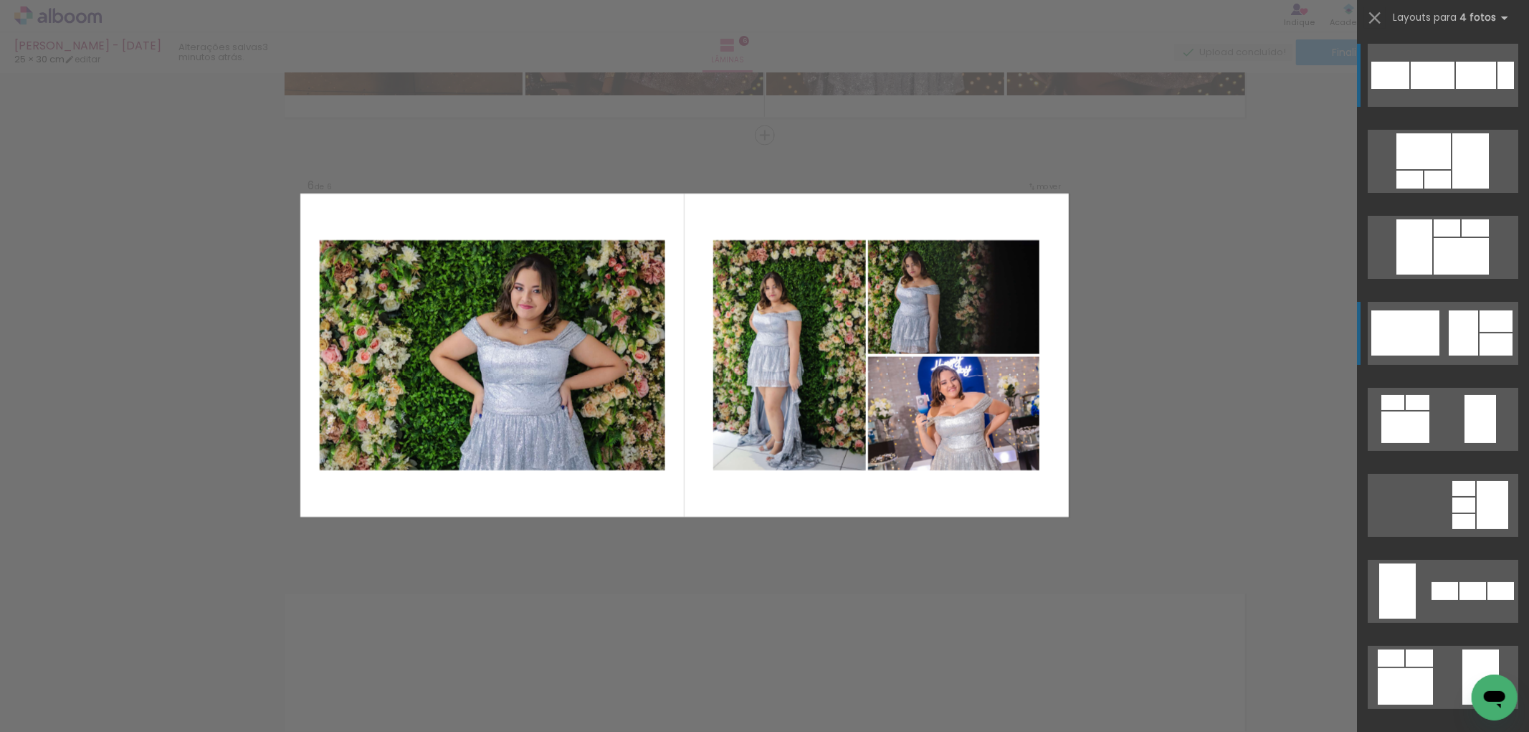
scroll to position [2159, 0]
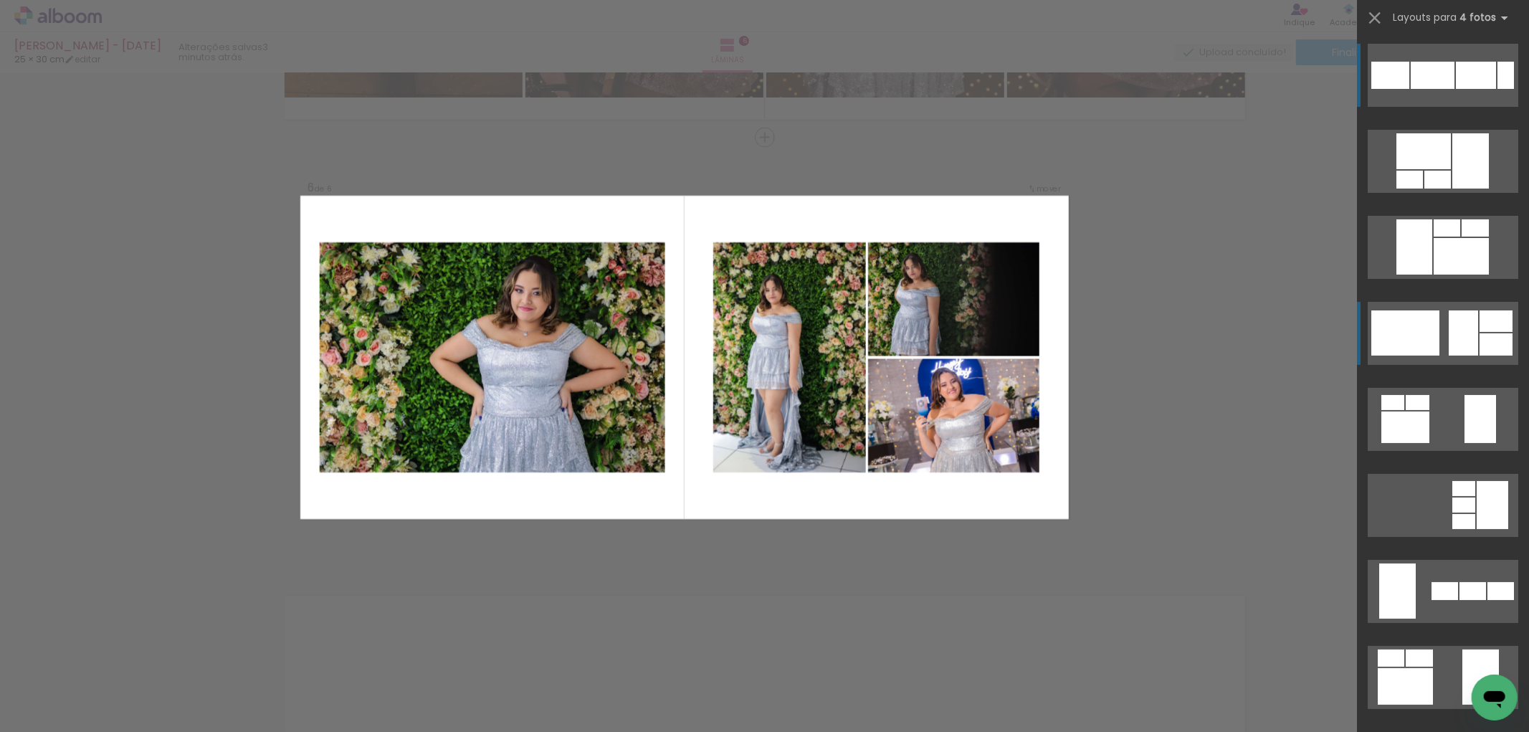
click at [1453, 189] on div at bounding box center [1470, 160] width 37 height 55
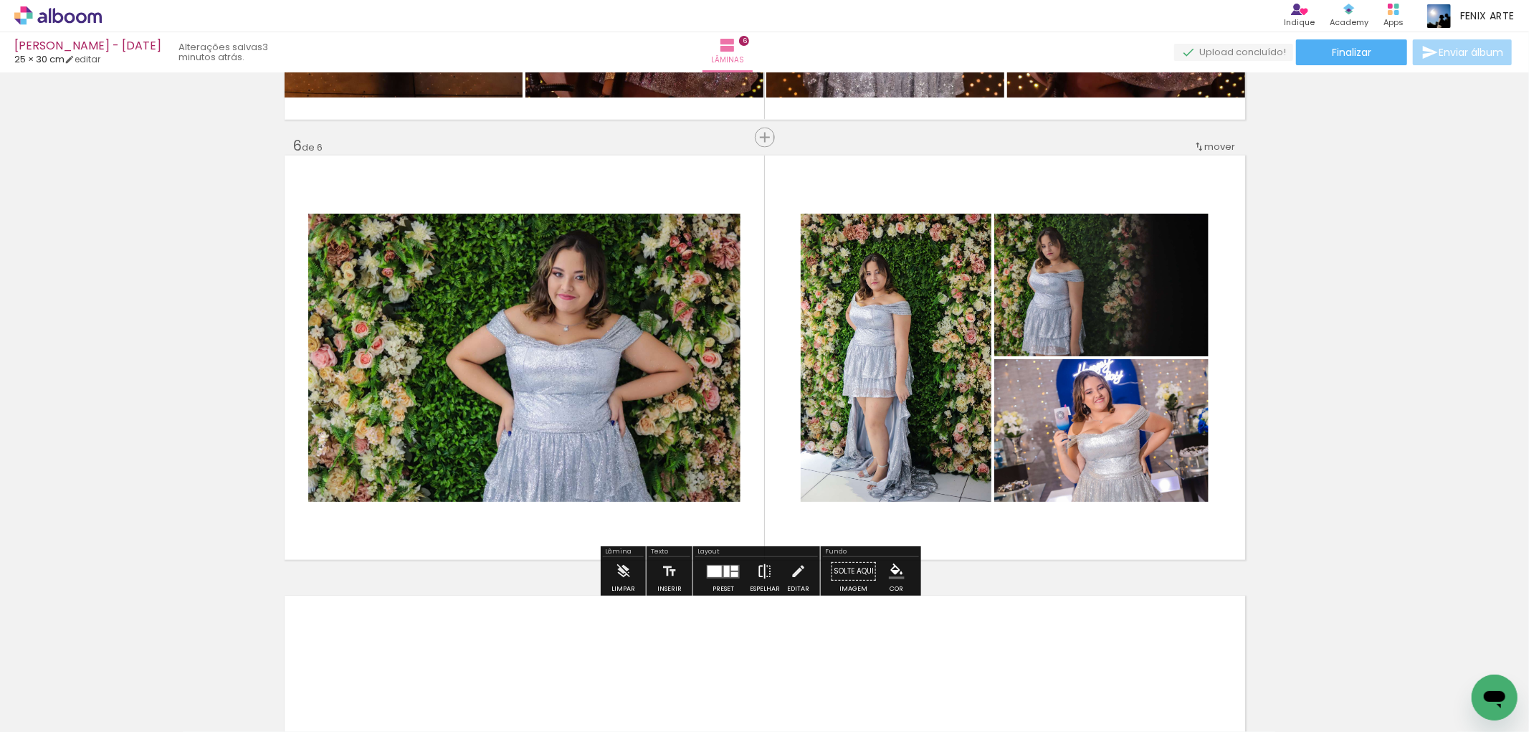
click at [764, 568] on iron-icon at bounding box center [765, 571] width 16 height 29
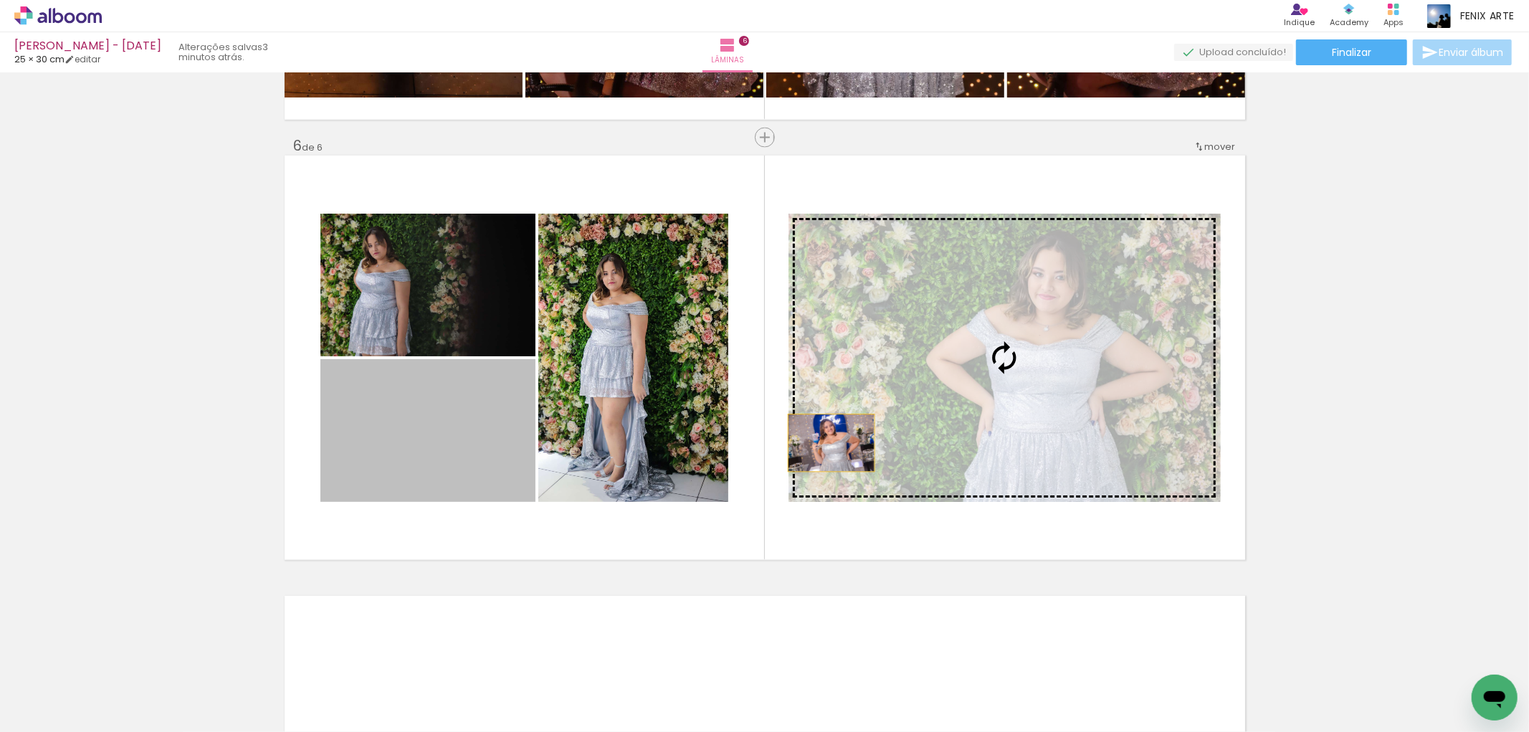
drag, startPoint x: 467, startPoint y: 445, endPoint x: 983, endPoint y: 419, distance: 516.1
click at [0, 0] on slot at bounding box center [0, 0] width 0 height 0
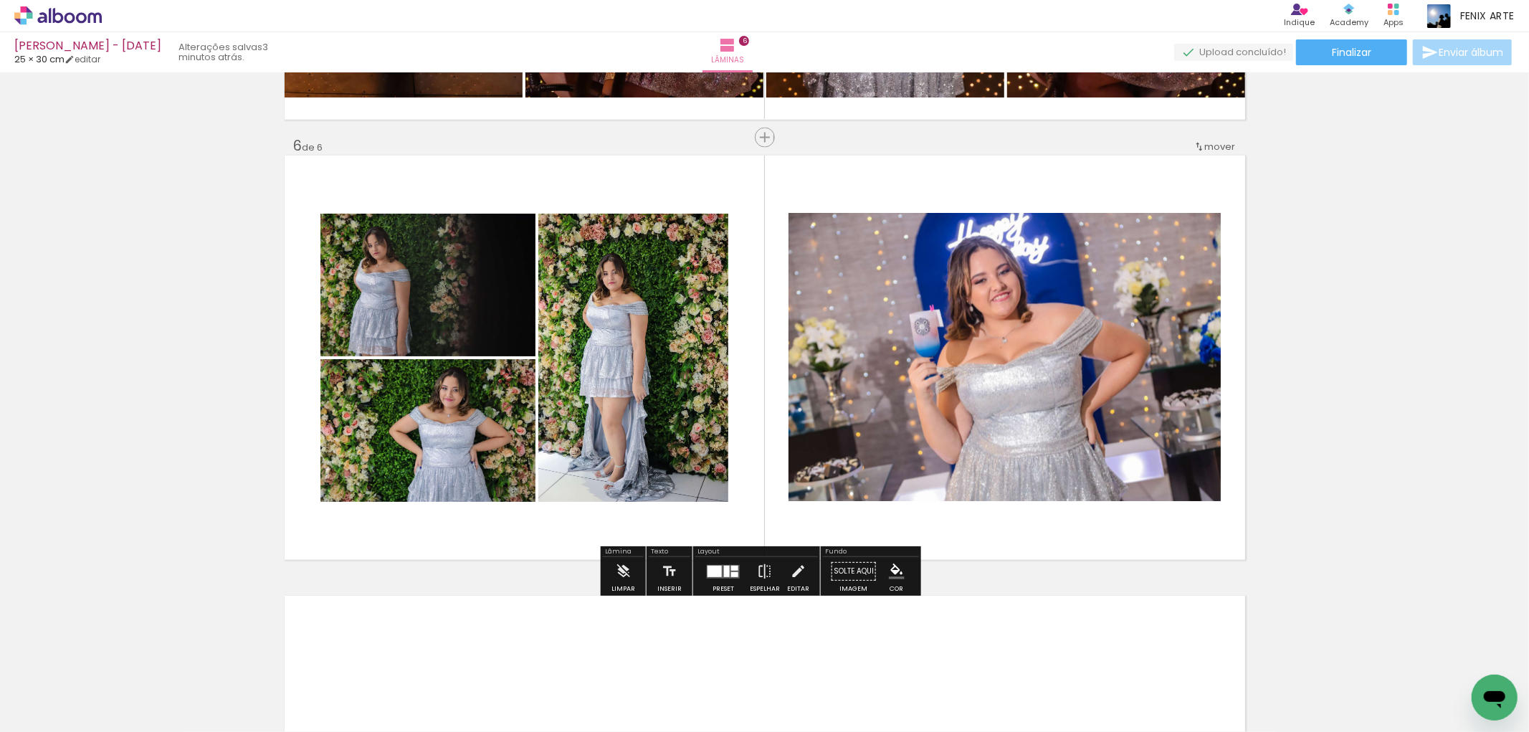
scroll to position [2080, 0]
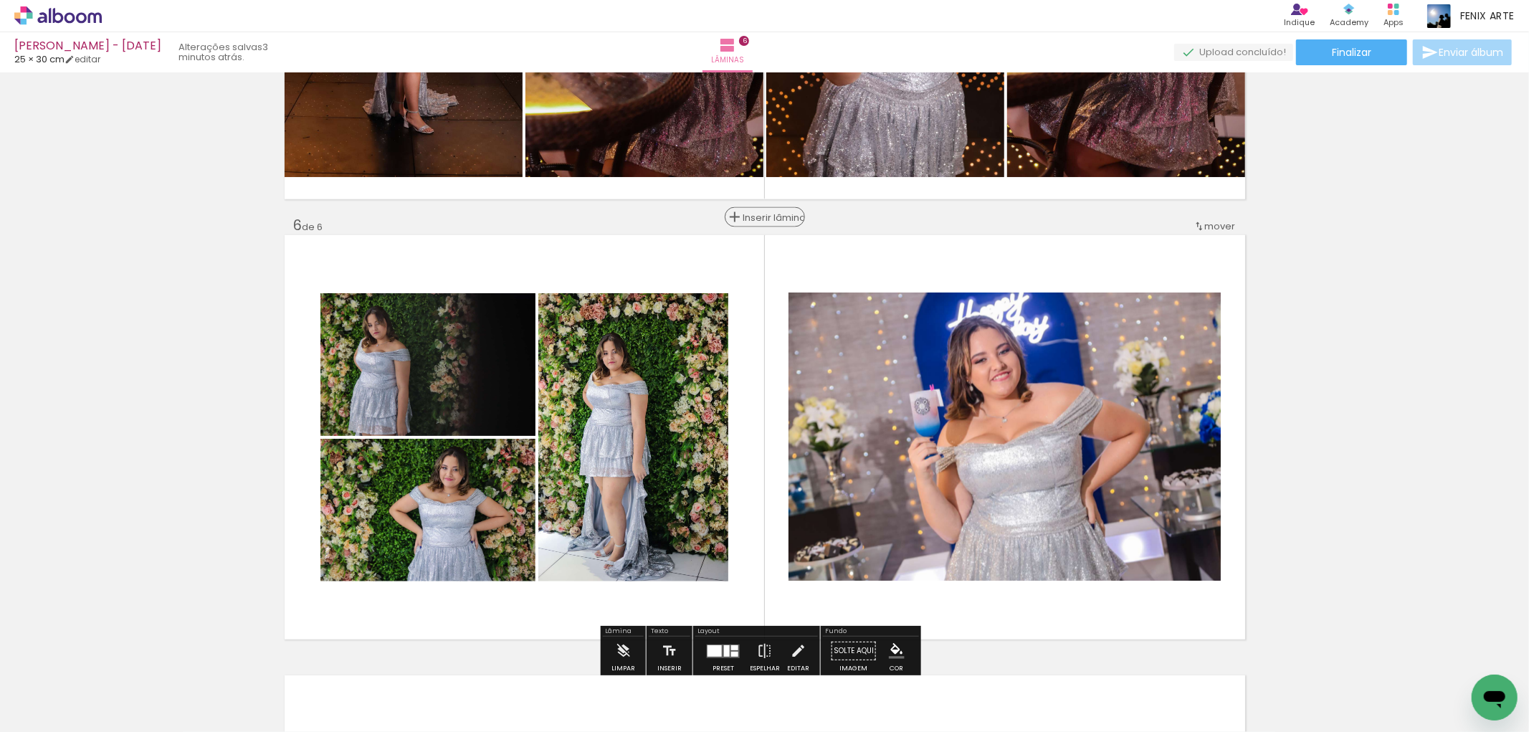
click at [760, 216] on span "Inserir lâmina" at bounding box center [771, 217] width 56 height 9
